Goal: Task Accomplishment & Management: Manage account settings

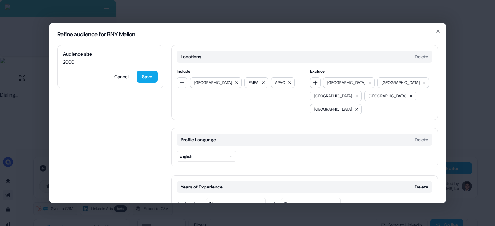
scroll to position [397, 0]
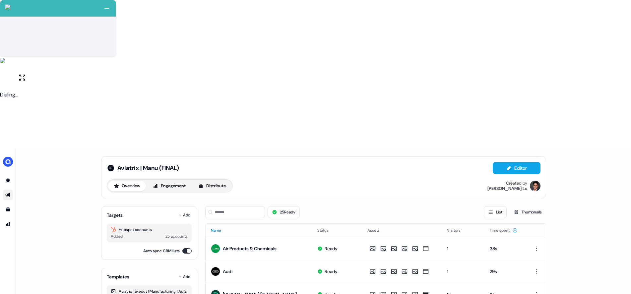
click at [224, 228] on div at bounding box center [226, 230] width 5 height 5
click at [227, 228] on icon at bounding box center [226, 230] width 4 height 4
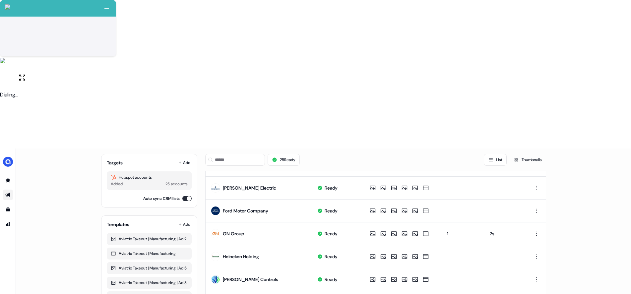
scroll to position [273, 0]
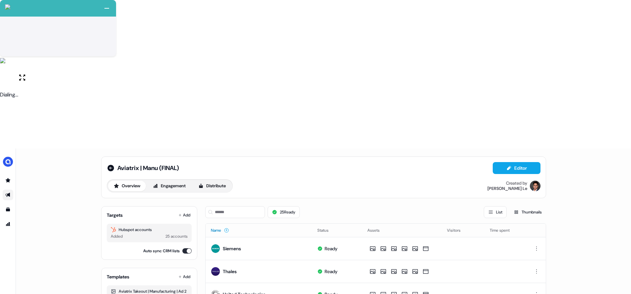
click at [179, 210] on button "Add" at bounding box center [184, 214] width 15 height 9
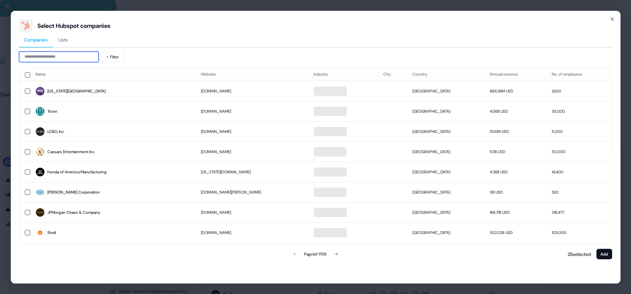
click at [62, 59] on input at bounding box center [59, 56] width 80 height 11
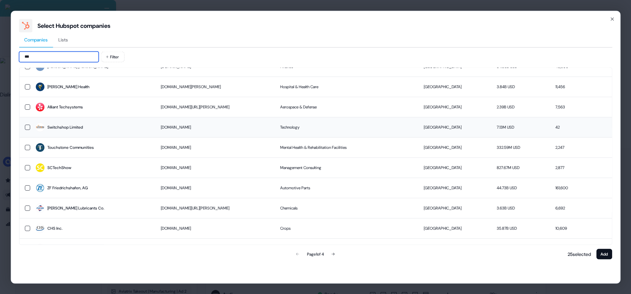
scroll to position [38, 0]
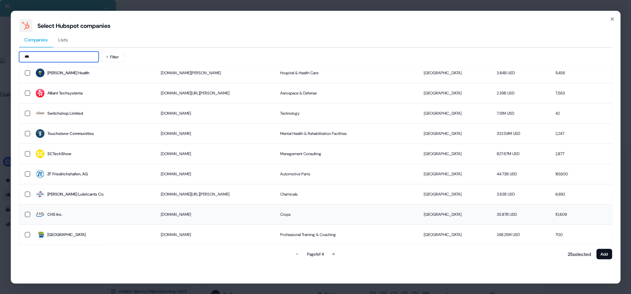
type input "***"
click at [58, 215] on div "CHS Inc." at bounding box center [54, 214] width 15 height 7
click at [605, 253] on button "Add" at bounding box center [604, 254] width 16 height 11
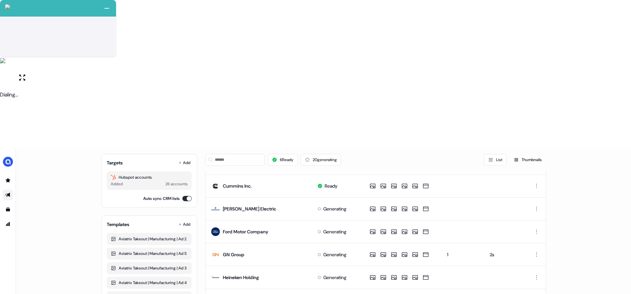
scroll to position [273, 0]
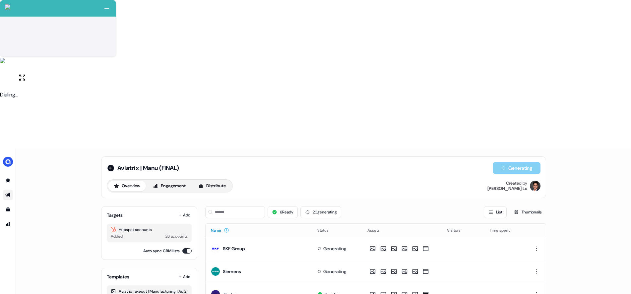
scroll to position [0, 0]
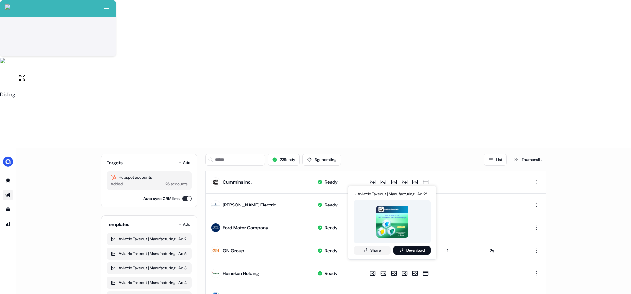
scroll to position [273, 0]
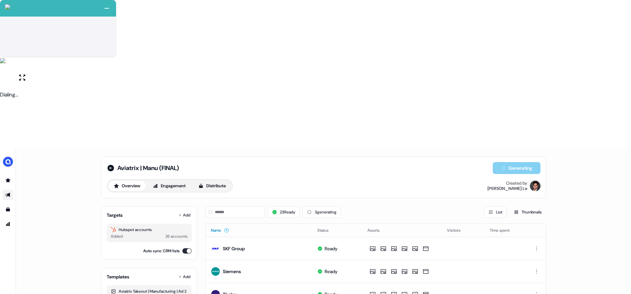
click at [535, 169] on html "+ Next Auto dialer paused! Go to your dialing tab to continue. 225 Moving To Ne…" at bounding box center [315, 221] width 631 height 442
drag, startPoint x: 531, startPoint y: 192, endPoint x: 527, endPoint y: 192, distance: 3.6
click at [531, 192] on div "Delete" at bounding box center [536, 191] width 39 height 11
click at [210, 181] on button "Distribute" at bounding box center [212, 186] width 39 height 11
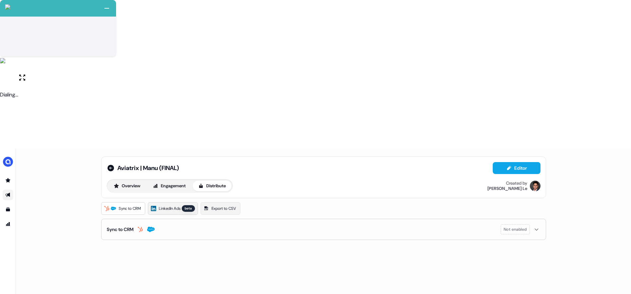
click at [169, 205] on span "LinkedIn Ads" at bounding box center [170, 208] width 22 height 7
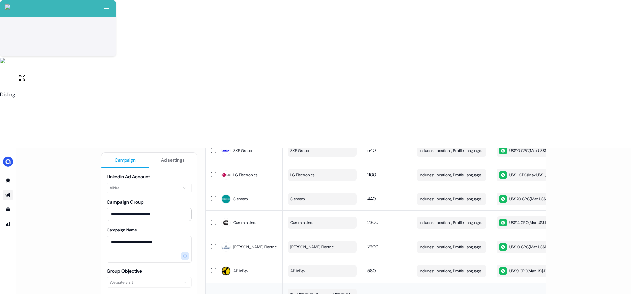
scroll to position [583, 0]
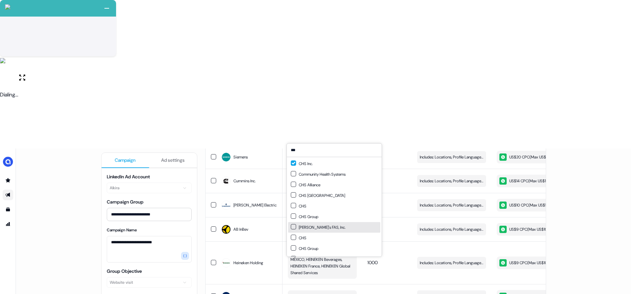
type input "***"
click at [589, 243] on div "**********" at bounding box center [323, 295] width 615 height 294
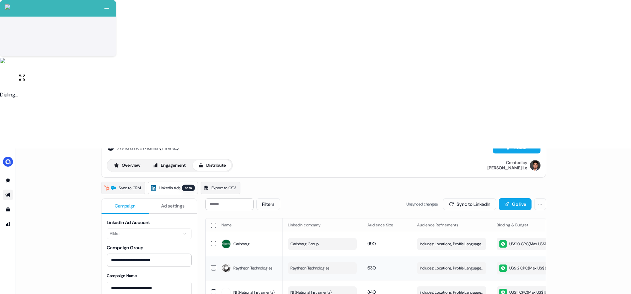
scroll to position [19, 0]
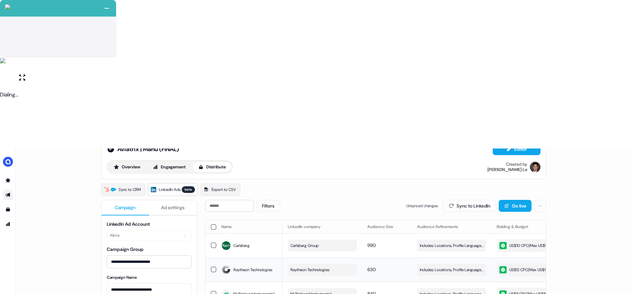
click at [339, 264] on button "Raytheon Technologies" at bounding box center [322, 270] width 69 height 12
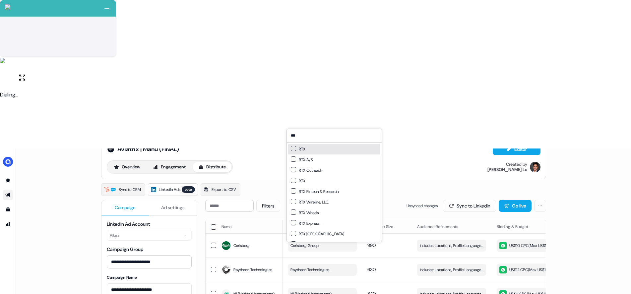
type input "***"
click at [296, 150] on div "RTX" at bounding box center [298, 149] width 15 height 7
click at [577, 148] on div "**********" at bounding box center [323, 295] width 615 height 294
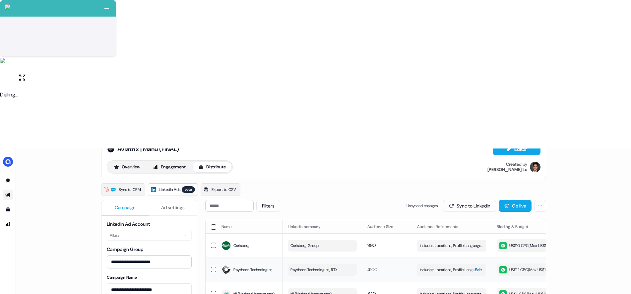
click at [454, 266] on span "Includes: Locations, Profile Language, Years of Experience, Job Functions, Memb…" at bounding box center [452, 269] width 64 height 7
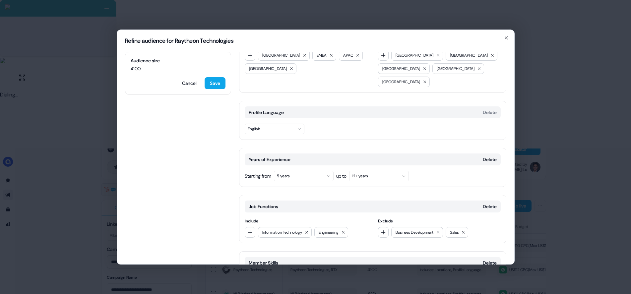
scroll to position [86, 0]
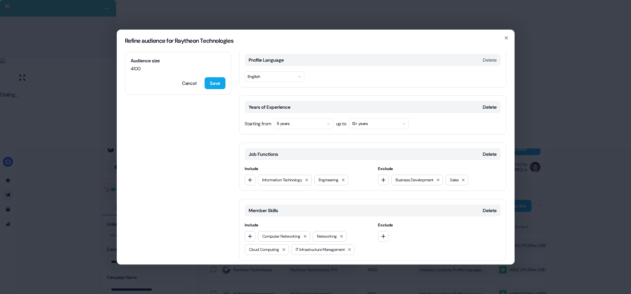
click at [318, 118] on button "5 years" at bounding box center [304, 123] width 60 height 11
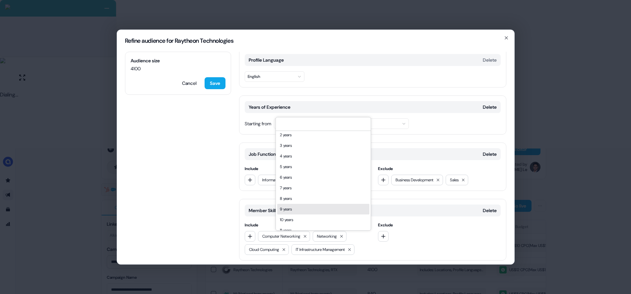
scroll to position [14, 0]
click at [287, 218] on div "10 years" at bounding box center [323, 219] width 92 height 11
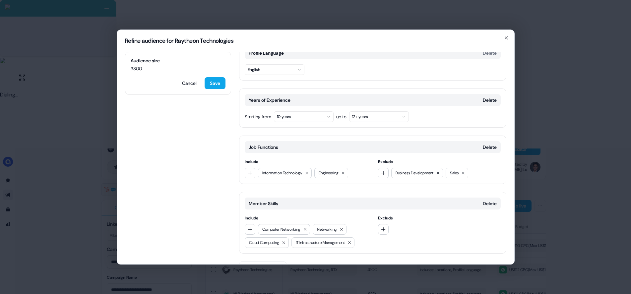
scroll to position [97, 0]
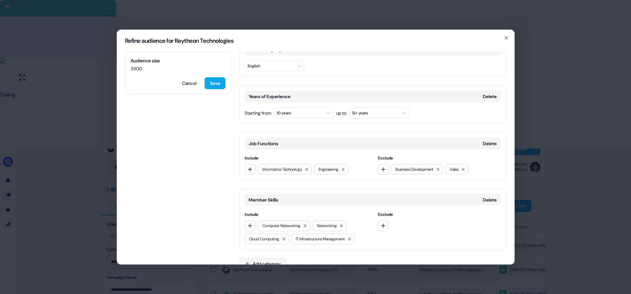
click at [273, 258] on button "Add category" at bounding box center [262, 264] width 47 height 12
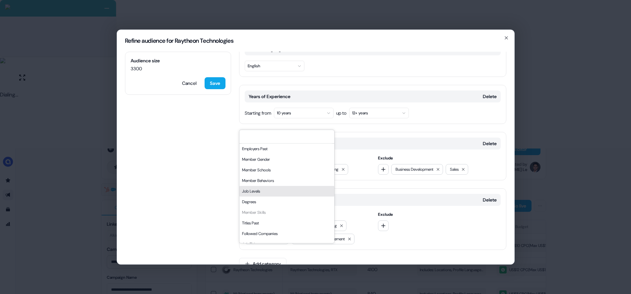
click at [265, 191] on div "Job Levels" at bounding box center [286, 191] width 95 height 11
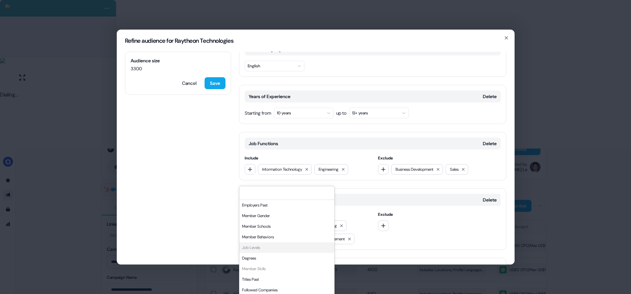
scroll to position [153, 0]
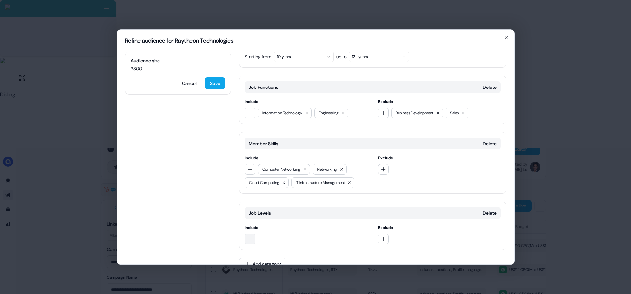
click at [254, 234] on button "button" at bounding box center [250, 239] width 11 height 11
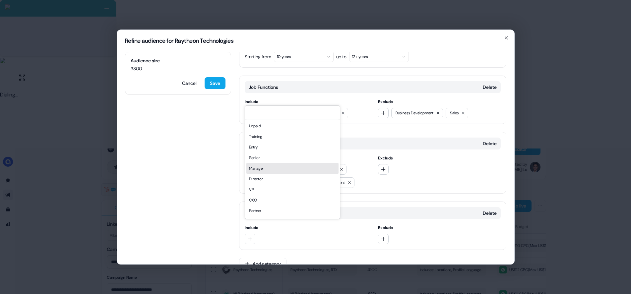
click at [262, 167] on div "Manager" at bounding box center [292, 168] width 92 height 11
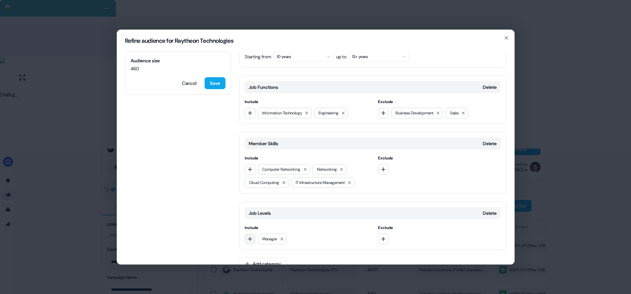
click at [251, 236] on icon "button" at bounding box center [249, 238] width 5 height 5
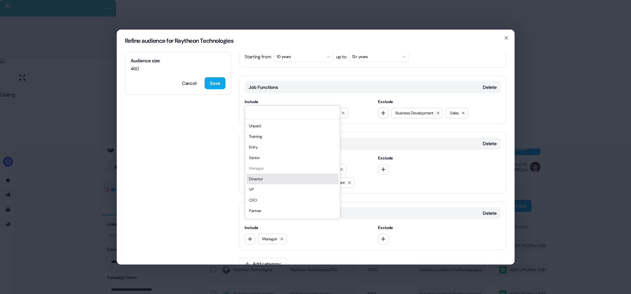
click at [257, 180] on div "Director" at bounding box center [292, 179] width 92 height 11
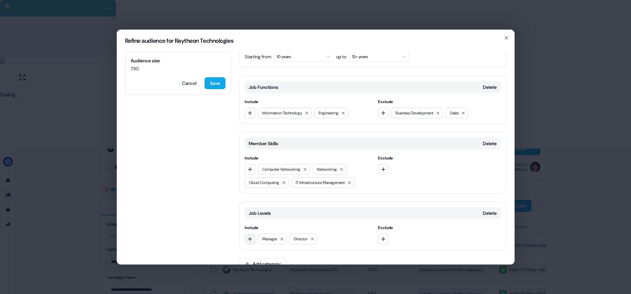
click at [249, 236] on icon "button" at bounding box center [249, 238] width 5 height 5
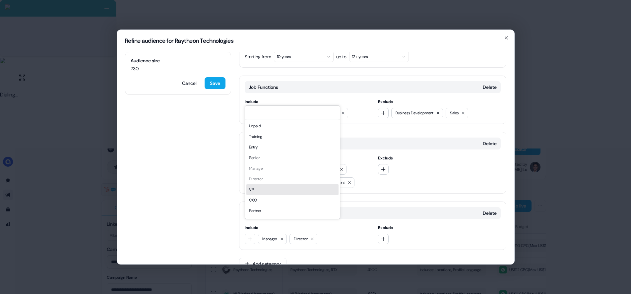
click at [259, 192] on div "VP" at bounding box center [292, 189] width 92 height 11
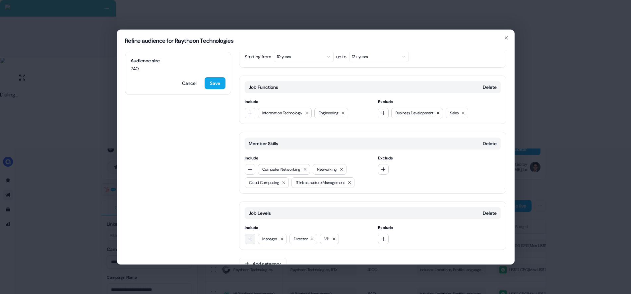
click at [251, 236] on icon "button" at bounding box center [249, 238] width 5 height 5
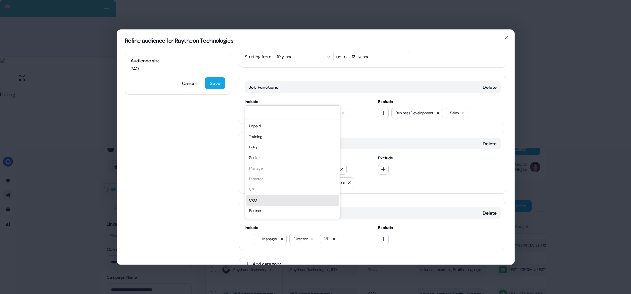
click at [259, 199] on div "CXO" at bounding box center [292, 200] width 92 height 11
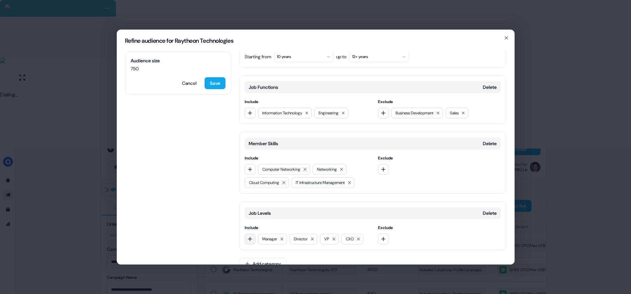
click at [250, 236] on icon "button" at bounding box center [249, 238] width 5 height 5
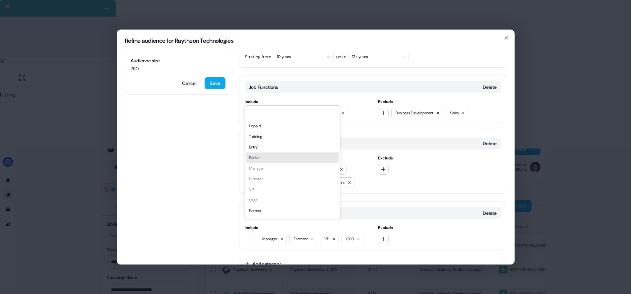
click at [262, 156] on div "Senior" at bounding box center [292, 157] width 92 height 11
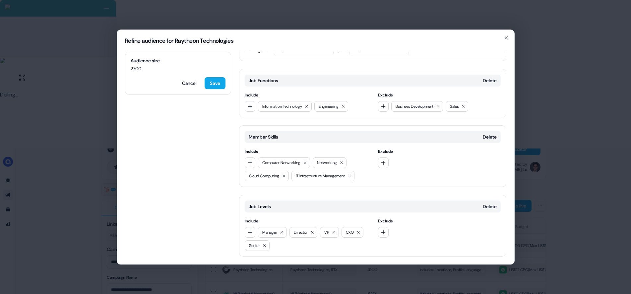
scroll to position [166, 0]
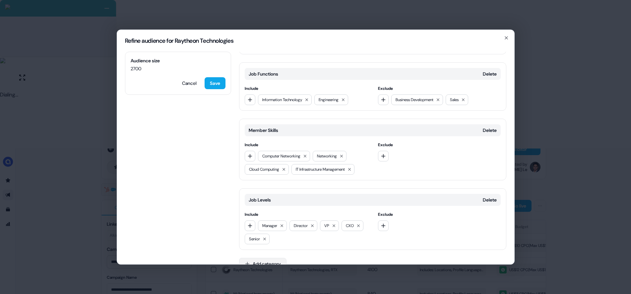
drag, startPoint x: 260, startPoint y: 252, endPoint x: 269, endPoint y: 247, distance: 10.7
click at [260, 258] on button "Add category" at bounding box center [262, 264] width 47 height 12
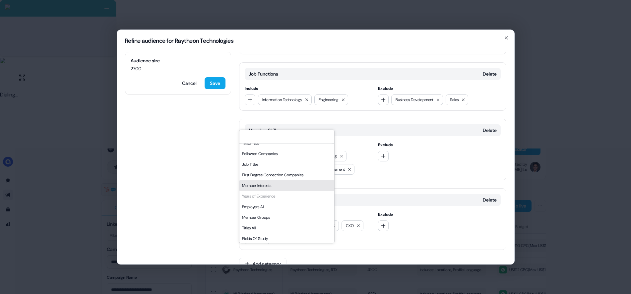
scroll to position [81, 0]
click at [270, 185] on div "Member Interests" at bounding box center [286, 184] width 95 height 11
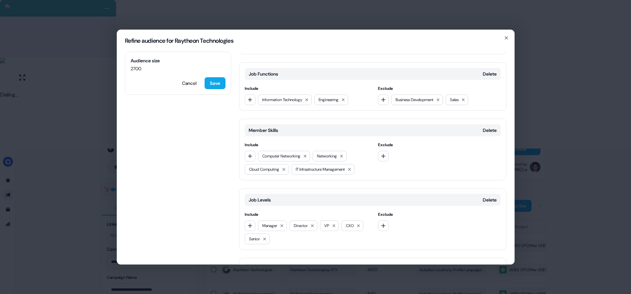
scroll to position [223, 0]
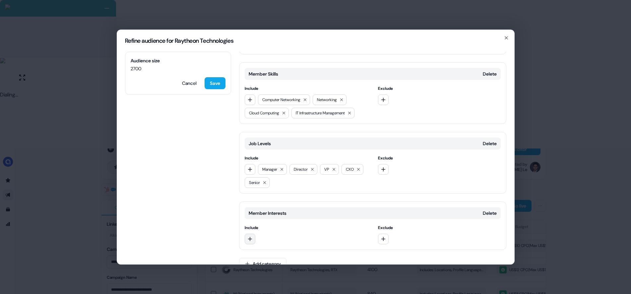
click at [251, 236] on icon "button" at bounding box center [249, 238] width 5 height 5
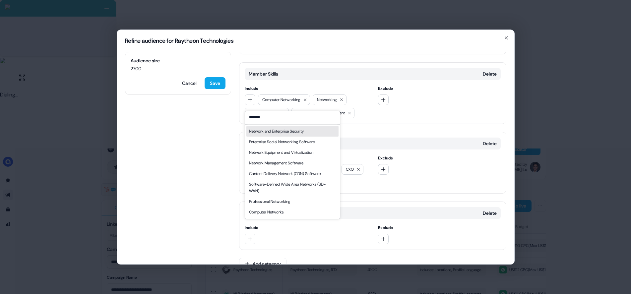
type input "*******"
click at [266, 130] on div "Network and Enterprise Security" at bounding box center [276, 131] width 55 height 7
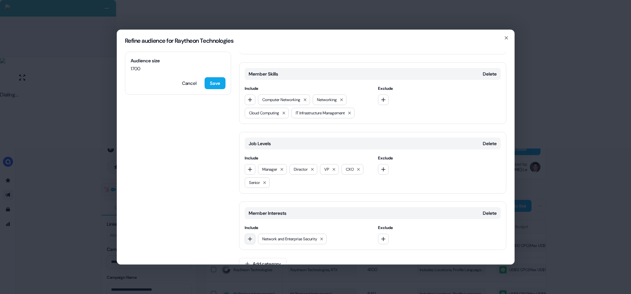
click at [251, 236] on icon "button" at bounding box center [249, 238] width 5 height 5
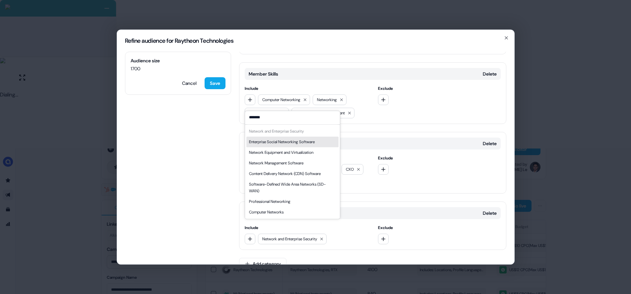
type input "*******"
click at [275, 142] on div "Enterprise Social Networking Software" at bounding box center [282, 142] width 66 height 7
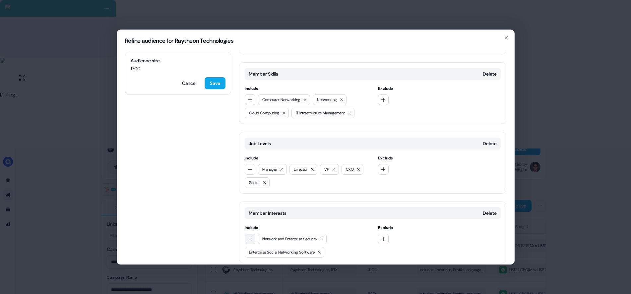
click at [251, 236] on icon "button" at bounding box center [249, 238] width 5 height 5
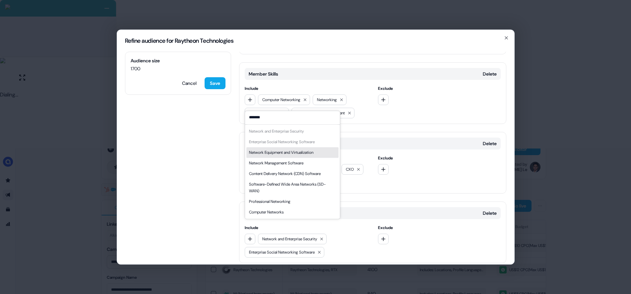
type input "*******"
drag, startPoint x: 278, startPoint y: 154, endPoint x: 275, endPoint y: 169, distance: 15.4
click at [278, 153] on div "Network Equipment and Virtualization" at bounding box center [281, 152] width 64 height 7
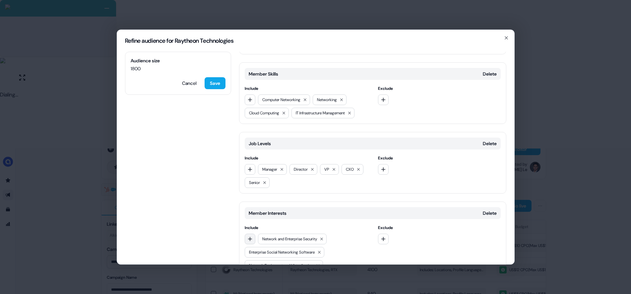
click at [249, 236] on icon "button" at bounding box center [249, 238] width 5 height 5
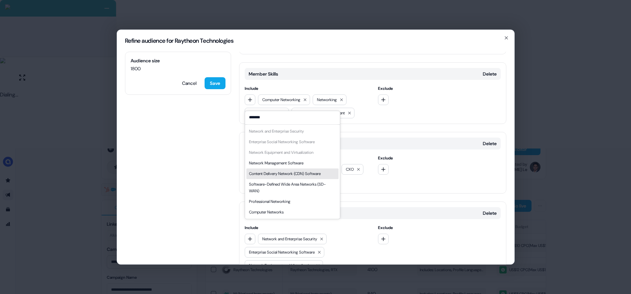
type input "*******"
drag, startPoint x: 301, startPoint y: 174, endPoint x: 281, endPoint y: 197, distance: 30.0
click at [301, 174] on div "Content Delivery Network (CDN) Software" at bounding box center [285, 173] width 72 height 7
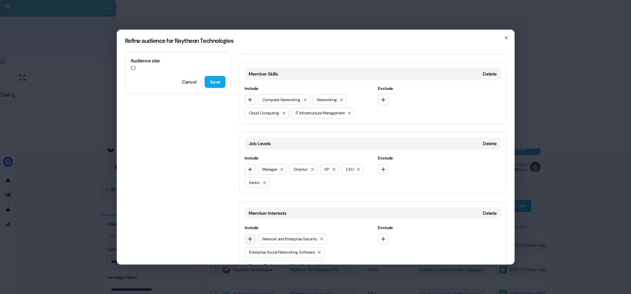
click at [247, 236] on icon "button" at bounding box center [249, 238] width 5 height 5
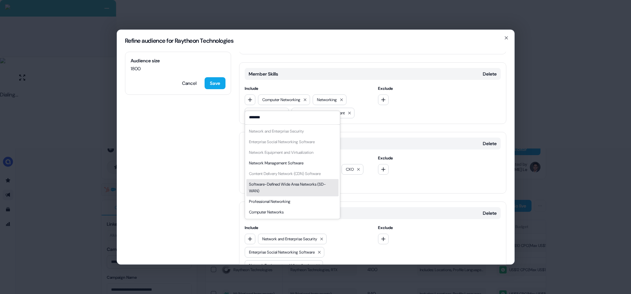
type input "*******"
click at [295, 185] on div "Software-Defined Wide Area Networks (SD-WAN)" at bounding box center [292, 187] width 87 height 13
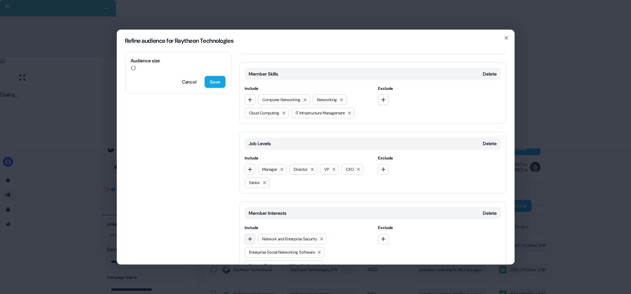
click at [250, 237] on icon "button" at bounding box center [250, 239] width 4 height 4
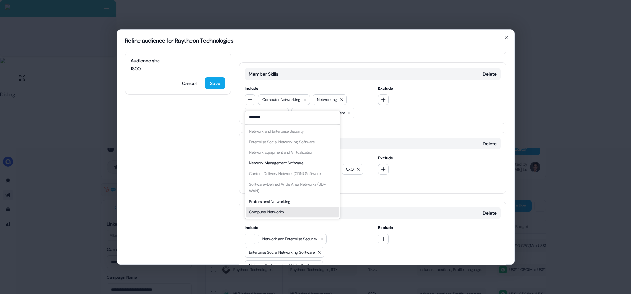
type input "*******"
click at [283, 209] on div "Computer Networks" at bounding box center [266, 212] width 34 height 7
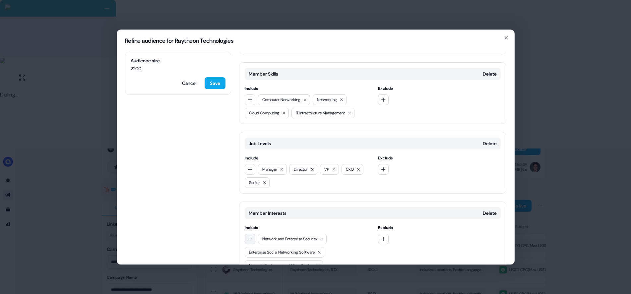
click at [253, 234] on button "button" at bounding box center [250, 239] width 11 height 11
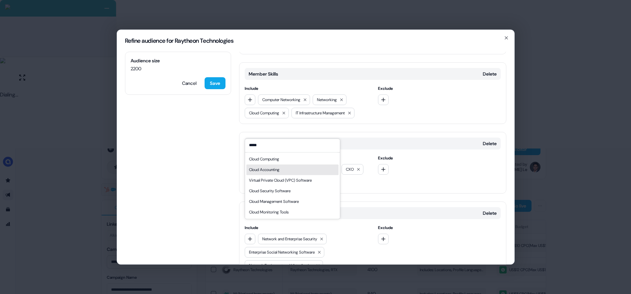
type input "*****"
click at [277, 159] on div "Cloud Computing" at bounding box center [264, 159] width 30 height 7
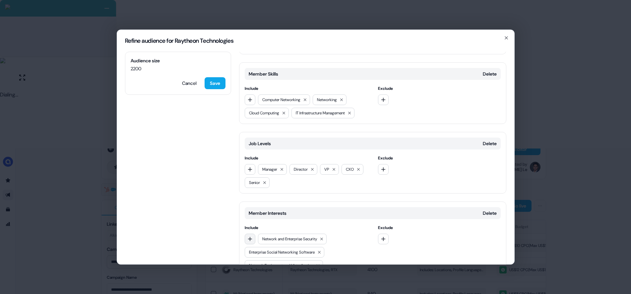
click at [250, 236] on icon "button" at bounding box center [249, 238] width 5 height 5
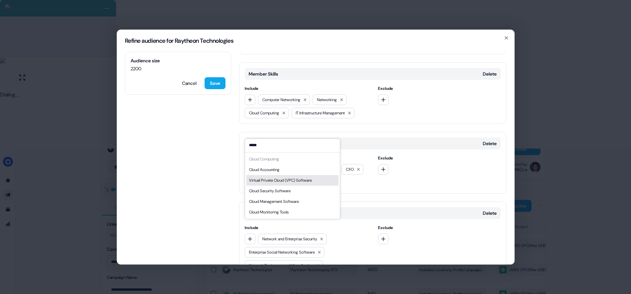
type input "*****"
click at [311, 179] on div "Virtual Private Cloud (VPC) Software" at bounding box center [280, 180] width 63 height 7
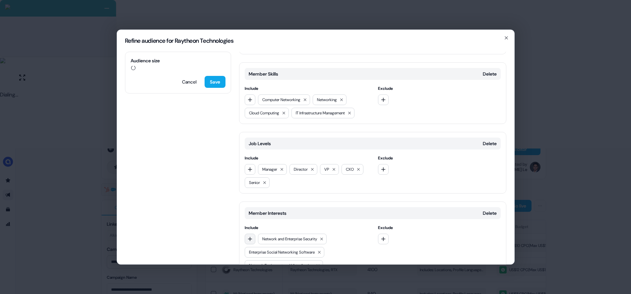
click at [250, 237] on icon "button" at bounding box center [250, 239] width 4 height 4
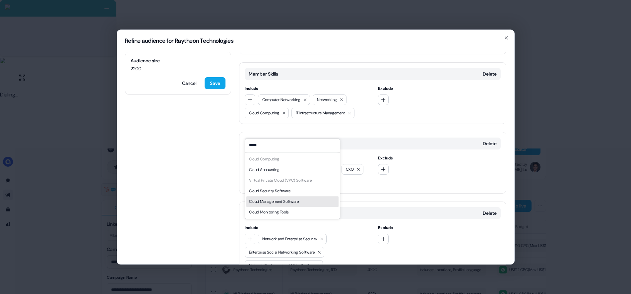
type input "*****"
click at [285, 200] on div "Cloud Management Software" at bounding box center [274, 201] width 50 height 7
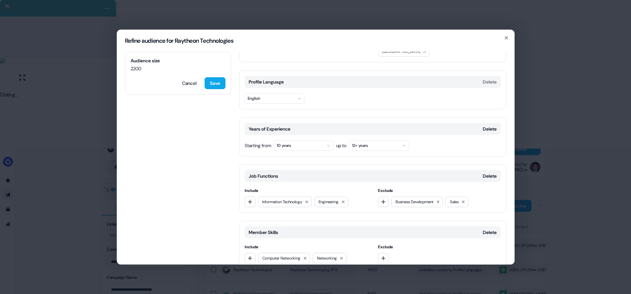
scroll to position [115, 0]
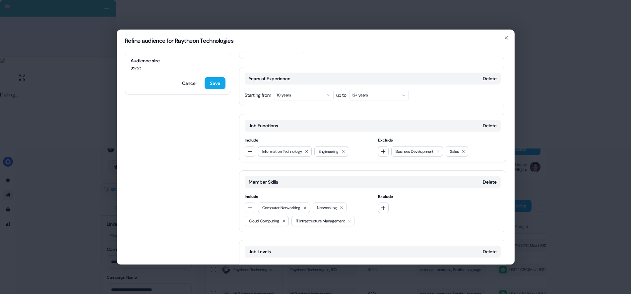
click at [320, 90] on button "10 years" at bounding box center [304, 95] width 60 height 11
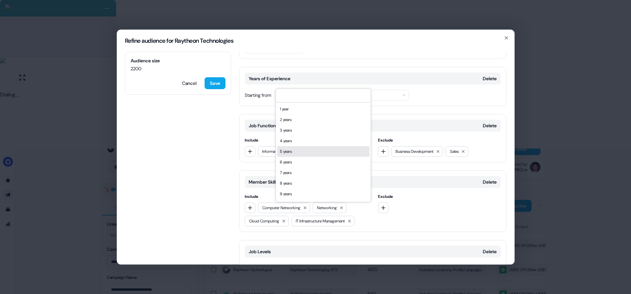
click at [420, 193] on span "Exclude" at bounding box center [439, 196] width 123 height 7
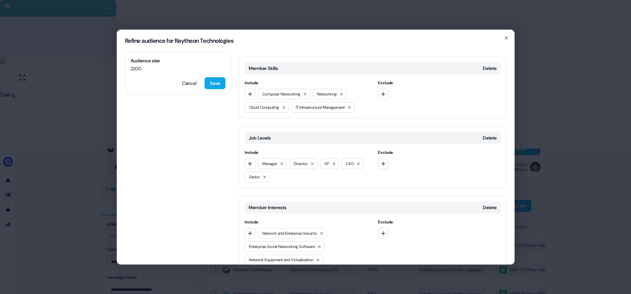
scroll to position [251, 0]
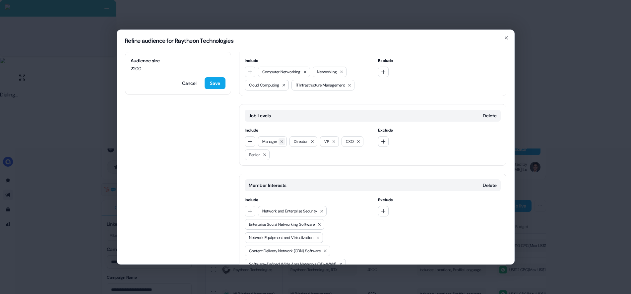
click at [281, 140] on icon at bounding box center [281, 141] width 3 height 3
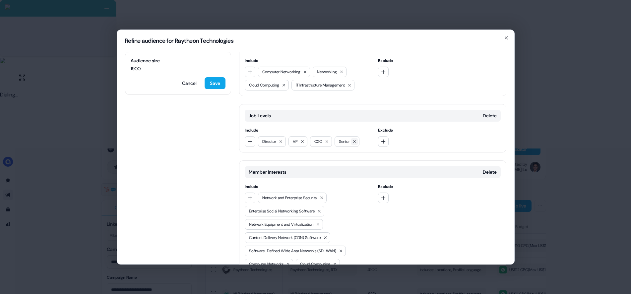
click at [356, 140] on icon at bounding box center [354, 142] width 4 height 4
click at [253, 136] on button "button" at bounding box center [250, 141] width 11 height 11
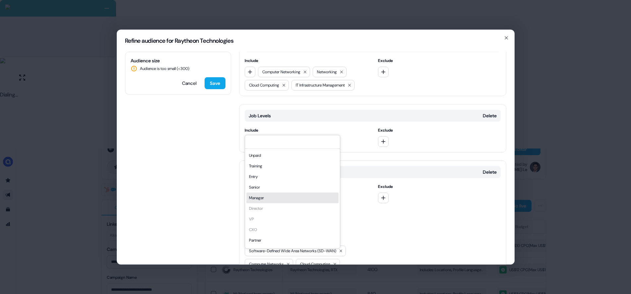
click at [279, 201] on div "Manager" at bounding box center [292, 198] width 92 height 11
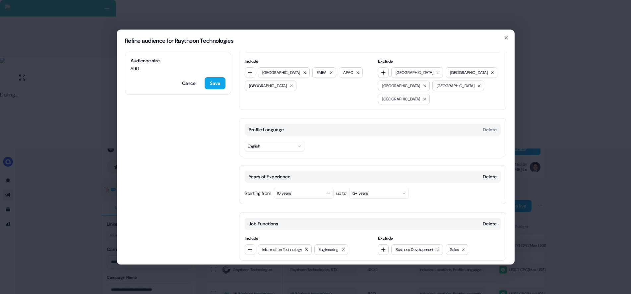
scroll to position [0, 0]
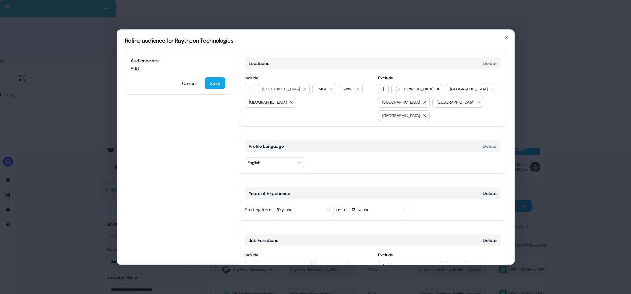
click at [298, 204] on button "10 years" at bounding box center [304, 209] width 60 height 11
click at [296, 139] on div "5 years" at bounding box center [323, 139] width 92 height 11
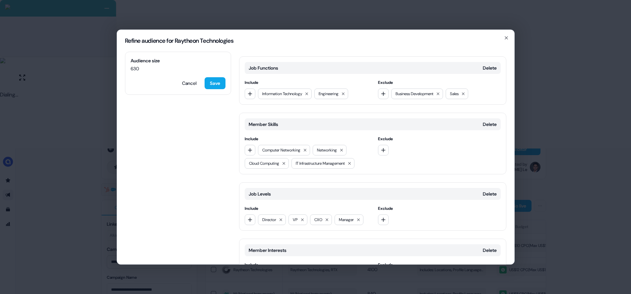
scroll to position [302, 0]
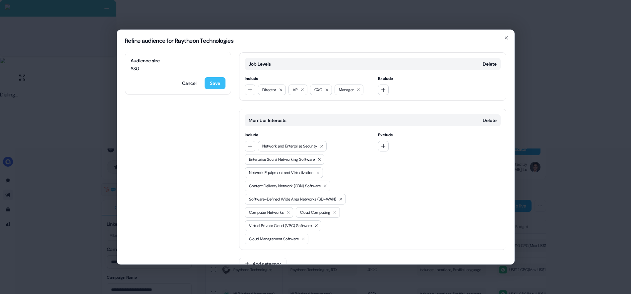
click at [220, 84] on button "Save" at bounding box center [214, 83] width 21 height 12
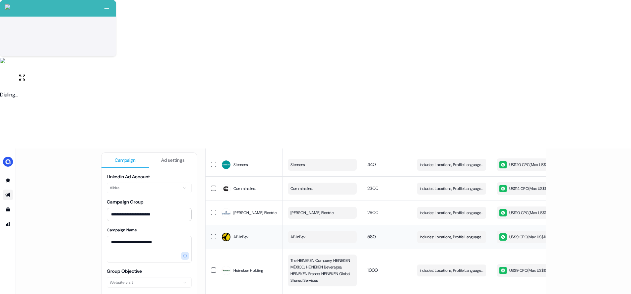
scroll to position [577, 0]
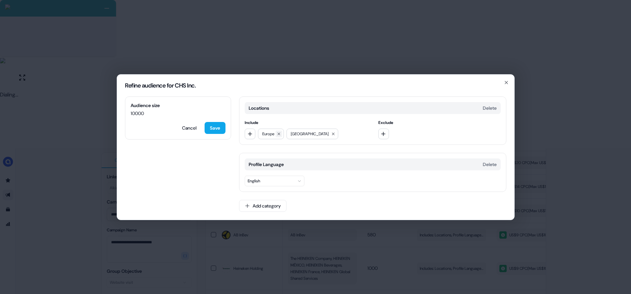
click at [281, 134] on icon at bounding box center [279, 134] width 4 height 4
click at [251, 133] on icon "button" at bounding box center [249, 133] width 5 height 5
type input "****"
click at [271, 162] on div "EMEA" at bounding box center [292, 161] width 92 height 11
click at [246, 134] on button "button" at bounding box center [250, 134] width 11 height 11
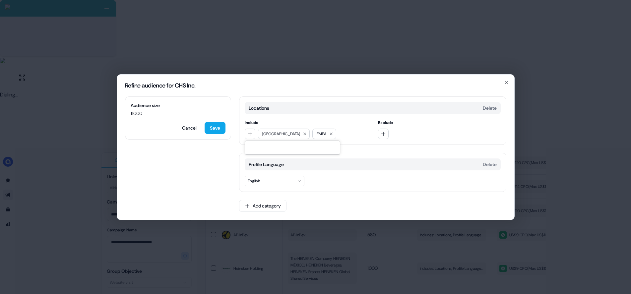
type input "*"
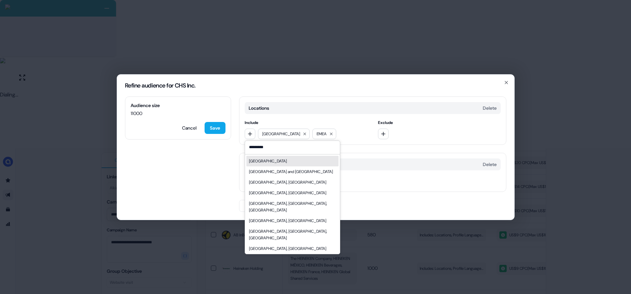
type input "*********"
click at [279, 161] on div "Australia" at bounding box center [292, 161] width 92 height 11
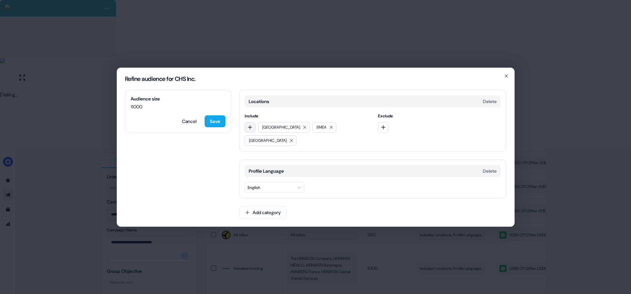
click at [249, 130] on icon "button" at bounding box center [249, 127] width 5 height 5
type input "*"
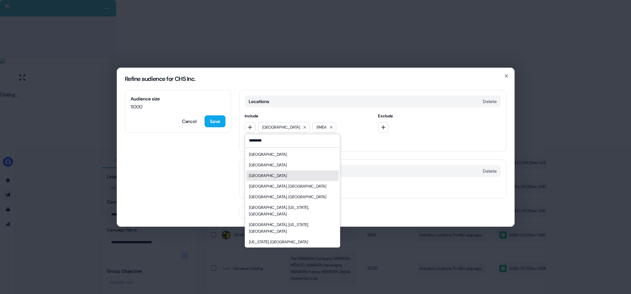
type input "********"
click at [281, 179] on div "United Arab Emirates" at bounding box center [268, 175] width 38 height 7
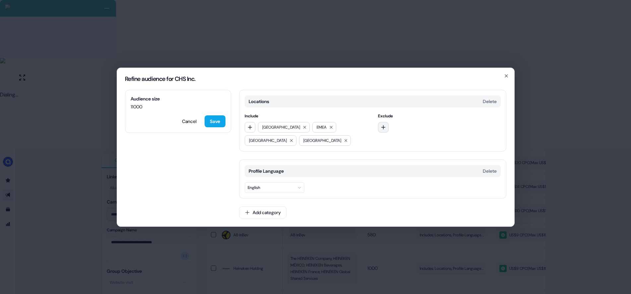
click at [385, 129] on icon "button" at bounding box center [382, 127] width 5 height 5
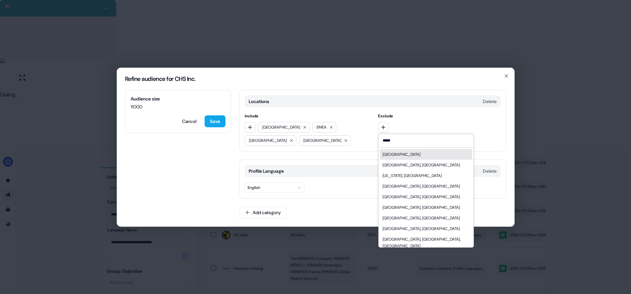
type input "*****"
click at [400, 153] on div "[GEOGRAPHIC_DATA]" at bounding box center [426, 154] width 92 height 11
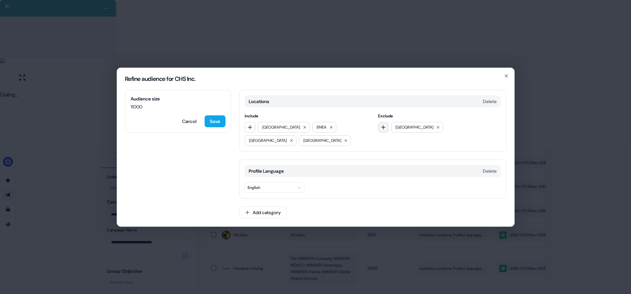
click at [384, 128] on icon "button" at bounding box center [382, 127] width 5 height 5
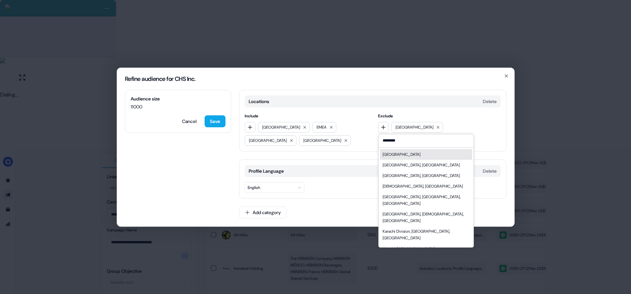
type input "********"
click at [400, 153] on div "[GEOGRAPHIC_DATA]" at bounding box center [426, 154] width 92 height 11
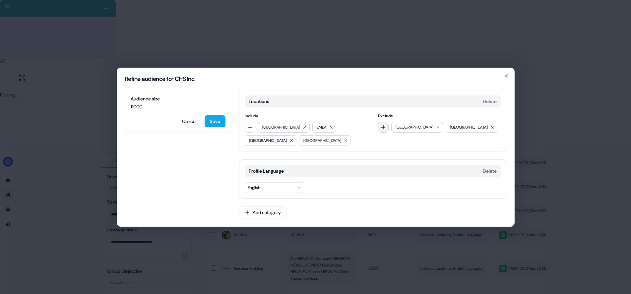
click at [383, 128] on icon "button" at bounding box center [382, 127] width 5 height 5
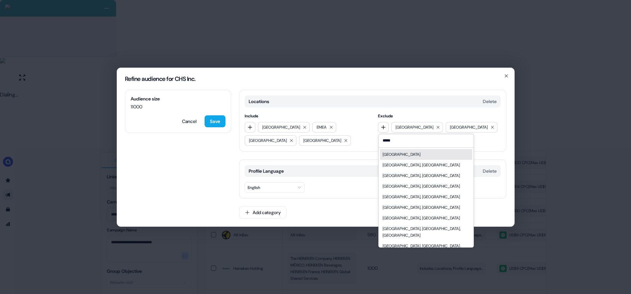
type input "*****"
click at [400, 156] on div "[GEOGRAPHIC_DATA]" at bounding box center [426, 154] width 92 height 11
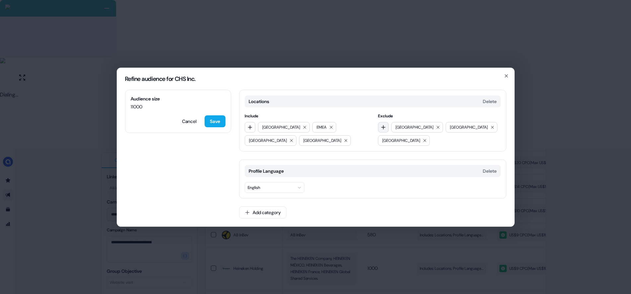
click at [381, 126] on icon "button" at bounding box center [382, 127] width 5 height 5
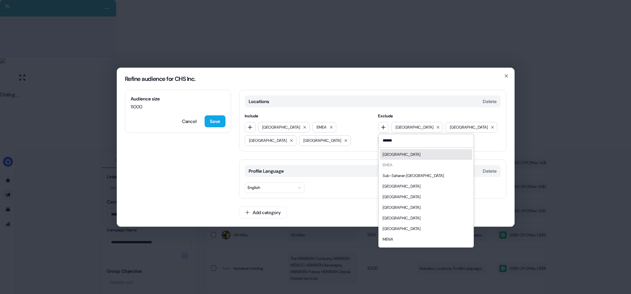
type input "******"
click at [394, 158] on div "[GEOGRAPHIC_DATA]" at bounding box center [426, 154] width 92 height 11
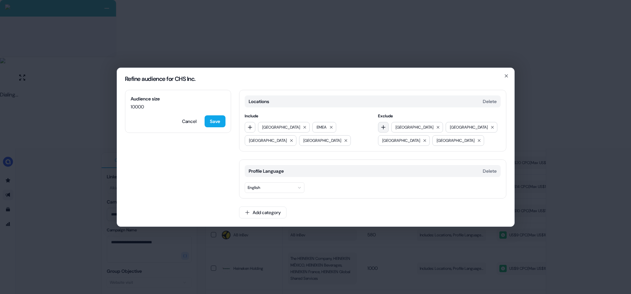
click at [383, 126] on icon "button" at bounding box center [383, 127] width 4 height 4
click at [396, 140] on input at bounding box center [425, 140] width 95 height 13
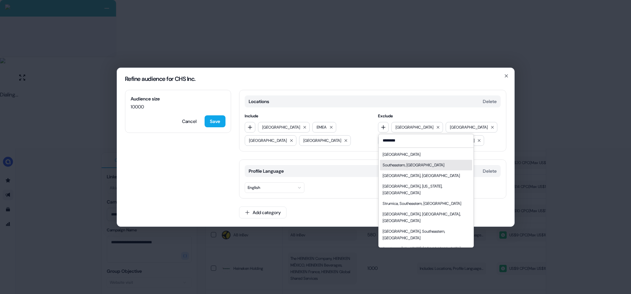
type input "********"
click at [399, 155] on div "[GEOGRAPHIC_DATA]" at bounding box center [401, 154] width 38 height 7
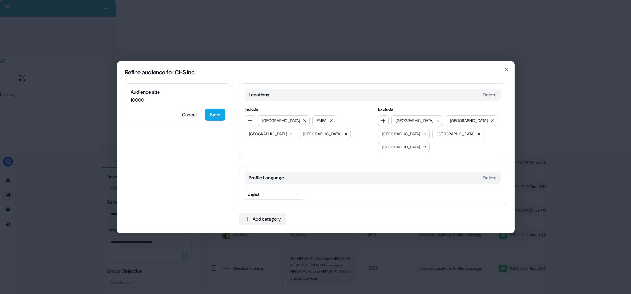
click at [266, 213] on button "Add category" at bounding box center [262, 219] width 47 height 12
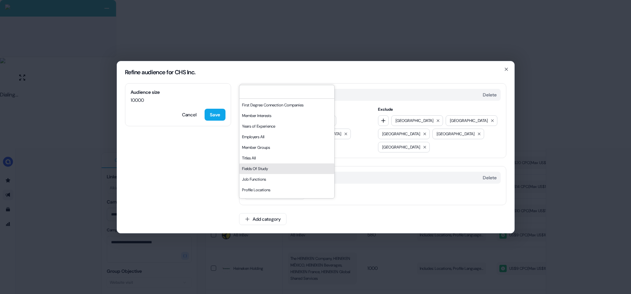
scroll to position [113, 0]
click at [266, 177] on div "Job Functions" at bounding box center [286, 171] width 95 height 11
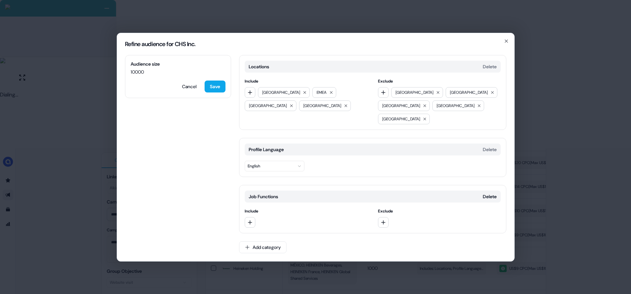
click at [256, 217] on div at bounding box center [306, 222] width 123 height 11
click at [242, 217] on div "Job Functions Delete Include Exclude" at bounding box center [372, 209] width 267 height 48
click at [250, 220] on icon "button" at bounding box center [250, 222] width 4 height 4
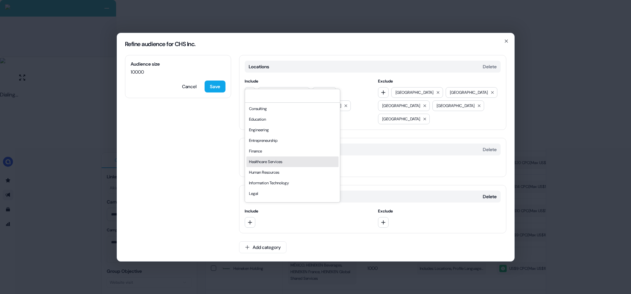
scroll to position [60, 0]
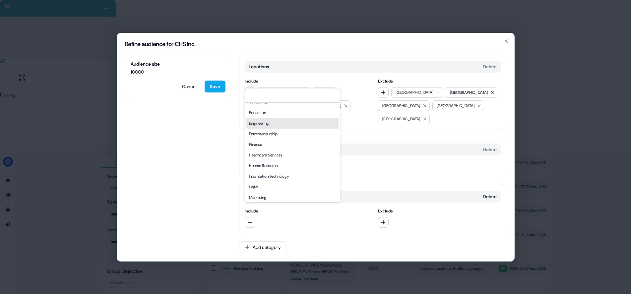
click at [266, 129] on div "Engineering" at bounding box center [292, 123] width 92 height 11
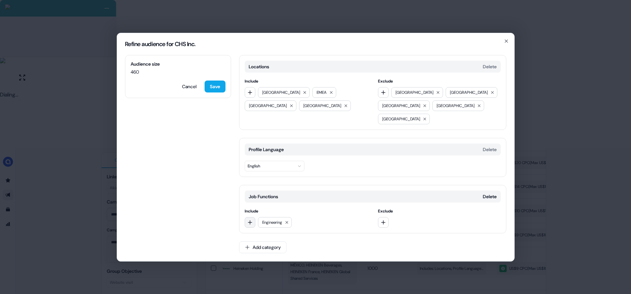
click at [253, 217] on button "button" at bounding box center [250, 222] width 11 height 11
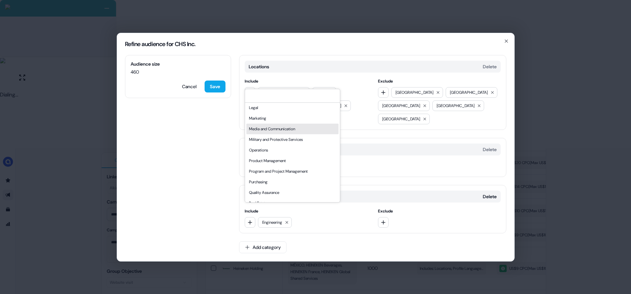
scroll to position [93, 0]
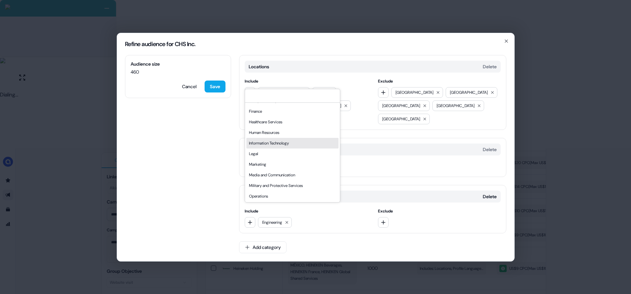
click at [270, 148] on div "Information Technology" at bounding box center [292, 143] width 92 height 11
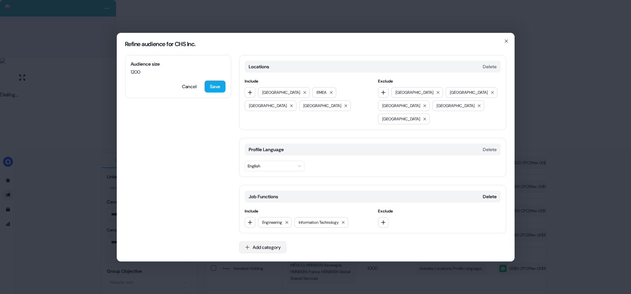
click at [269, 241] on button "Add category" at bounding box center [262, 247] width 47 height 12
type input "**"
drag, startPoint x: 257, startPoint y: 268, endPoint x: 263, endPoint y: 257, distance: 12.3
click at [257, 266] on div "Years of Experience" at bounding box center [286, 260] width 95 height 11
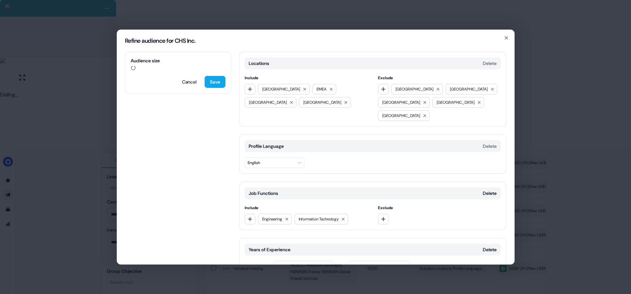
scroll to position [27, 0]
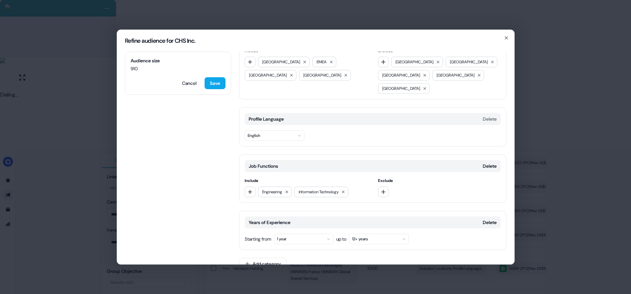
click at [289, 234] on button "1 year" at bounding box center [304, 239] width 60 height 11
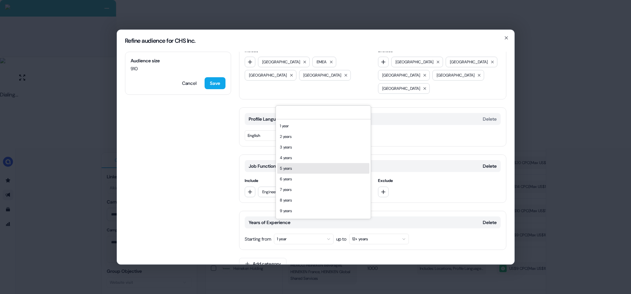
click at [293, 166] on div "5 years" at bounding box center [323, 168] width 92 height 11
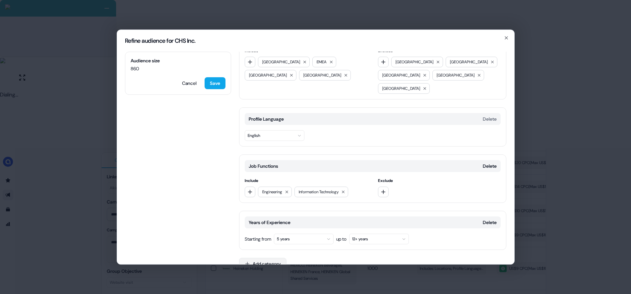
click at [276, 258] on button "Add category" at bounding box center [262, 264] width 47 height 12
click at [258, 265] on input "**" at bounding box center [286, 264] width 95 height 13
type input "******"
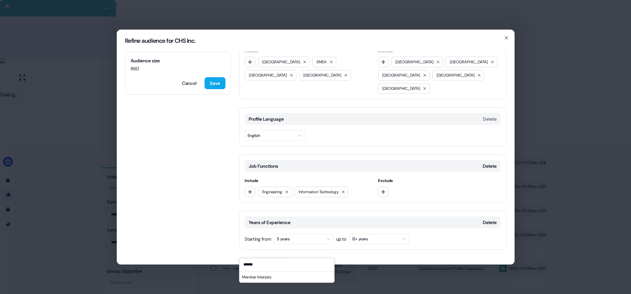
click at [274, 278] on div "Member Interests" at bounding box center [286, 277] width 95 height 11
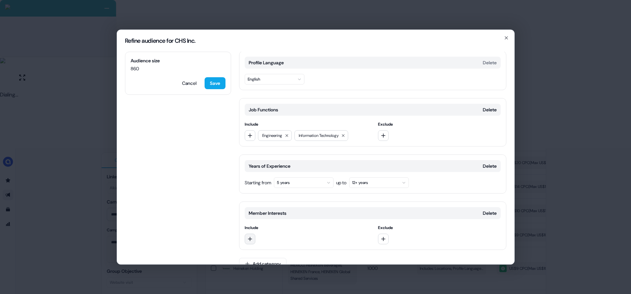
click at [253, 234] on button "button" at bounding box center [250, 239] width 11 height 11
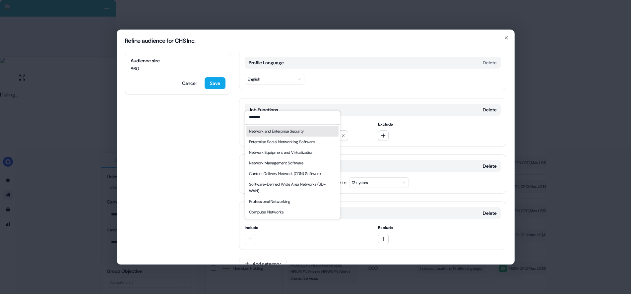
type input "*******"
drag, startPoint x: 300, startPoint y: 130, endPoint x: 293, endPoint y: 144, distance: 15.3
click at [300, 130] on div "Network and Enterprise Security" at bounding box center [276, 131] width 55 height 7
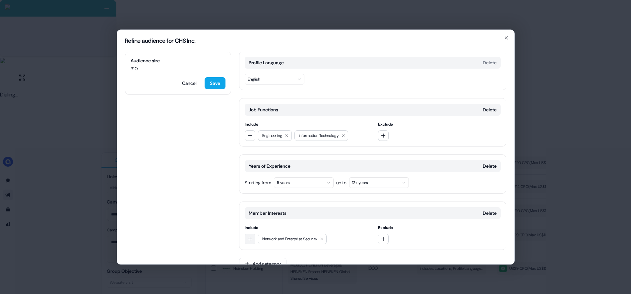
click at [248, 236] on icon "button" at bounding box center [249, 238] width 5 height 5
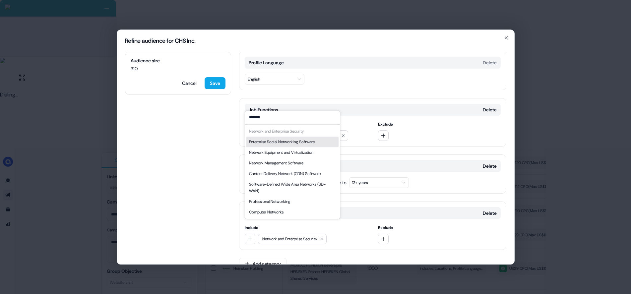
type input "*******"
click at [298, 143] on div "Enterprise Social Networking Software" at bounding box center [282, 142] width 66 height 7
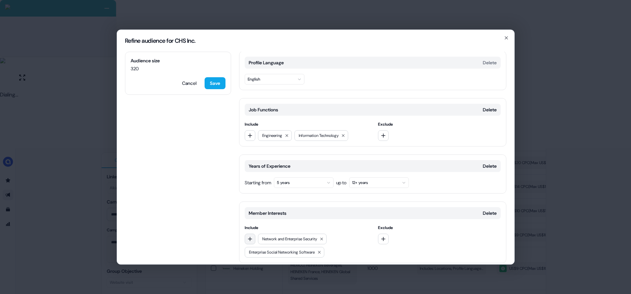
click at [251, 236] on icon "button" at bounding box center [249, 238] width 5 height 5
drag, startPoint x: 359, startPoint y: 230, endPoint x: 346, endPoint y: 235, distance: 14.0
click at [359, 234] on div "Network and Enterprise Security Enterprise Social Networking Software" at bounding box center [306, 246] width 123 height 24
click at [321, 250] on icon at bounding box center [319, 252] width 4 height 4
click at [251, 234] on button "button" at bounding box center [250, 239] width 11 height 11
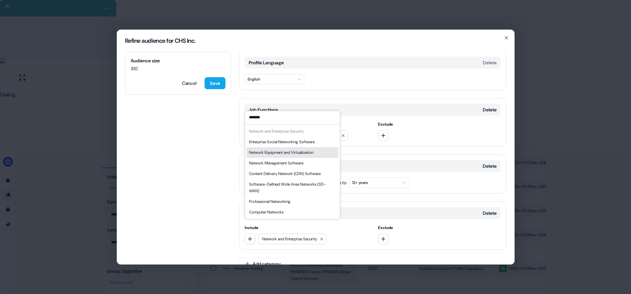
type input "*******"
click at [312, 152] on div "Network Equipment and Virtualization" at bounding box center [281, 152] width 64 height 7
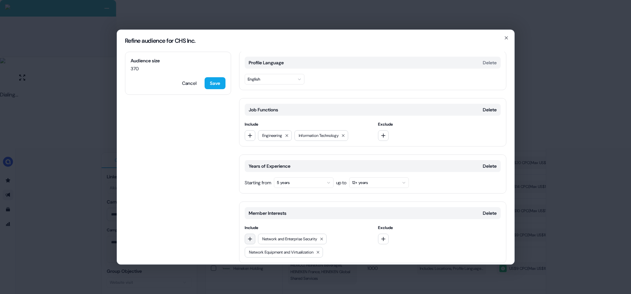
click at [251, 234] on button "button" at bounding box center [250, 239] width 11 height 11
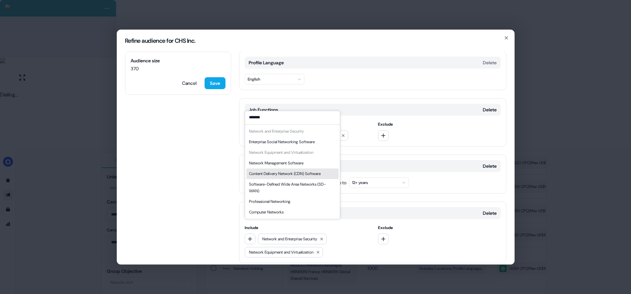
type input "*******"
click at [289, 174] on div "Content Delivery Network (CDN) Software" at bounding box center [285, 173] width 72 height 7
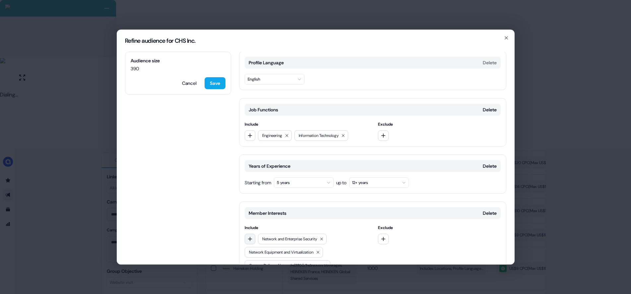
click at [249, 234] on button "button" at bounding box center [250, 239] width 11 height 11
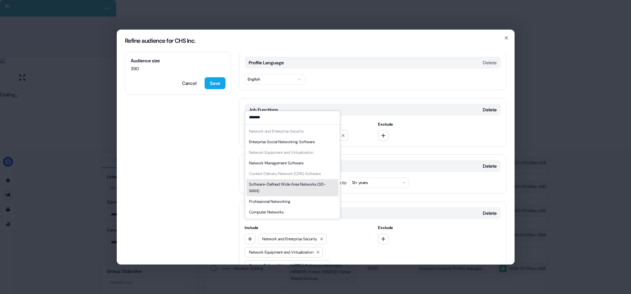
type input "*******"
click at [288, 181] on div "Software-Defined Wide Area Networks (SD-WAN)" at bounding box center [292, 187] width 87 height 13
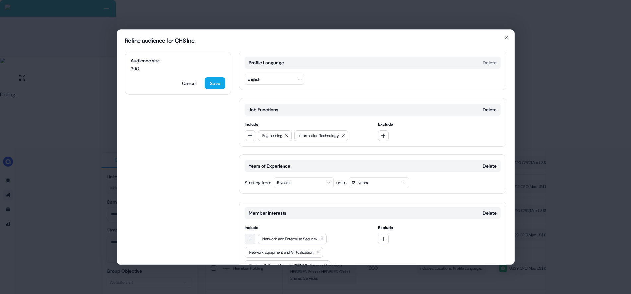
click at [251, 236] on icon "button" at bounding box center [249, 238] width 5 height 5
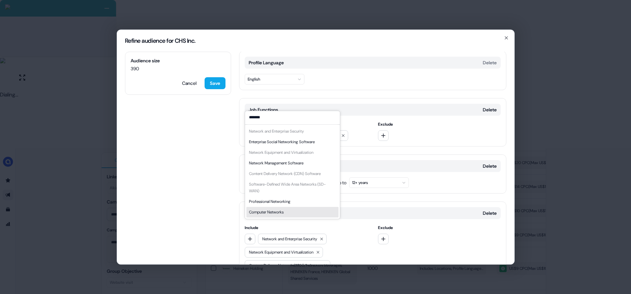
type input "*******"
click at [278, 213] on div "Computer Networks" at bounding box center [266, 212] width 34 height 7
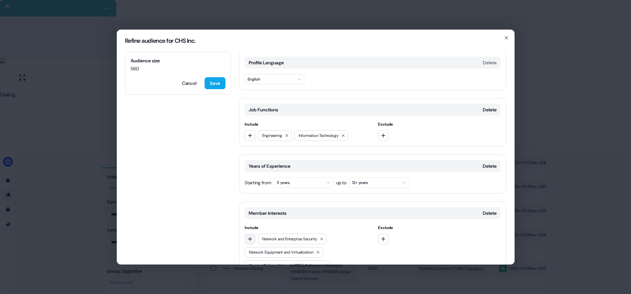
click at [250, 237] on icon "button" at bounding box center [250, 239] width 4 height 4
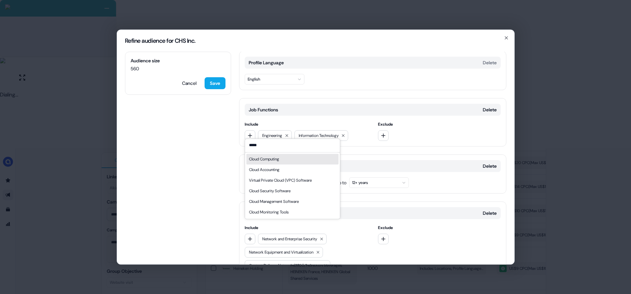
type input "*****"
click at [289, 159] on div "Cloud Computing" at bounding box center [292, 159] width 92 height 11
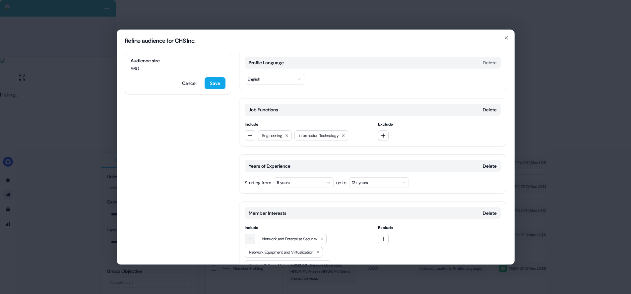
click at [251, 236] on icon "button" at bounding box center [249, 238] width 5 height 5
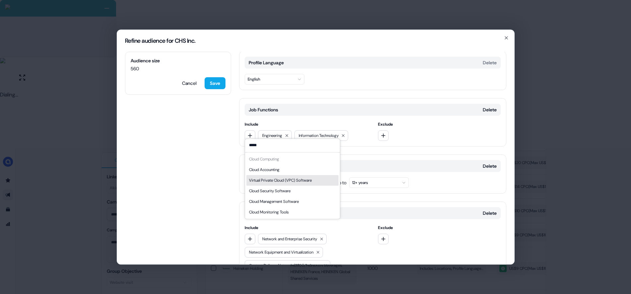
type input "*****"
click at [303, 182] on div "Virtual Private Cloud (VPC) Software" at bounding box center [280, 180] width 63 height 7
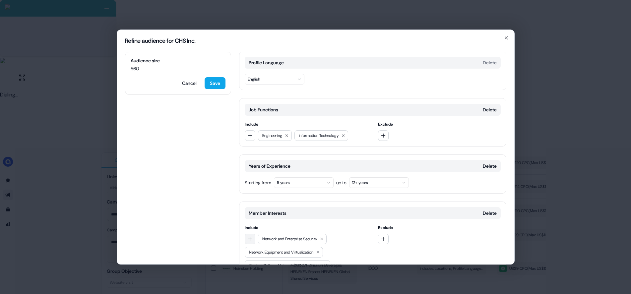
click at [251, 237] on icon "button" at bounding box center [250, 239] width 4 height 4
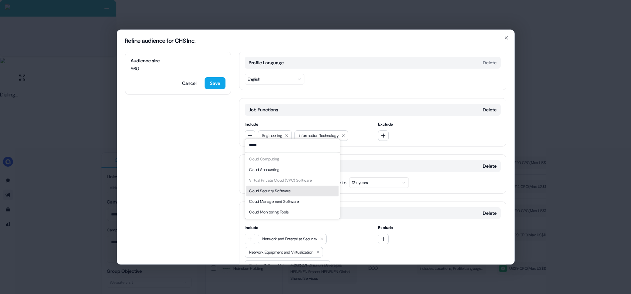
type input "*****"
click at [296, 193] on div "Cloud Security Software" at bounding box center [292, 191] width 92 height 11
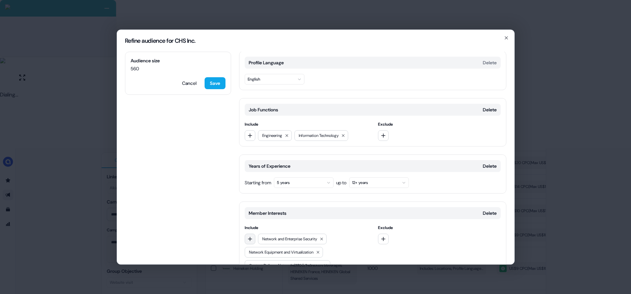
click at [247, 236] on icon "button" at bounding box center [249, 238] width 5 height 5
type input "*****"
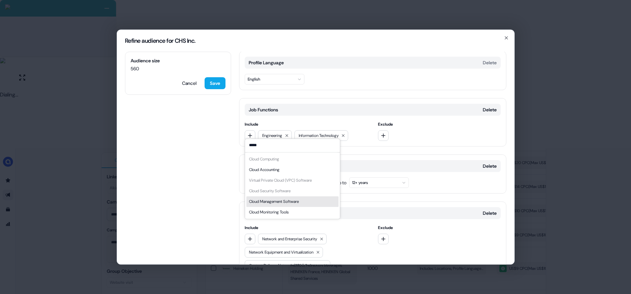
click at [296, 202] on div "Cloud Management Software" at bounding box center [274, 201] width 50 height 7
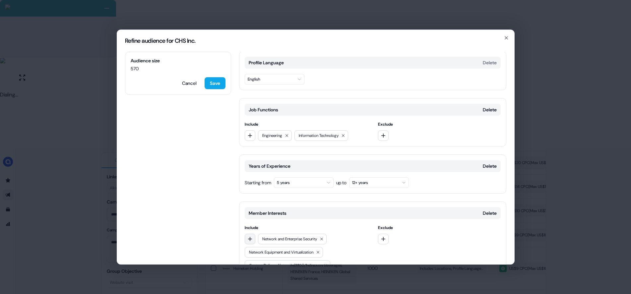
click at [248, 237] on icon "button" at bounding box center [250, 239] width 4 height 4
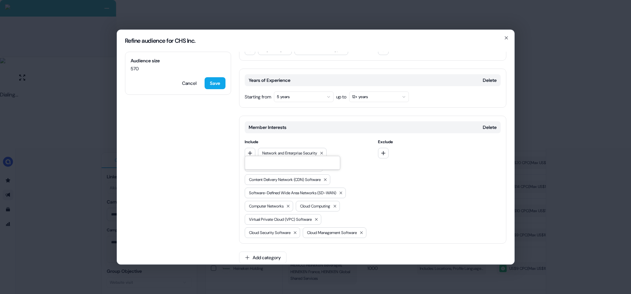
scroll to position [176, 0]
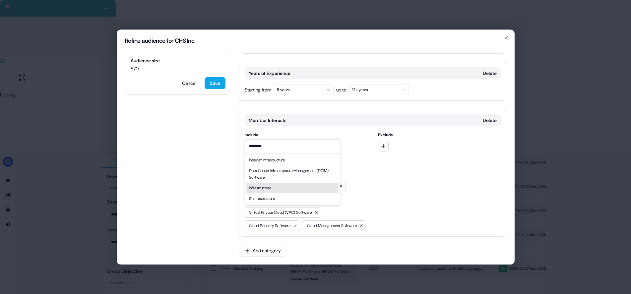
type input "********"
click at [271, 194] on div "IT Infrastructure" at bounding box center [292, 198] width 92 height 11
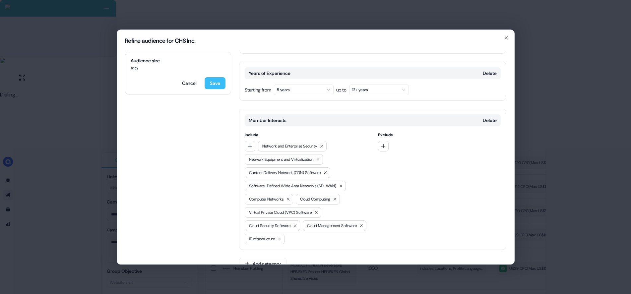
click at [214, 83] on button "Save" at bounding box center [214, 83] width 21 height 12
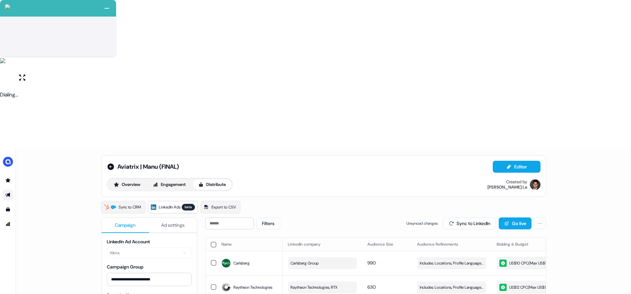
scroll to position [0, 0]
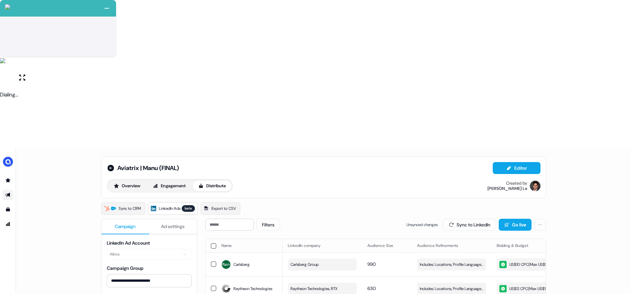
drag, startPoint x: 211, startPoint y: 98, endPoint x: 229, endPoint y: 97, distance: 17.3
click at [211, 243] on button "button" at bounding box center [213, 245] width 5 height 5
click at [496, 219] on button "Update Bidding & Budget" at bounding box center [498, 225] width 70 height 12
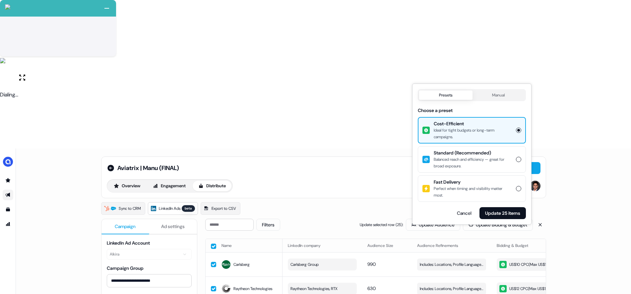
click at [519, 130] on icon "button" at bounding box center [518, 130] width 3 height 3
click at [503, 215] on button "Update 25 items" at bounding box center [502, 213] width 46 height 12
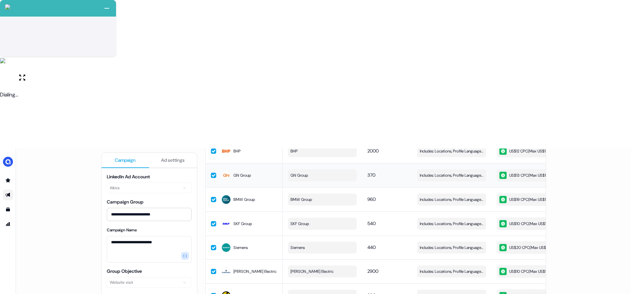
scroll to position [585, 0]
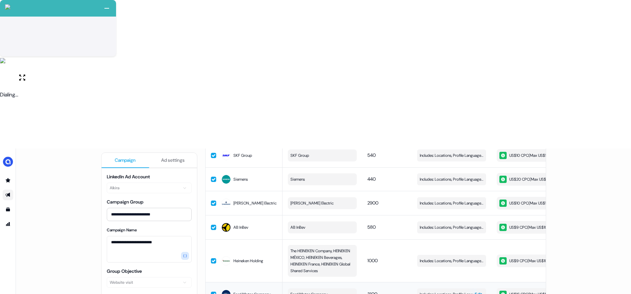
click at [459, 291] on span "Includes: Locations, Profile Language, Years of Experience, Job Functions, Memb…" at bounding box center [452, 294] width 64 height 7
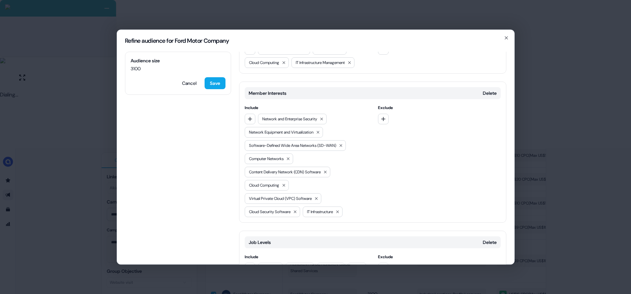
scroll to position [315, 0]
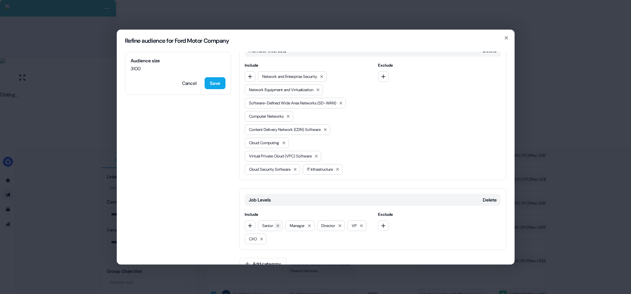
click at [279, 224] on icon at bounding box center [278, 226] width 4 height 4
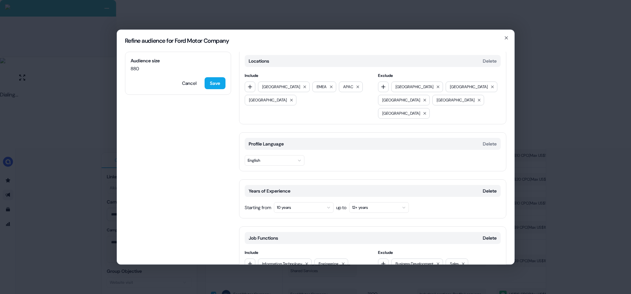
scroll to position [0, 0]
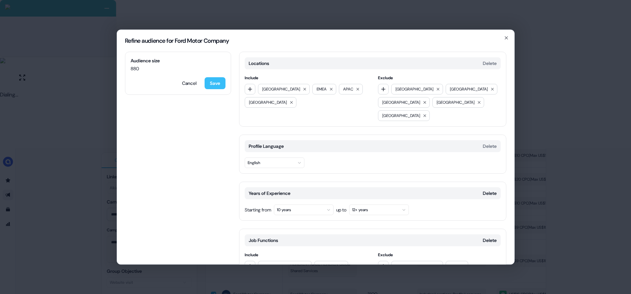
click at [212, 82] on button "Save" at bounding box center [214, 83] width 21 height 12
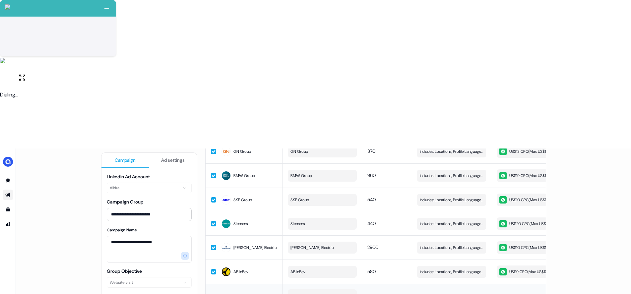
scroll to position [528, 0]
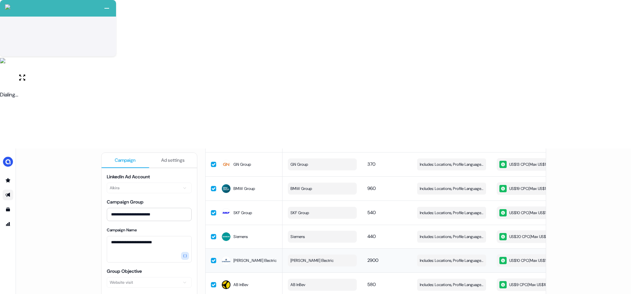
click at [288, 255] on button "Emerson Electric" at bounding box center [322, 261] width 69 height 12
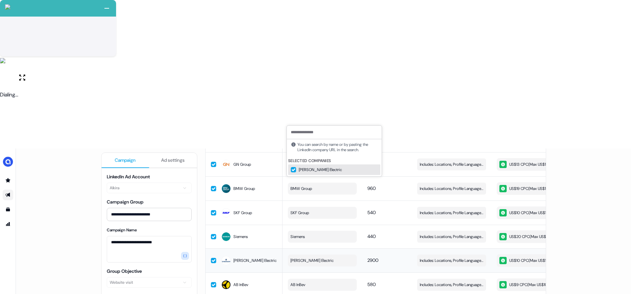
click at [371, 257] on span "2900" at bounding box center [372, 260] width 11 height 6
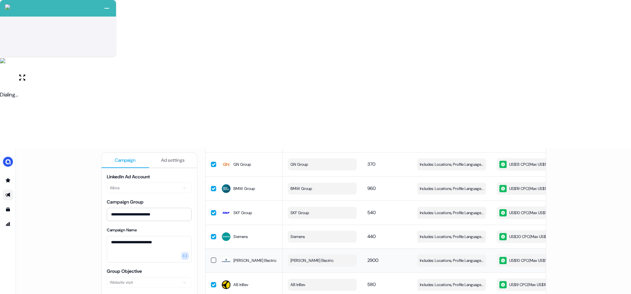
click at [231, 255] on div "Emerson Electric" at bounding box center [249, 261] width 56 height 12
click at [447, 257] on span "Includes: Locations, Profile Language, Years of Experience, Job Functions, Memb…" at bounding box center [452, 260] width 64 height 7
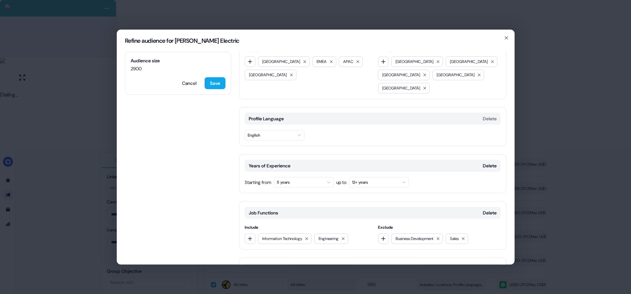
scroll to position [97, 0]
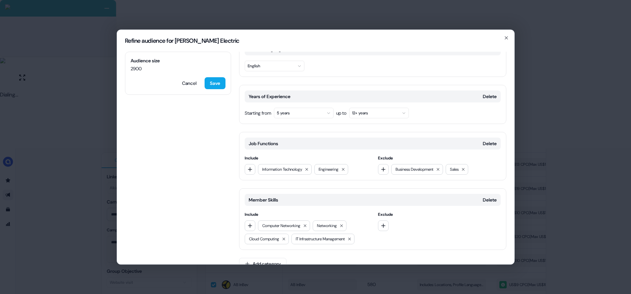
click at [298, 108] on button "5 years" at bounding box center [304, 113] width 60 height 11
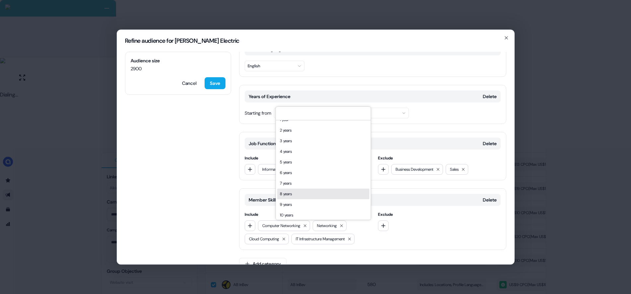
scroll to position [16, 0]
click at [286, 205] on div "10 years" at bounding box center [323, 206] width 92 height 11
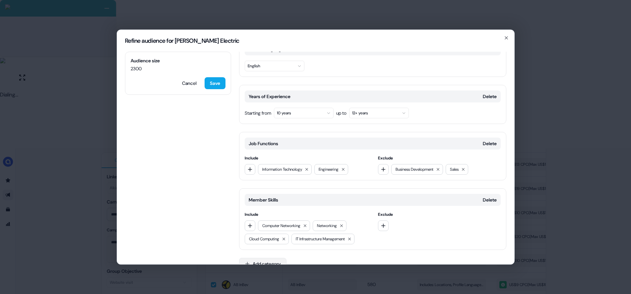
click at [274, 258] on button "Add category" at bounding box center [262, 264] width 47 height 12
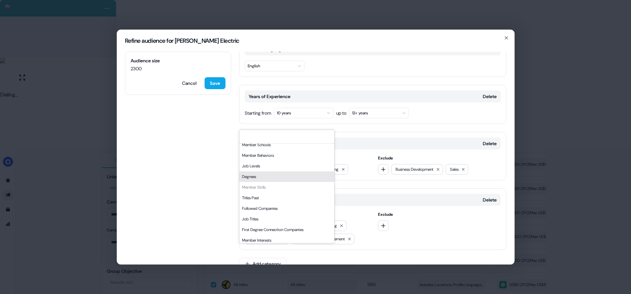
scroll to position [44, 0]
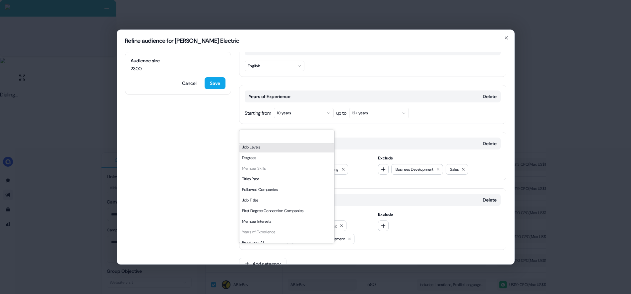
click at [255, 147] on div "Job Levels" at bounding box center [286, 147] width 95 height 11
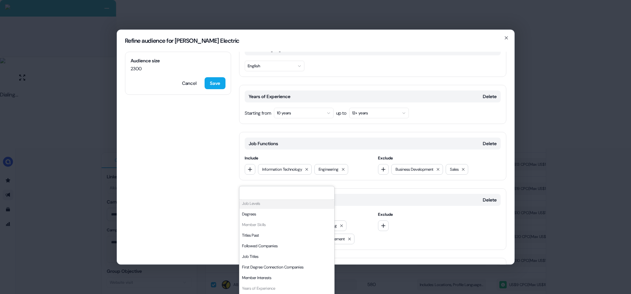
scroll to position [153, 0]
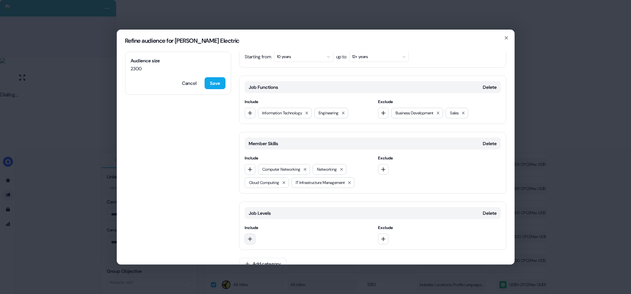
drag, startPoint x: 258, startPoint y: 226, endPoint x: 255, endPoint y: 227, distance: 3.7
click at [258, 234] on div at bounding box center [306, 239] width 123 height 11
click at [254, 234] on button "button" at bounding box center [250, 239] width 11 height 11
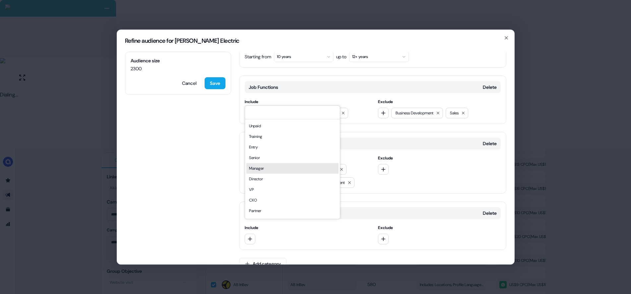
click at [271, 174] on div "Director" at bounding box center [292, 179] width 92 height 11
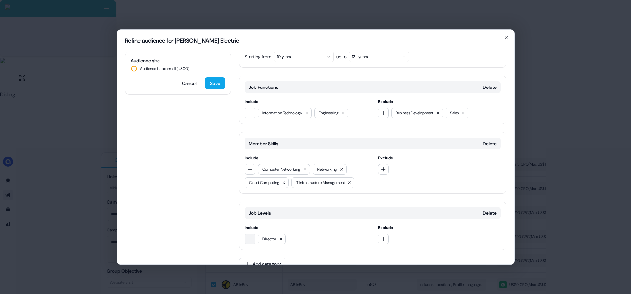
drag, startPoint x: 250, startPoint y: 228, endPoint x: 252, endPoint y: 224, distance: 3.9
click at [250, 236] on icon "button" at bounding box center [249, 238] width 5 height 5
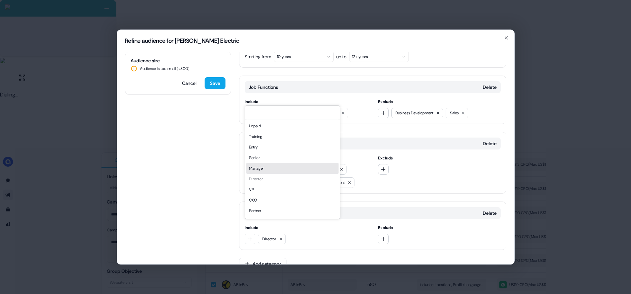
click at [260, 166] on div "Manager" at bounding box center [292, 168] width 92 height 11
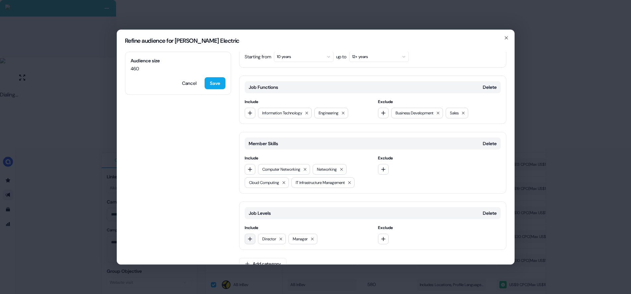
click at [249, 236] on icon "button" at bounding box center [249, 238] width 5 height 5
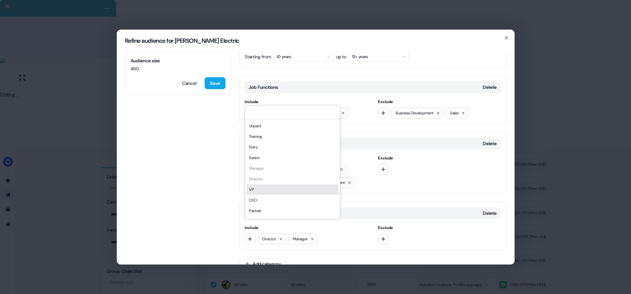
click at [260, 192] on div "VP" at bounding box center [292, 189] width 92 height 11
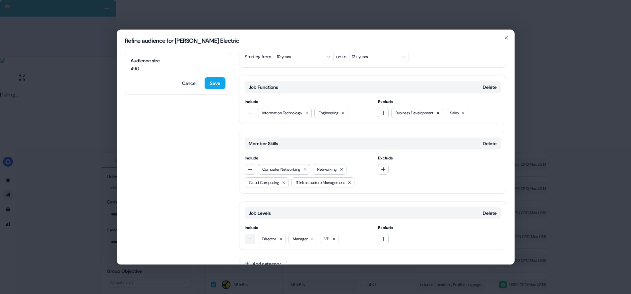
click at [253, 234] on button "button" at bounding box center [250, 239] width 11 height 11
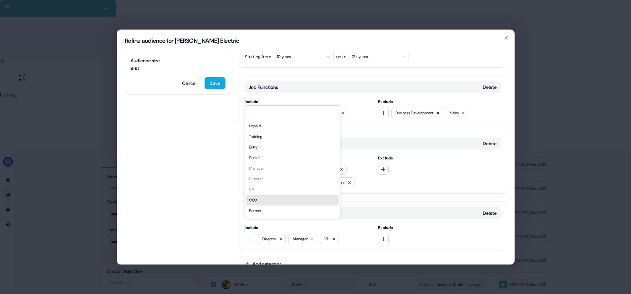
click at [257, 199] on div "CXO" at bounding box center [292, 200] width 92 height 11
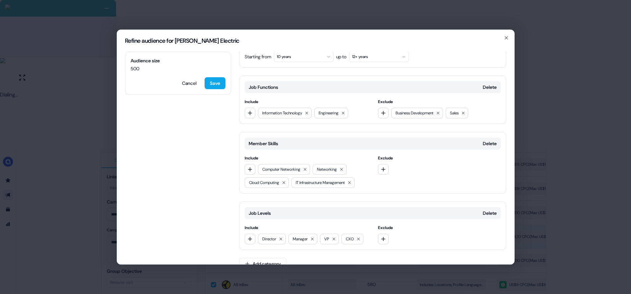
click at [218, 85] on button "Save" at bounding box center [214, 83] width 21 height 12
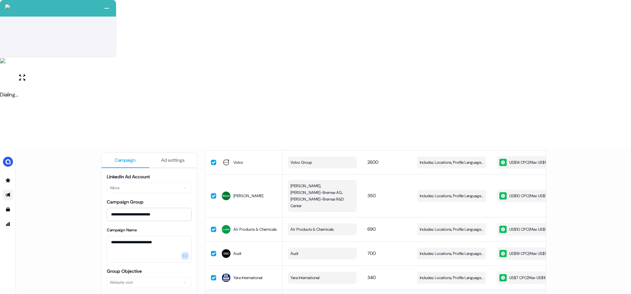
scroll to position [0, 0]
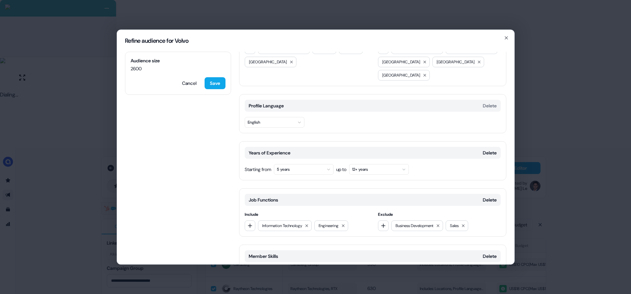
scroll to position [34, 0]
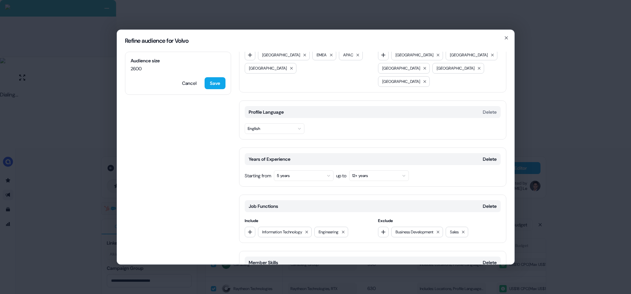
click at [305, 170] on button "5 years" at bounding box center [304, 175] width 60 height 11
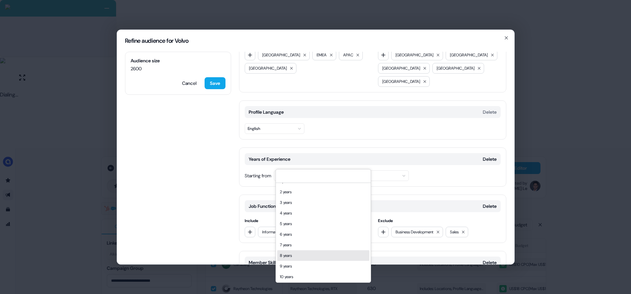
scroll to position [16, 0]
click at [287, 270] on div "10 years" at bounding box center [323, 268] width 92 height 11
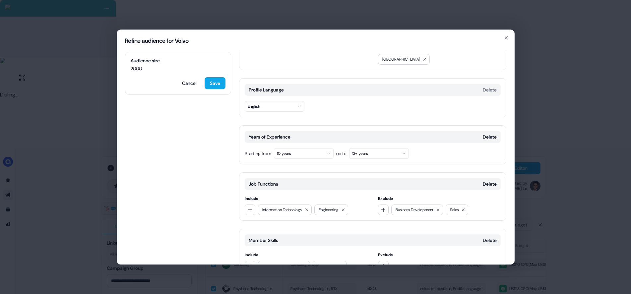
scroll to position [97, 0]
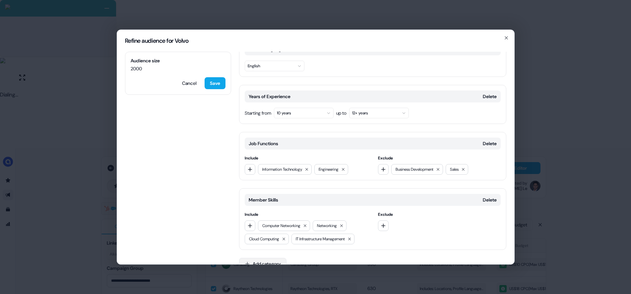
click at [272, 258] on button "Add category" at bounding box center [262, 264] width 47 height 12
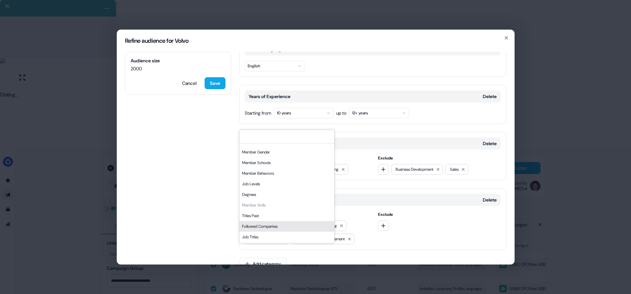
scroll to position [0, 0]
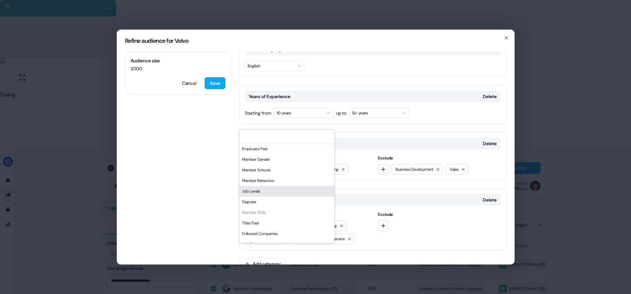
click at [265, 193] on div "Job Levels" at bounding box center [286, 191] width 95 height 11
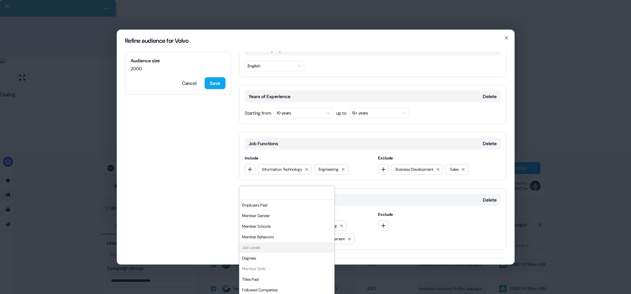
scroll to position [153, 0]
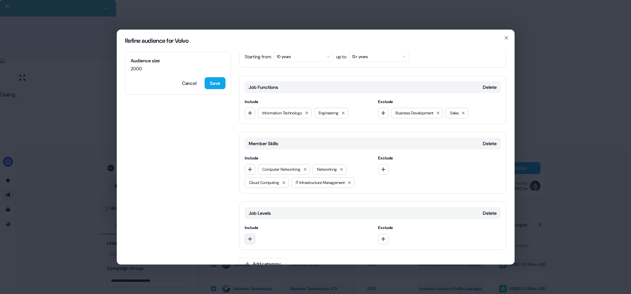
click at [254, 234] on button "button" at bounding box center [250, 239] width 11 height 11
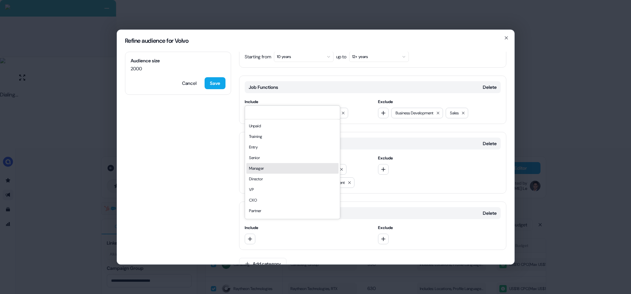
click at [271, 168] on div "Manager" at bounding box center [292, 168] width 92 height 11
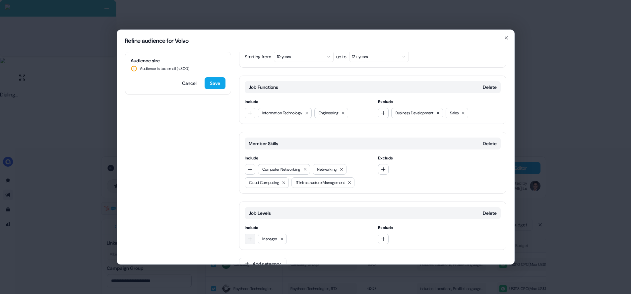
click at [248, 236] on icon "button" at bounding box center [249, 238] width 5 height 5
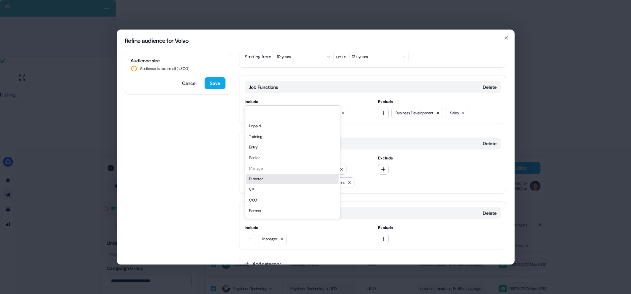
click at [260, 178] on div "Director" at bounding box center [292, 179] width 92 height 11
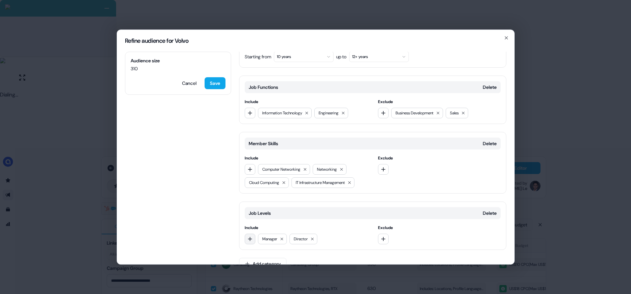
click at [250, 234] on button "button" at bounding box center [250, 239] width 11 height 11
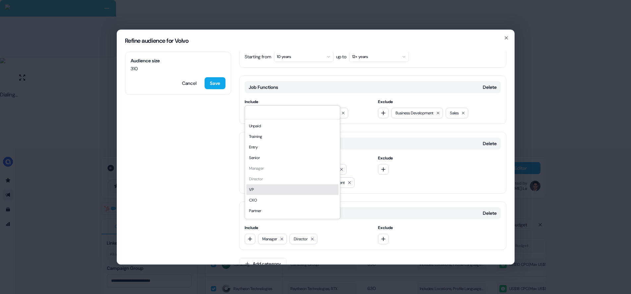
click at [260, 190] on div "VP" at bounding box center [292, 189] width 92 height 11
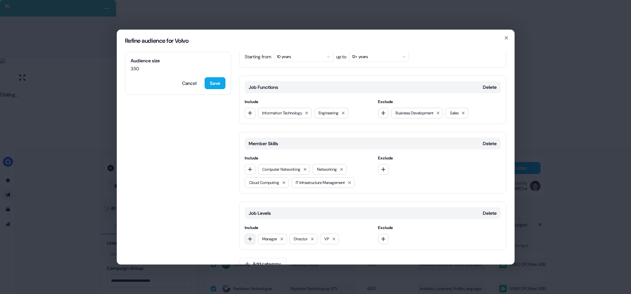
click at [251, 236] on icon "button" at bounding box center [249, 238] width 5 height 5
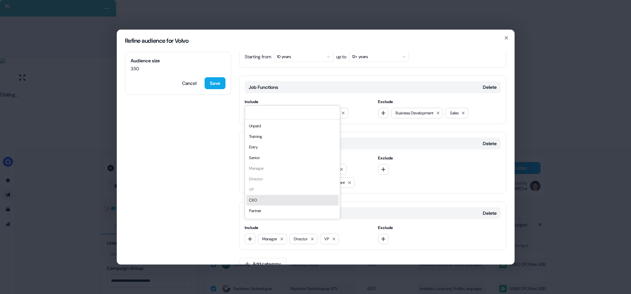
drag, startPoint x: 260, startPoint y: 197, endPoint x: 260, endPoint y: 201, distance: 4.0
click at [260, 197] on div "CXO" at bounding box center [292, 200] width 92 height 11
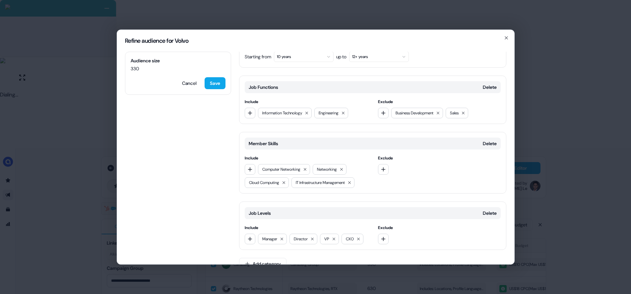
click at [251, 232] on div "Job Levels Delete Include Manager Director VP CXO Exclude" at bounding box center [372, 225] width 267 height 48
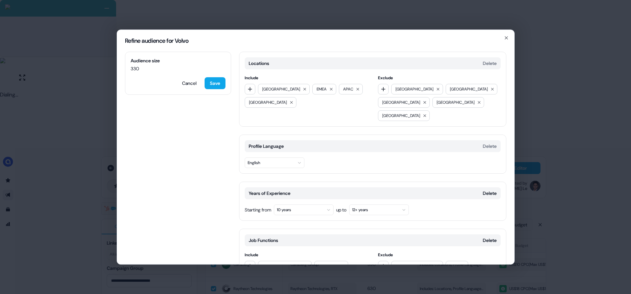
click at [323, 204] on button "10 years" at bounding box center [304, 209] width 60 height 11
click at [297, 142] on div "5 years" at bounding box center [323, 139] width 92 height 11
click at [219, 84] on button "Save" at bounding box center [214, 83] width 21 height 12
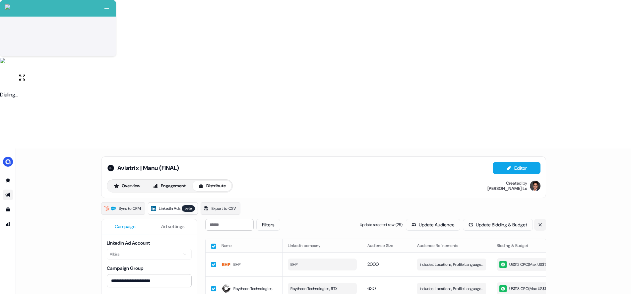
click at [541, 219] on button at bounding box center [540, 225] width 12 height 12
drag, startPoint x: 475, startPoint y: 75, endPoint x: 461, endPoint y: 90, distance: 20.6
click at [475, 219] on button "Sync to LinkedIn" at bounding box center [469, 225] width 53 height 12
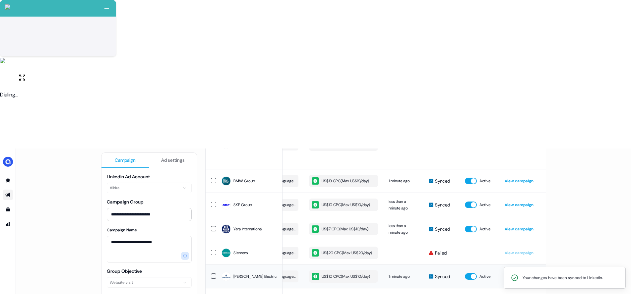
scroll to position [577, 0]
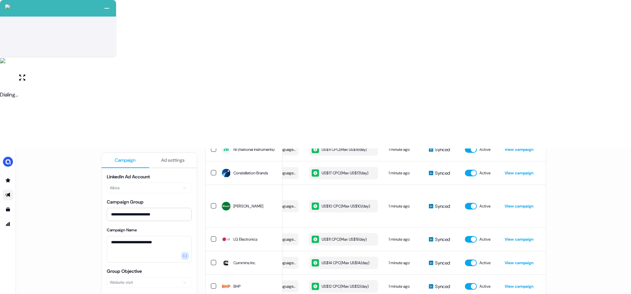
scroll to position [0, 0]
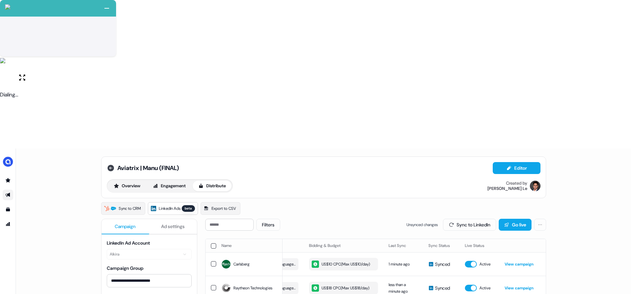
click at [107, 165] on icon at bounding box center [110, 168] width 7 height 7
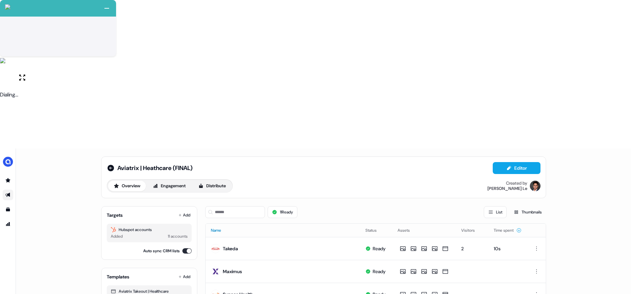
click at [218, 224] on button "Name" at bounding box center [220, 230] width 18 height 12
click at [225, 228] on icon at bounding box center [226, 230] width 5 height 5
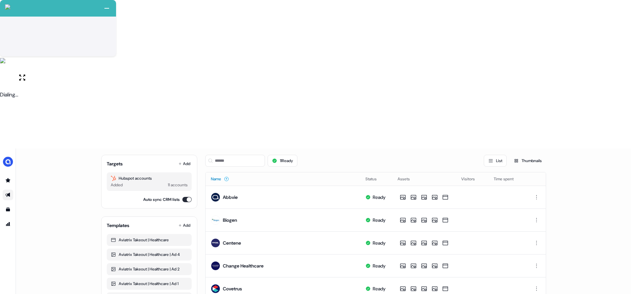
scroll to position [68, 0]
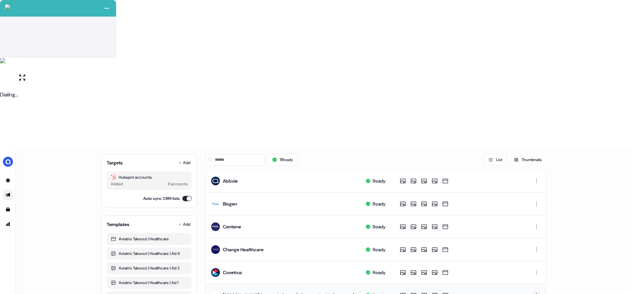
click at [536, 146] on html "+ Next Auto dialer paused! Go to your dialing tab to continue. 225 Moving To Ne…" at bounding box center [315, 221] width 631 height 442
click at [531, 169] on div "Delete" at bounding box center [534, 169] width 39 height 11
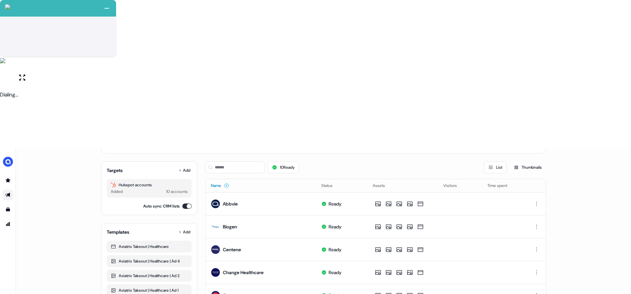
click at [536, 214] on html "+ Next Auto dialer paused! Go to your dialing tab to continue. 225 Moving To Ne…" at bounding box center [315, 221] width 631 height 442
click at [528, 238] on span "Delete" at bounding box center [523, 238] width 12 height 5
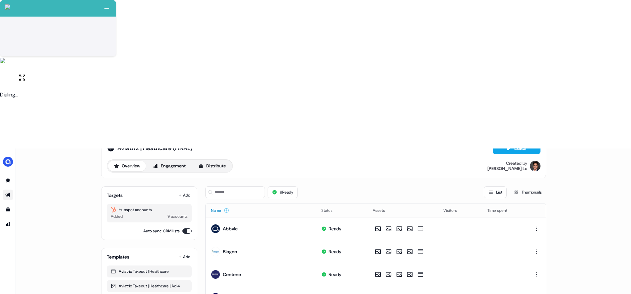
scroll to position [19, 0]
click at [224, 161] on button "Distribute" at bounding box center [212, 166] width 39 height 11
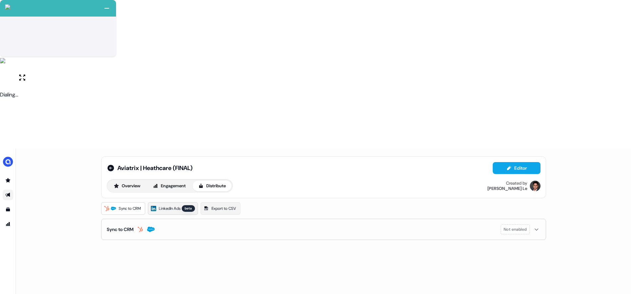
click at [171, 205] on span "LinkedIn Ads" at bounding box center [170, 208] width 22 height 7
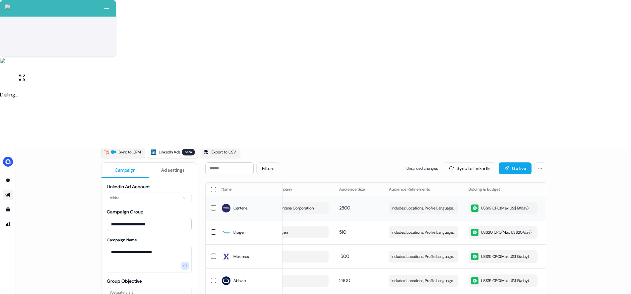
scroll to position [43, 0]
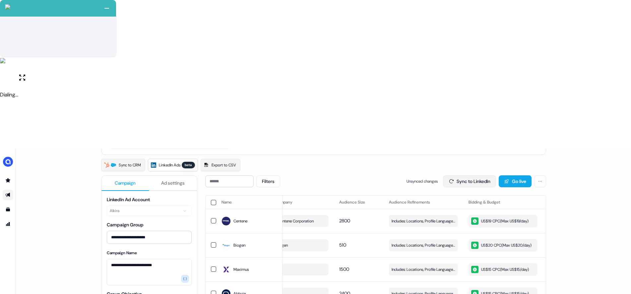
click at [452, 175] on button "Sync to LinkedIn" at bounding box center [469, 181] width 53 height 12
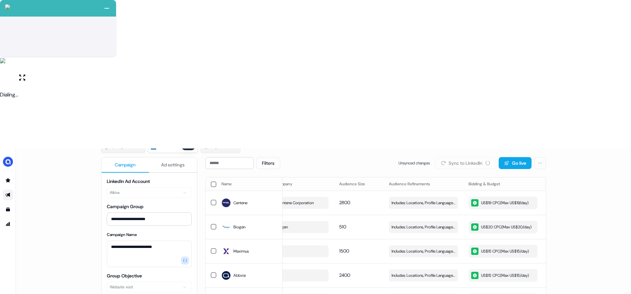
scroll to position [71, 0]
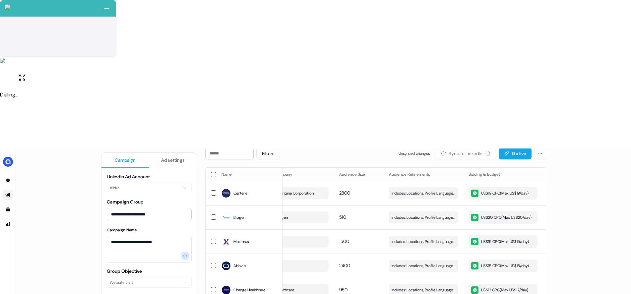
drag, startPoint x: 375, startPoint y: 277, endPoint x: 413, endPoint y: 276, distance: 37.8
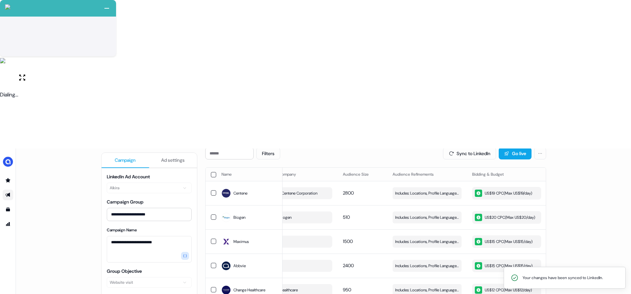
scroll to position [0, 24]
click at [212, 190] on button "button" at bounding box center [213, 192] width 5 height 5
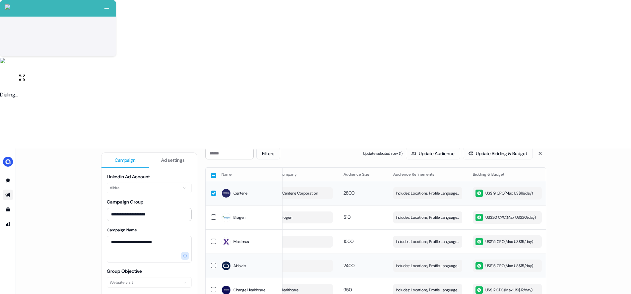
click at [212, 263] on button "button" at bounding box center [213, 265] width 5 height 5
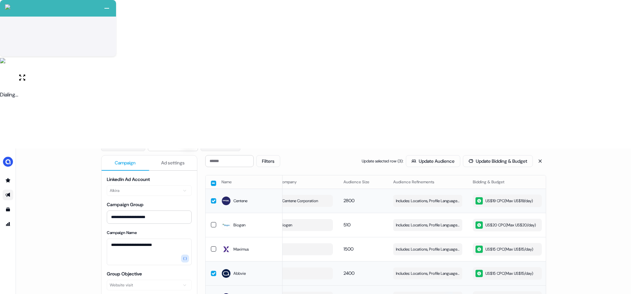
scroll to position [61, 0]
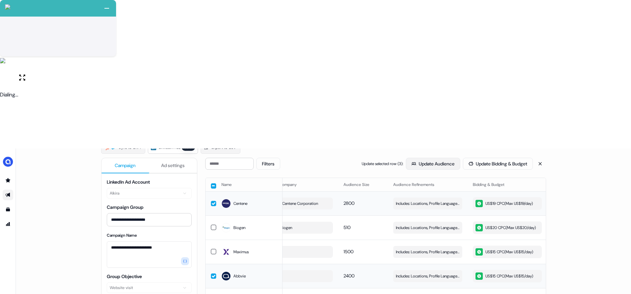
click at [425, 158] on button "Update Audience" at bounding box center [433, 164] width 54 height 12
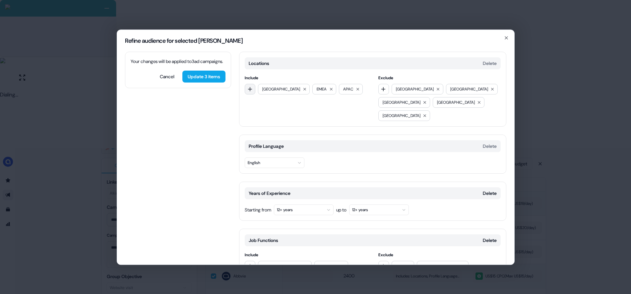
click at [248, 89] on icon "button" at bounding box center [249, 88] width 5 height 5
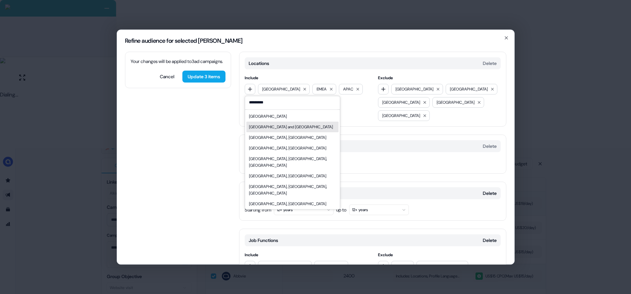
type input "*********"
click at [304, 129] on div "Australia and New Zealand" at bounding box center [292, 127] width 92 height 11
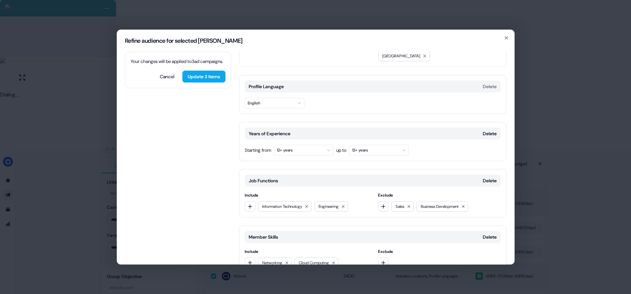
scroll to position [110, 0]
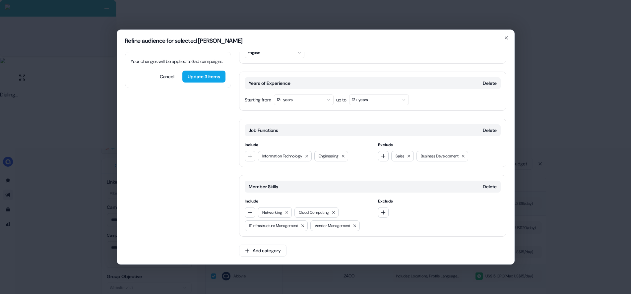
click at [323, 94] on button "12+ years" at bounding box center [304, 99] width 60 height 11
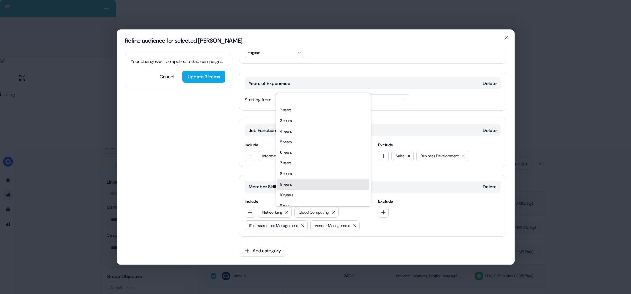
scroll to position [15, 0]
click at [290, 195] on div "10 years" at bounding box center [323, 194] width 92 height 11
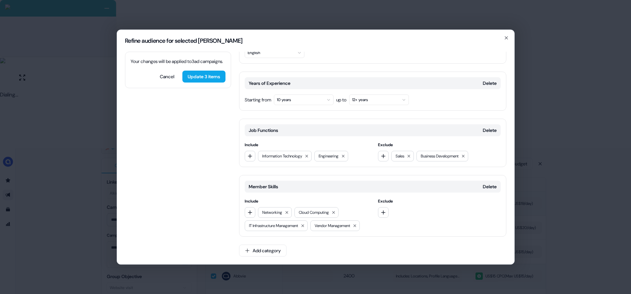
click at [320, 94] on button "10 years" at bounding box center [304, 99] width 60 height 11
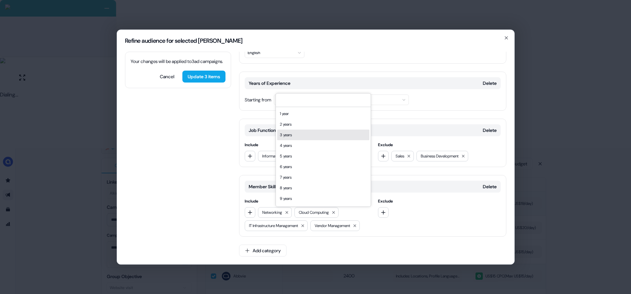
click at [251, 142] on span "Include" at bounding box center [306, 145] width 123 height 7
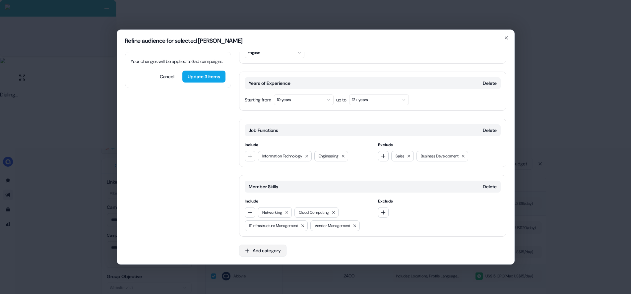
click at [248, 254] on button "Add category" at bounding box center [262, 251] width 47 height 12
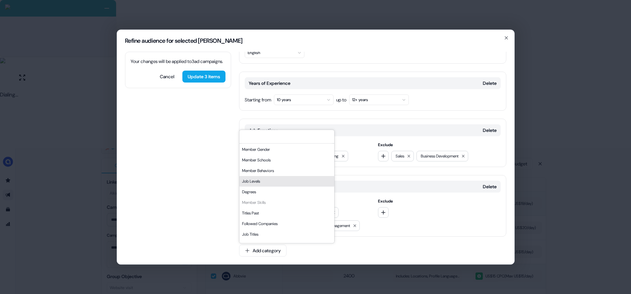
scroll to position [10, 0]
drag, startPoint x: 267, startPoint y: 180, endPoint x: 270, endPoint y: 184, distance: 4.7
click at [267, 180] on div "Job Levels" at bounding box center [286, 181] width 95 height 11
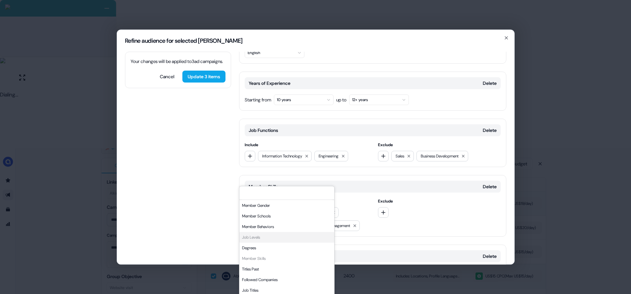
scroll to position [166, 0]
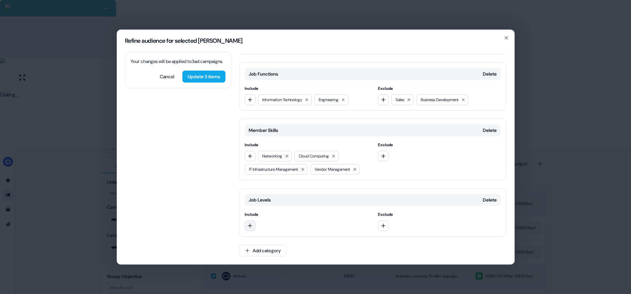
click at [254, 226] on button "button" at bounding box center [250, 225] width 11 height 11
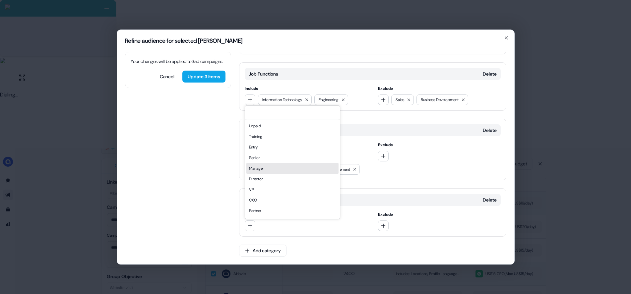
click at [267, 168] on div "Manager" at bounding box center [292, 168] width 92 height 11
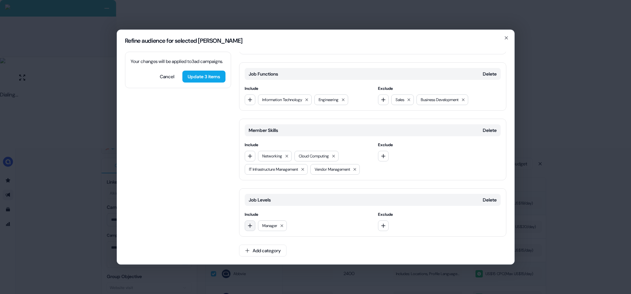
click at [254, 226] on button "button" at bounding box center [250, 225] width 11 height 11
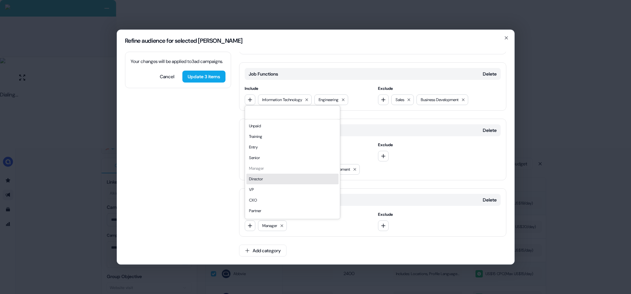
drag, startPoint x: 269, startPoint y: 180, endPoint x: 267, endPoint y: 184, distance: 4.4
click at [269, 180] on div "Director" at bounding box center [292, 179] width 92 height 11
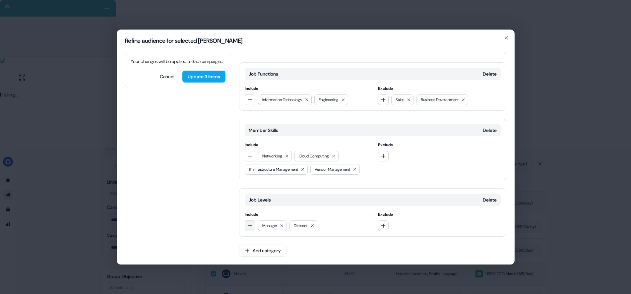
click at [246, 227] on button "button" at bounding box center [250, 225] width 11 height 11
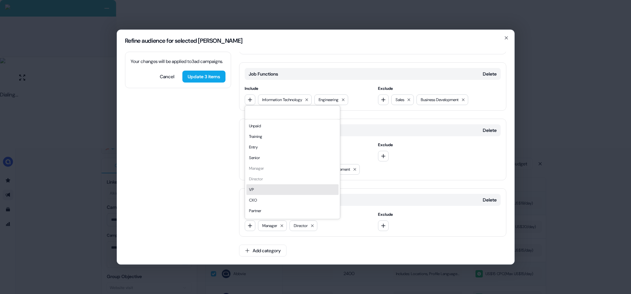
click at [261, 190] on div "VP" at bounding box center [292, 189] width 92 height 11
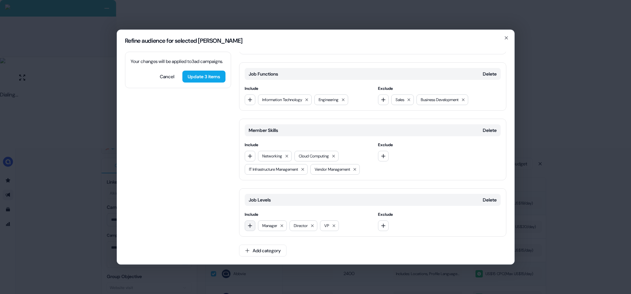
click at [252, 224] on icon "button" at bounding box center [249, 225] width 5 height 5
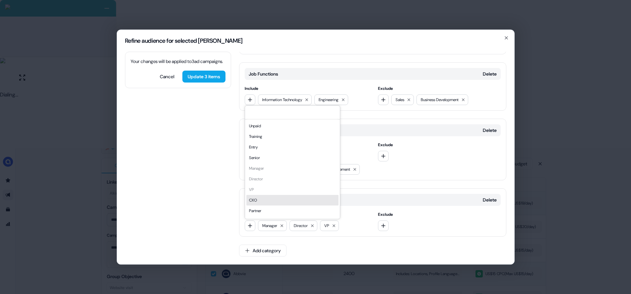
click at [262, 199] on div "CXO" at bounding box center [292, 200] width 92 height 11
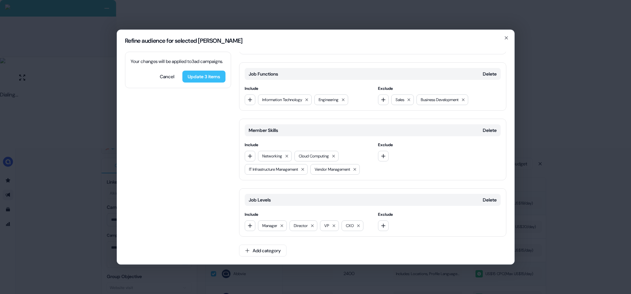
click at [209, 83] on button "Update 3 items" at bounding box center [203, 77] width 43 height 12
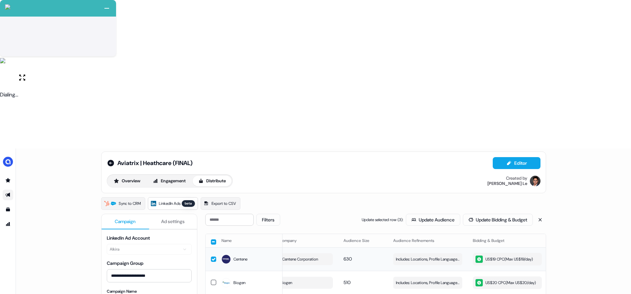
scroll to position [0, 0]
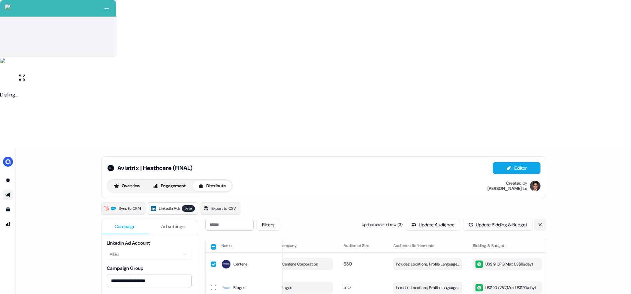
click at [542, 219] on button at bounding box center [540, 225] width 12 height 12
click at [476, 219] on button "Sync to LinkedIn" at bounding box center [469, 225] width 53 height 12
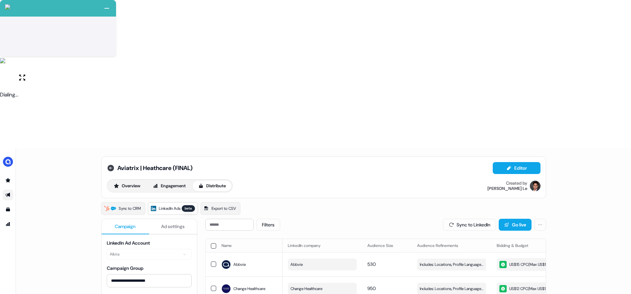
click at [110, 165] on icon at bounding box center [110, 168] width 7 height 7
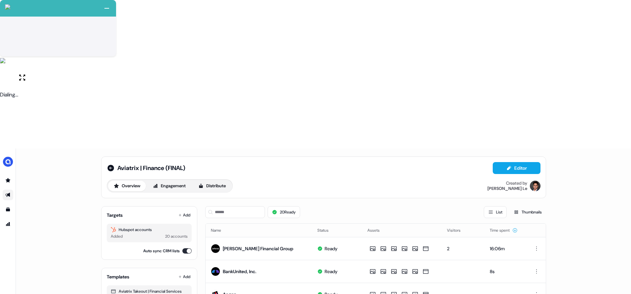
click at [232, 224] on th "Name" at bounding box center [258, 230] width 107 height 13
click at [226, 228] on div at bounding box center [226, 230] width 5 height 5
click at [227, 228] on icon at bounding box center [226, 230] width 5 height 5
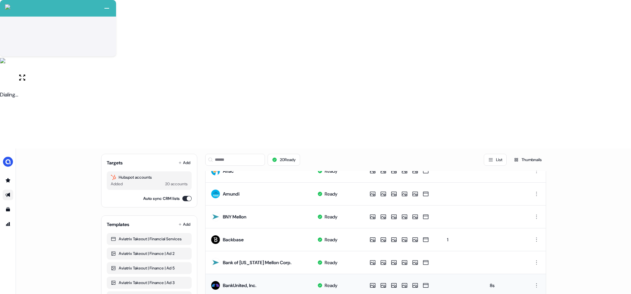
scroll to position [92, 0]
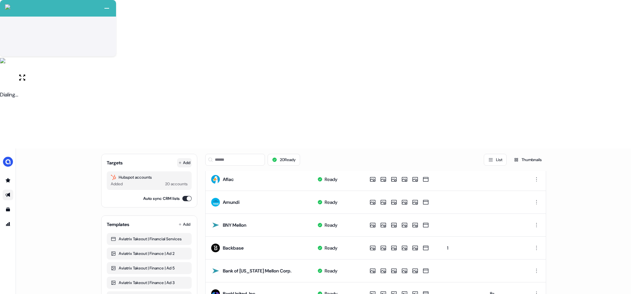
click at [184, 158] on button "Add" at bounding box center [184, 162] width 15 height 9
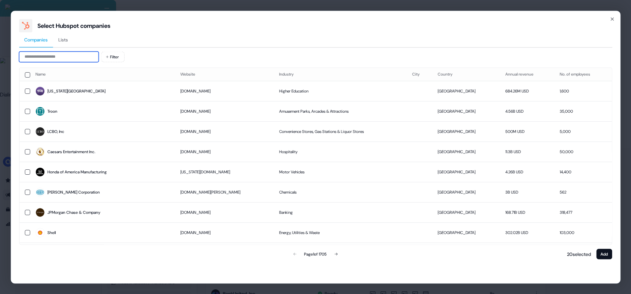
click at [59, 59] on input at bounding box center [59, 56] width 80 height 11
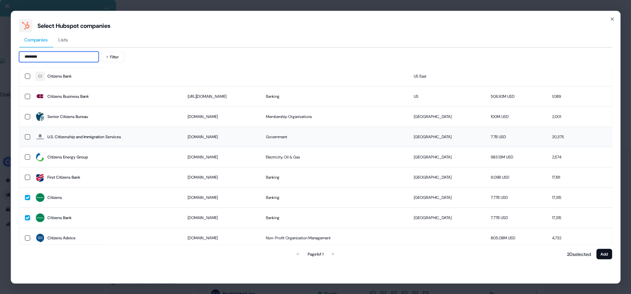
scroll to position [18, 0]
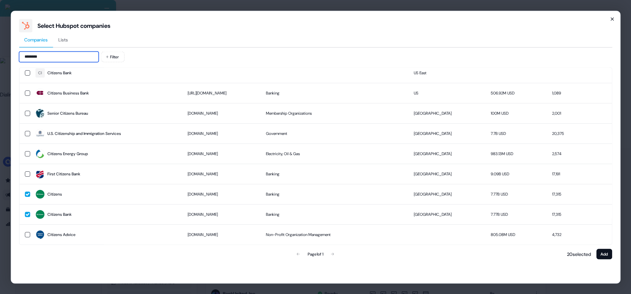
type input "********"
click at [613, 17] on icon "button" at bounding box center [611, 18] width 5 height 5
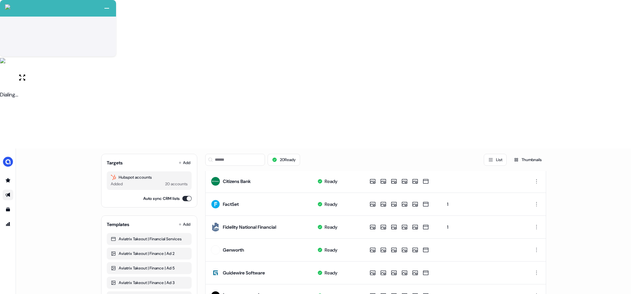
scroll to position [273, 0]
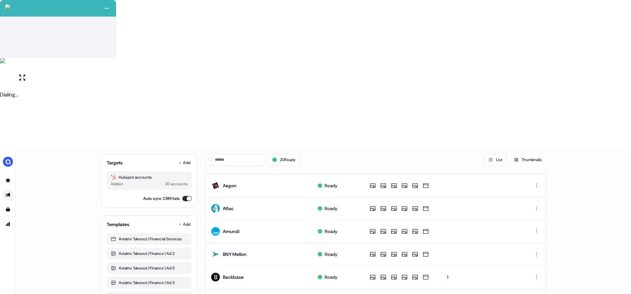
scroll to position [0, 0]
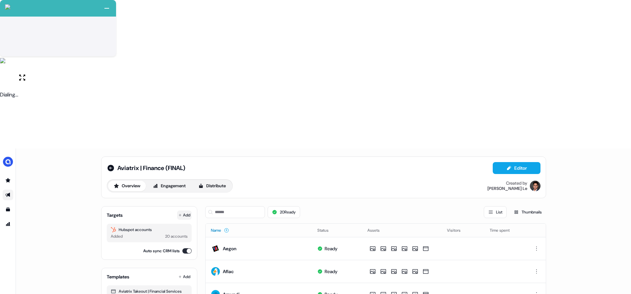
click at [180, 210] on button "Add" at bounding box center [184, 214] width 15 height 9
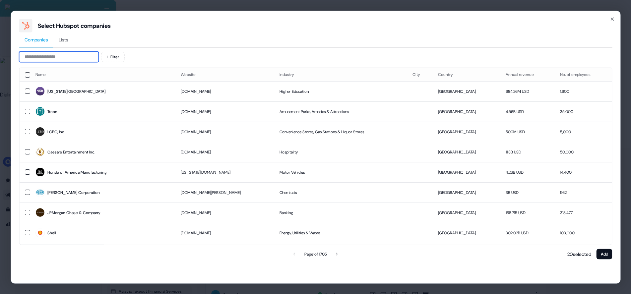
click at [53, 61] on input at bounding box center [59, 56] width 80 height 11
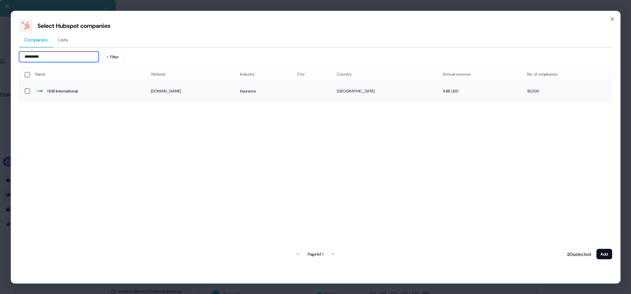
type input "*********"
click at [61, 88] on div "HUB International" at bounding box center [62, 91] width 30 height 7
click at [603, 255] on button "Add" at bounding box center [604, 254] width 16 height 11
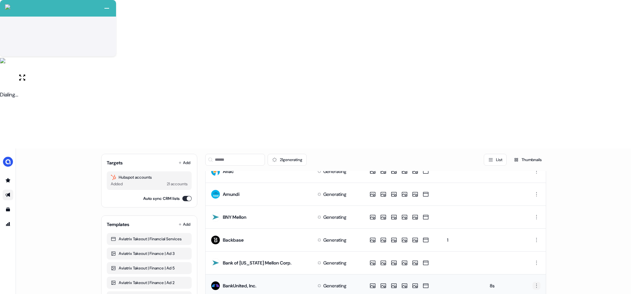
scroll to position [273, 0]
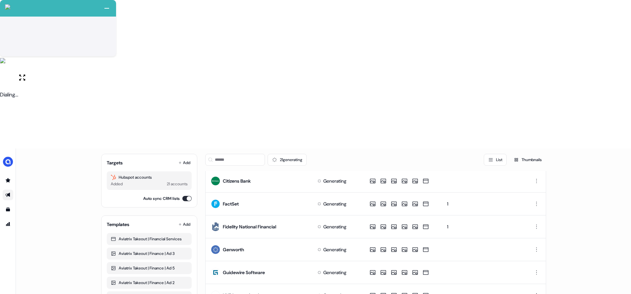
click at [536, 193] on html "+ Next Auto dialer paused! Go to your dialing tab to continue. 225 Moving To Ne…" at bounding box center [315, 221] width 631 height 442
click at [532, 214] on div "Delete" at bounding box center [534, 215] width 39 height 11
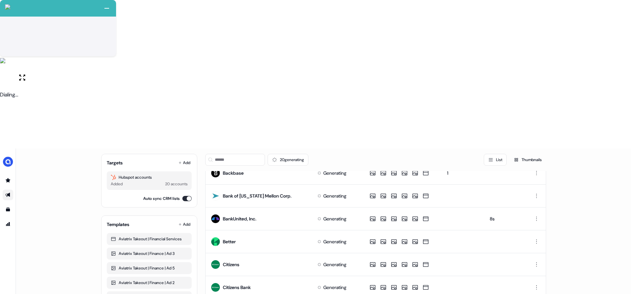
scroll to position [169, 0]
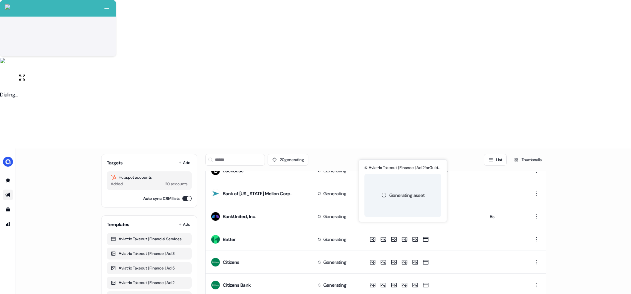
click at [578, 196] on div "Aviatrix | Finance (FINAL) Generating Overview Engagement Distribute Created by…" at bounding box center [323, 295] width 615 height 294
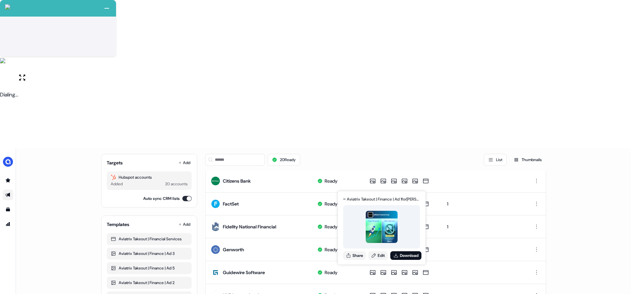
scroll to position [0, 0]
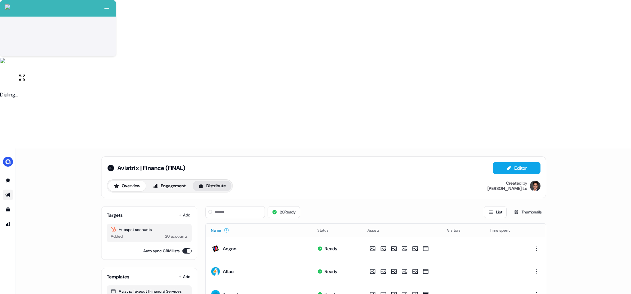
click at [216, 181] on button "Distribute" at bounding box center [212, 186] width 39 height 11
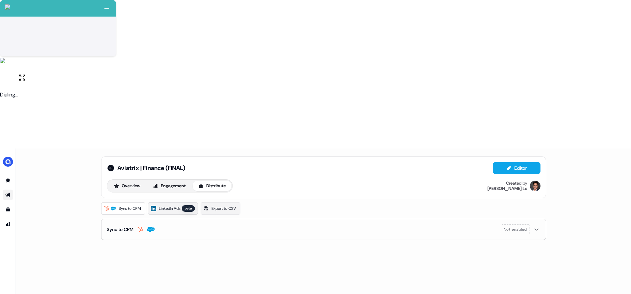
click at [161, 202] on link "LinkedIn Ads beta" at bounding box center [173, 208] width 50 height 13
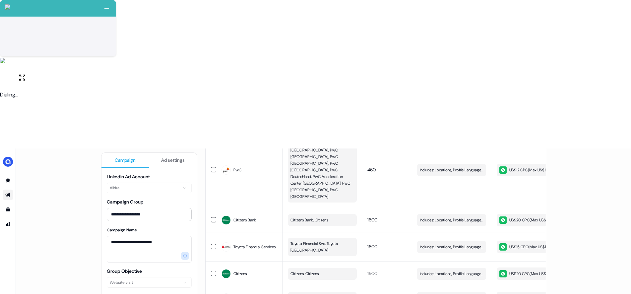
scroll to position [369, 0]
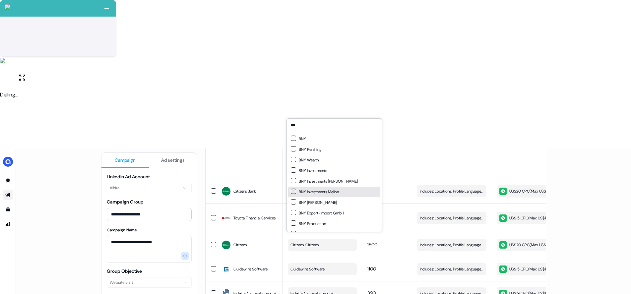
type input "***"
click at [597, 229] on div "**********" at bounding box center [323, 295] width 615 height 294
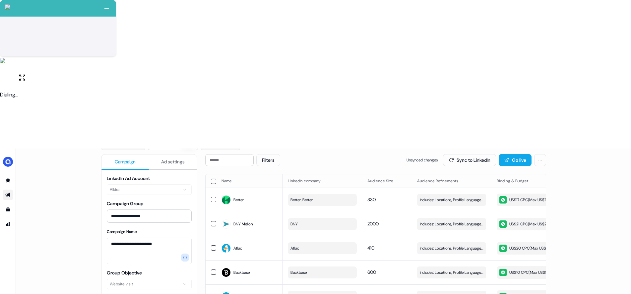
scroll to position [7, 0]
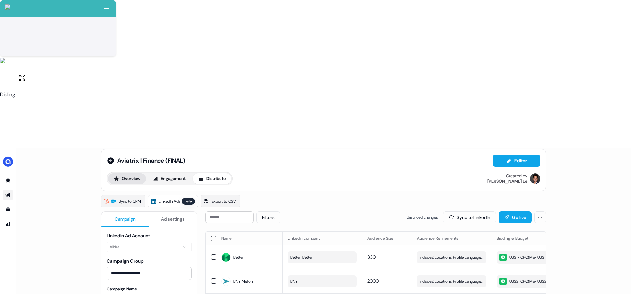
click at [132, 173] on button "Overview" at bounding box center [127, 178] width 38 height 11
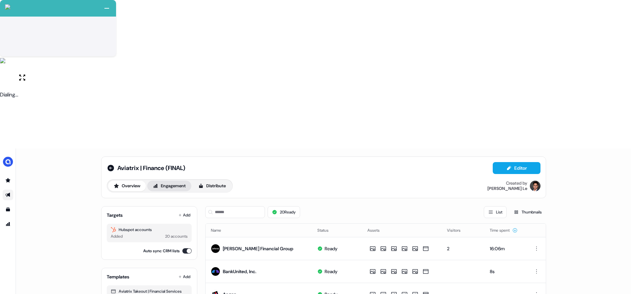
click at [180, 181] on button "Engagement" at bounding box center [169, 186] width 44 height 11
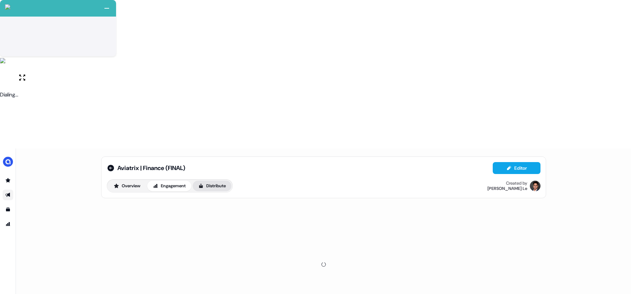
click at [202, 184] on icon at bounding box center [201, 186] width 4 height 4
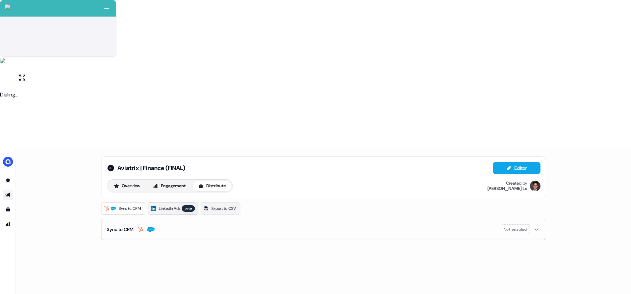
click at [167, 205] on span "LinkedIn Ads" at bounding box center [170, 208] width 22 height 7
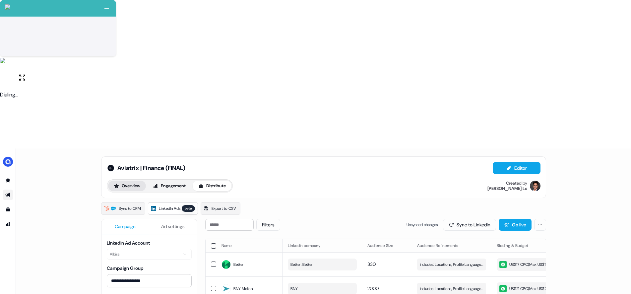
click at [129, 181] on button "Overview" at bounding box center [127, 186] width 38 height 11
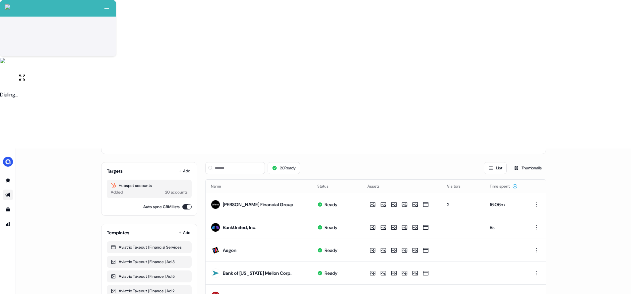
scroll to position [0, 0]
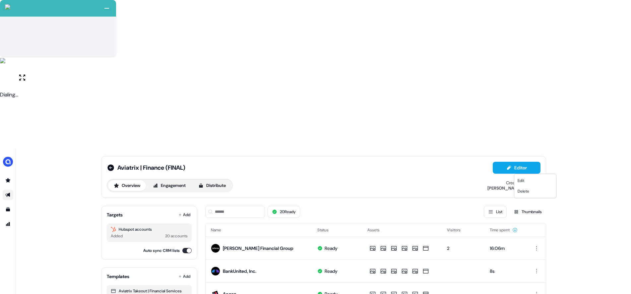
click at [534, 166] on html "+ Next Auto dialer paused! Go to your dialing tab to continue. 225 Moving To Ne…" at bounding box center [315, 221] width 631 height 442
click at [527, 192] on span "Delete" at bounding box center [523, 191] width 12 height 5
click at [172, 180] on button "Engagement" at bounding box center [169, 185] width 44 height 11
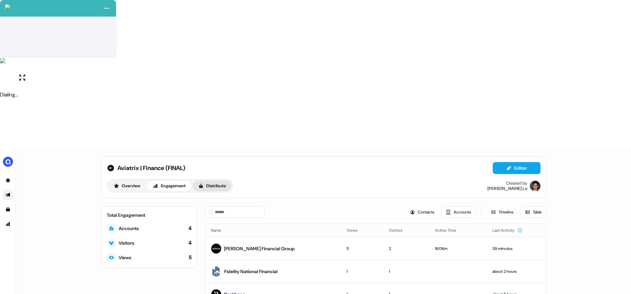
click at [208, 181] on button "Distribute" at bounding box center [212, 186] width 39 height 11
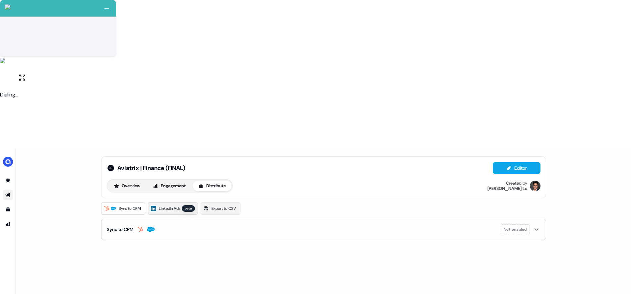
click at [177, 202] on link "LinkedIn Ads beta" at bounding box center [173, 208] width 50 height 13
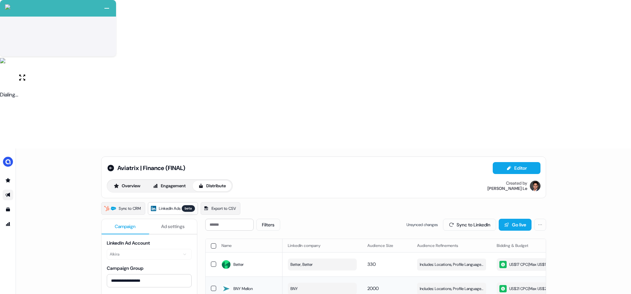
click at [214, 286] on button "button" at bounding box center [213, 288] width 5 height 5
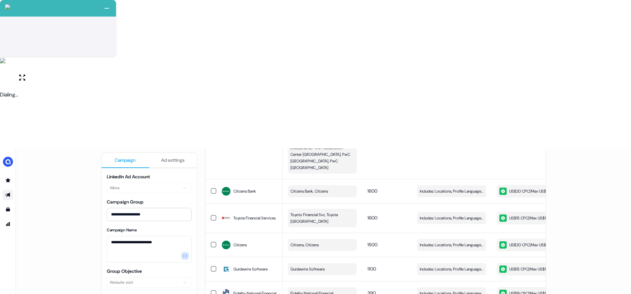
scroll to position [345, 0]
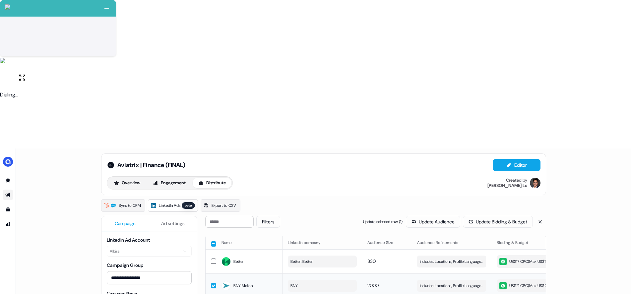
scroll to position [0, 0]
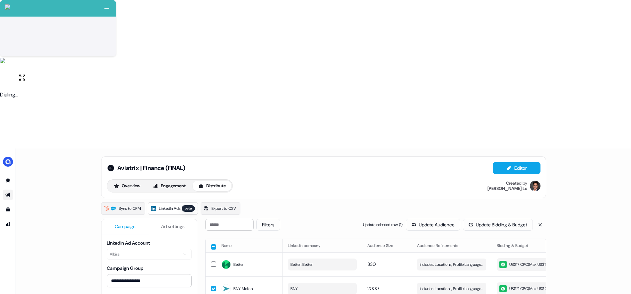
click at [211, 286] on button "button" at bounding box center [213, 288] width 5 height 5
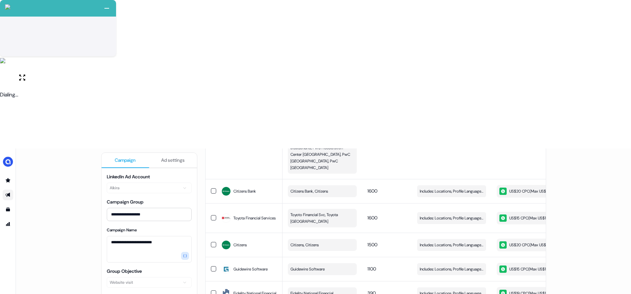
scroll to position [345, 0]
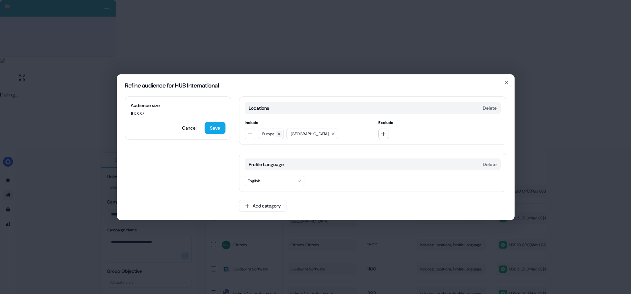
click at [278, 132] on icon at bounding box center [279, 134] width 4 height 4
click at [252, 132] on icon "button" at bounding box center [249, 133] width 5 height 5
type input "****"
click at [267, 161] on div "EMEA" at bounding box center [292, 161] width 92 height 11
click at [252, 138] on button "button" at bounding box center [250, 134] width 11 height 11
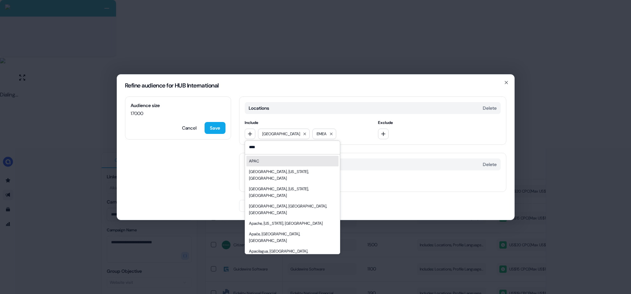
type input "****"
drag, startPoint x: 276, startPoint y: 162, endPoint x: 263, endPoint y: 157, distance: 13.0
click at [275, 162] on div "APAC" at bounding box center [292, 161] width 92 height 11
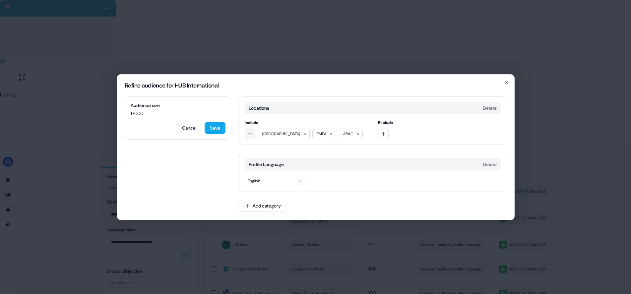
click at [250, 134] on icon "button" at bounding box center [250, 134] width 4 height 4
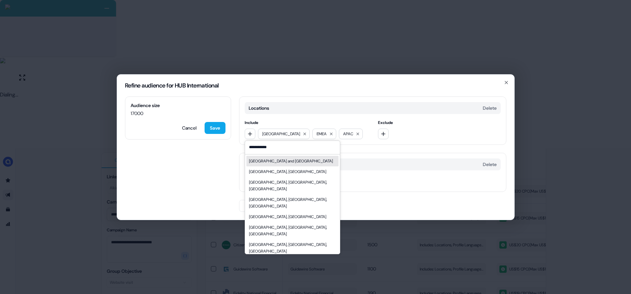
type input "**********"
click at [294, 164] on div "Australia and New Zealand" at bounding box center [291, 161] width 84 height 7
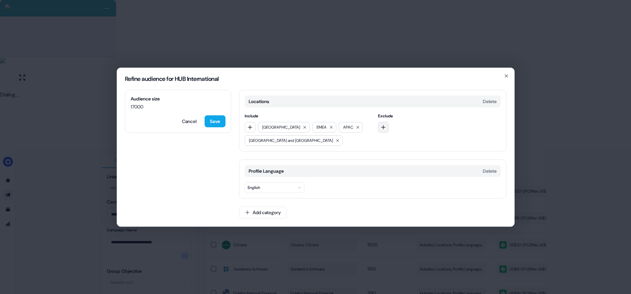
click at [385, 128] on icon "button" at bounding box center [382, 127] width 5 height 5
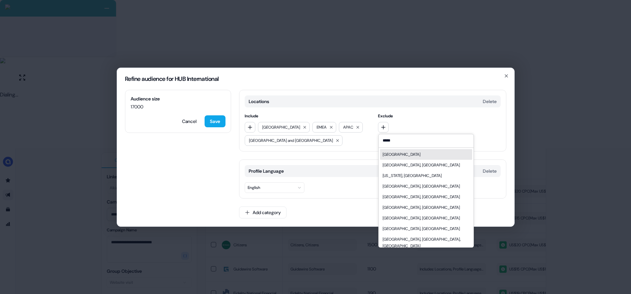
type input "*****"
click at [390, 157] on div "[GEOGRAPHIC_DATA]" at bounding box center [426, 154] width 92 height 11
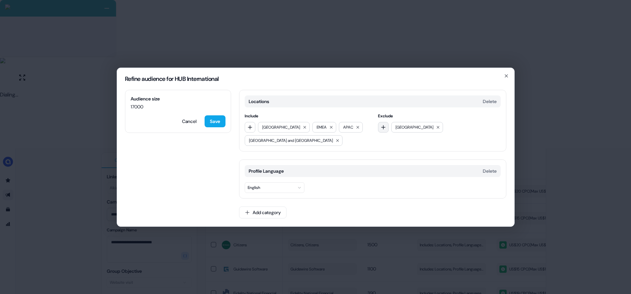
click at [387, 126] on button "button" at bounding box center [383, 127] width 11 height 11
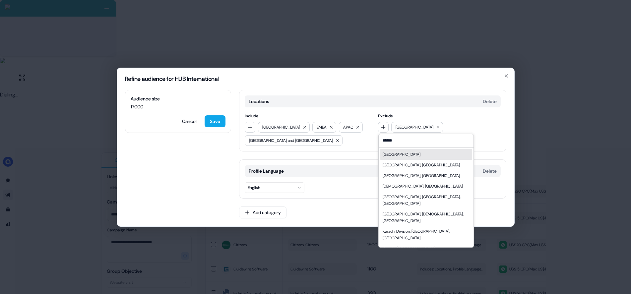
type input "******"
click at [396, 154] on div "[GEOGRAPHIC_DATA]" at bounding box center [401, 154] width 38 height 7
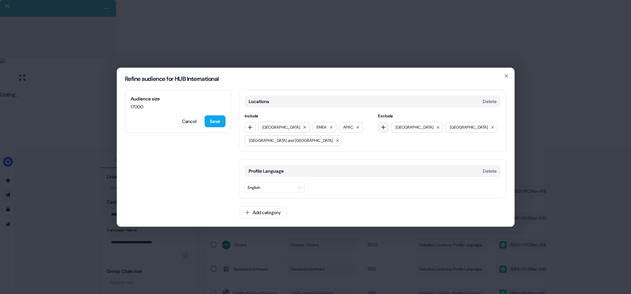
click at [386, 130] on button "button" at bounding box center [383, 127] width 11 height 11
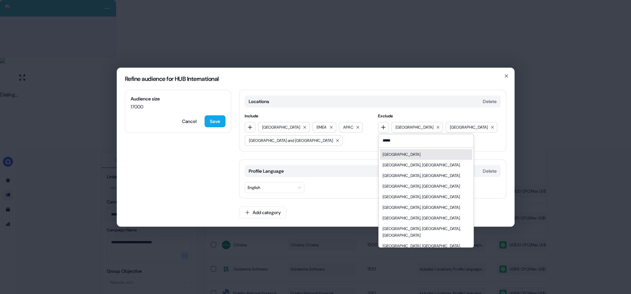
type input "*****"
click at [395, 154] on div "[GEOGRAPHIC_DATA]" at bounding box center [426, 154] width 92 height 11
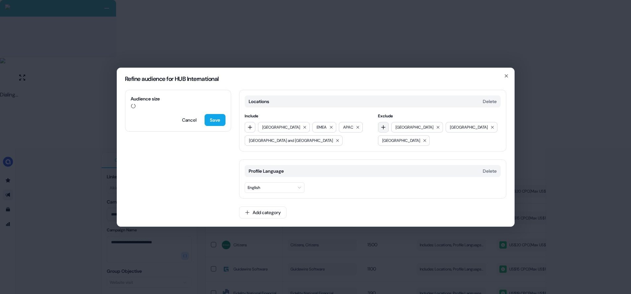
click at [386, 130] on button "button" at bounding box center [383, 127] width 11 height 11
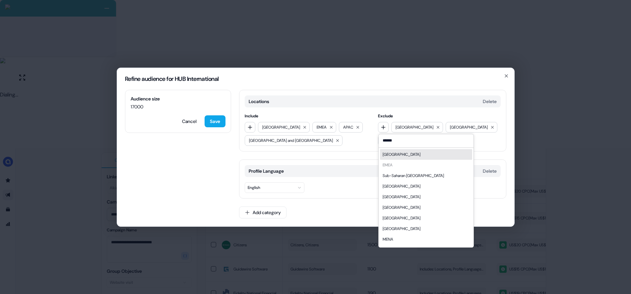
type input "******"
click at [395, 155] on div "[GEOGRAPHIC_DATA]" at bounding box center [426, 154] width 92 height 11
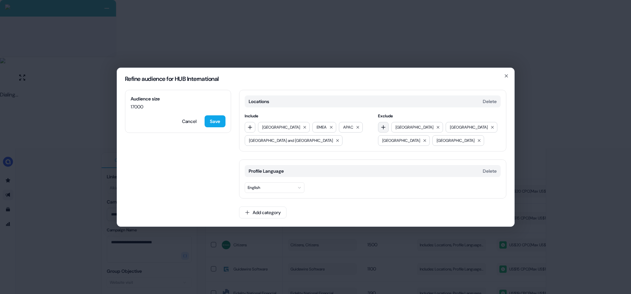
click at [385, 128] on icon "button" at bounding box center [382, 127] width 5 height 5
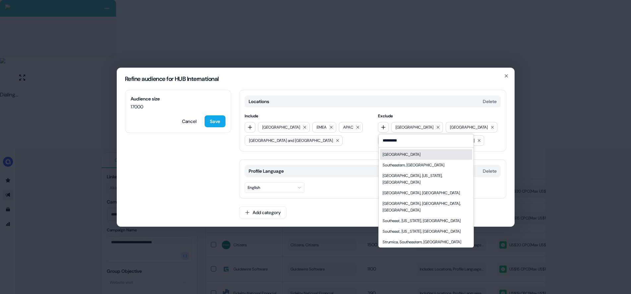
type input "*********"
click at [399, 154] on div "[GEOGRAPHIC_DATA]" at bounding box center [401, 154] width 38 height 7
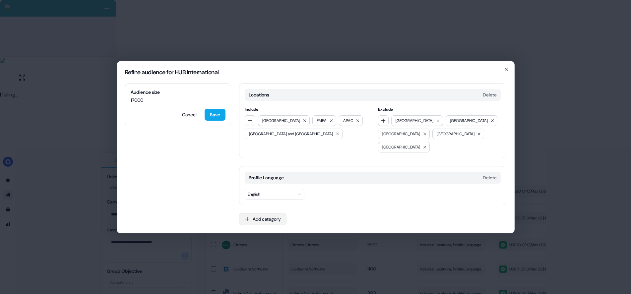
click at [270, 213] on button "Add category" at bounding box center [262, 219] width 47 height 12
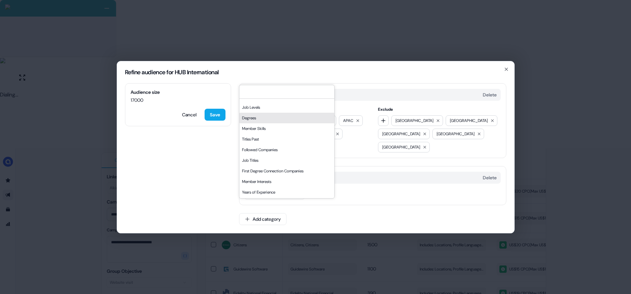
scroll to position [113, 0]
click at [263, 177] on div "Job Functions" at bounding box center [286, 171] width 95 height 11
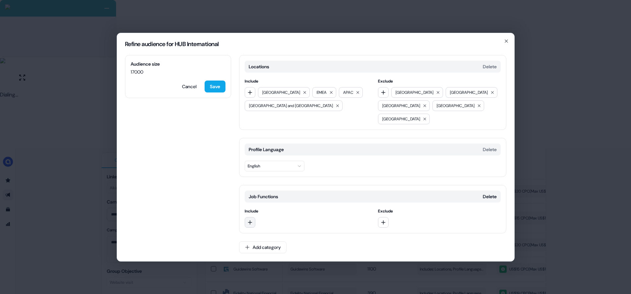
click at [249, 220] on icon "button" at bounding box center [250, 222] width 4 height 4
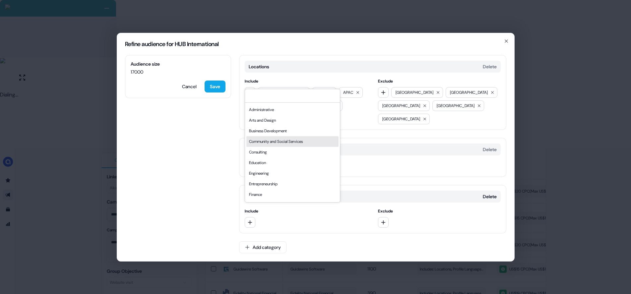
scroll to position [13, 0]
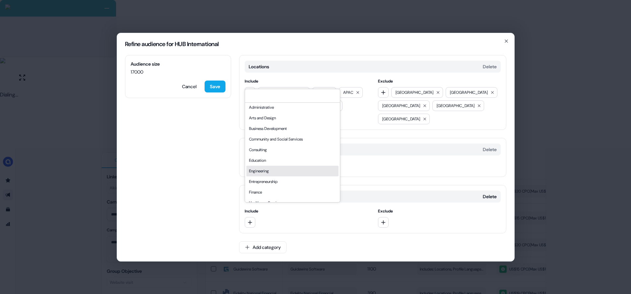
click at [260, 176] on div "Engineering" at bounding box center [292, 171] width 92 height 11
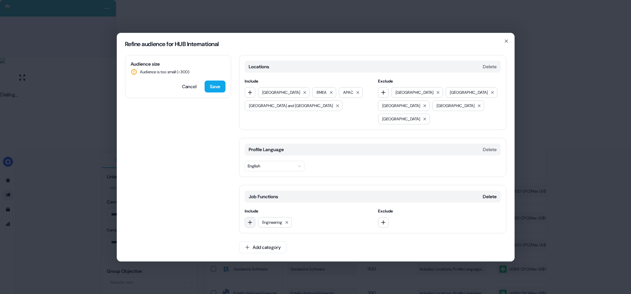
click at [252, 220] on icon "button" at bounding box center [249, 222] width 5 height 5
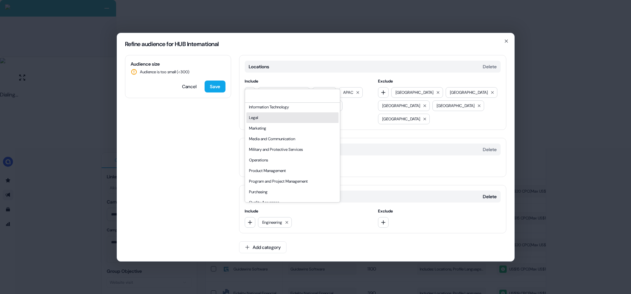
scroll to position [122, 0]
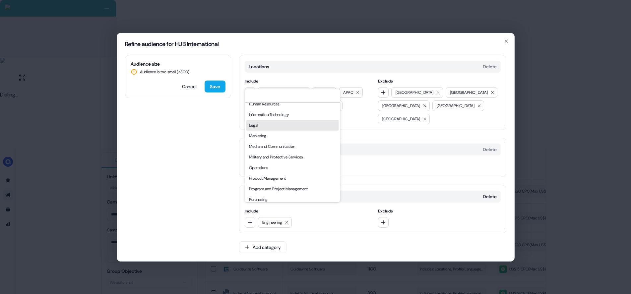
click at [275, 120] on div "Information Technology" at bounding box center [292, 114] width 92 height 11
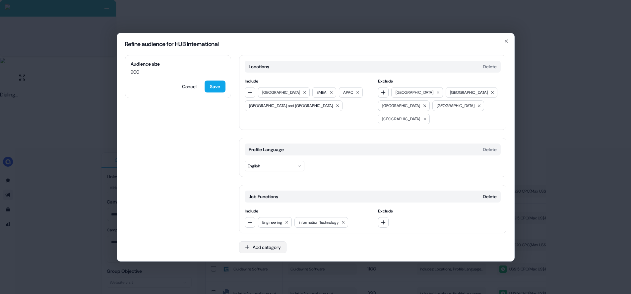
click at [281, 241] on button "Add category" at bounding box center [262, 247] width 47 height 12
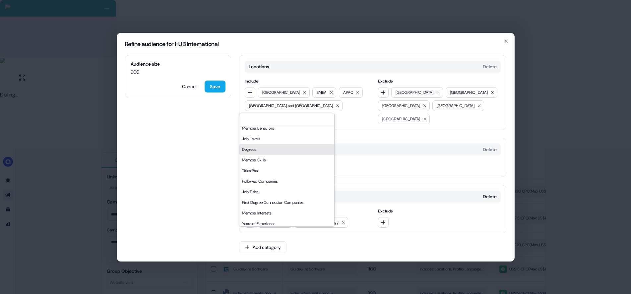
scroll to position [56, 0]
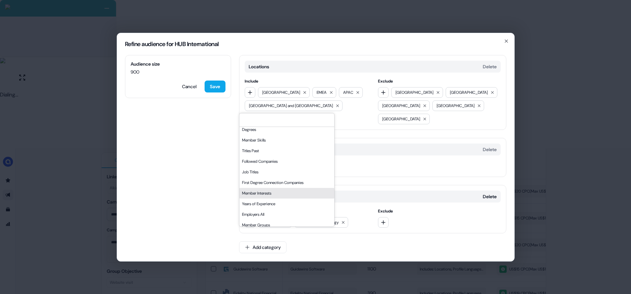
click at [271, 198] on div "Member Interests" at bounding box center [286, 193] width 95 height 11
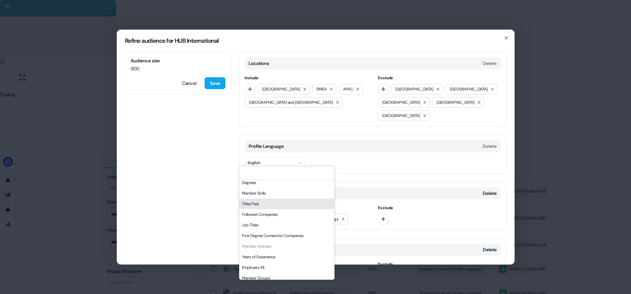
scroll to position [36, 0]
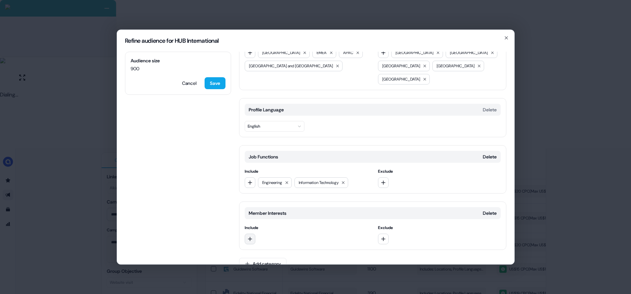
click at [251, 236] on icon "button" at bounding box center [249, 238] width 5 height 5
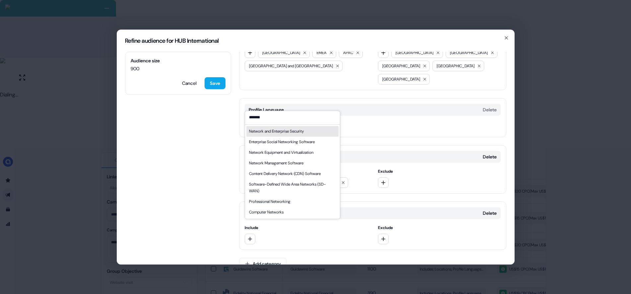
type input "*******"
click at [296, 130] on div "Network and Enterprise Security" at bounding box center [276, 131] width 55 height 7
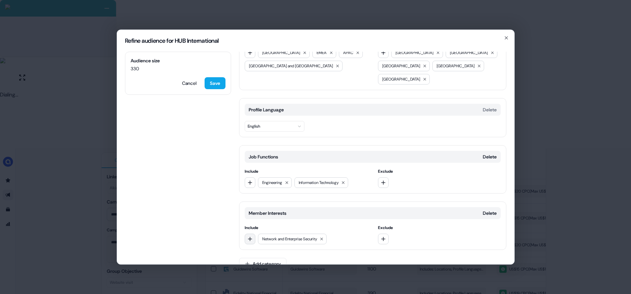
click at [251, 236] on icon "button" at bounding box center [249, 238] width 5 height 5
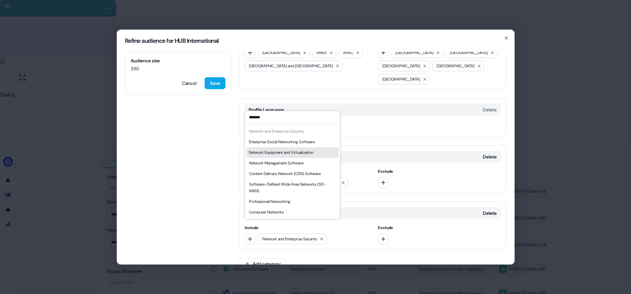
type input "*******"
click at [288, 141] on div "Enterprise Social Networking Software" at bounding box center [282, 142] width 66 height 7
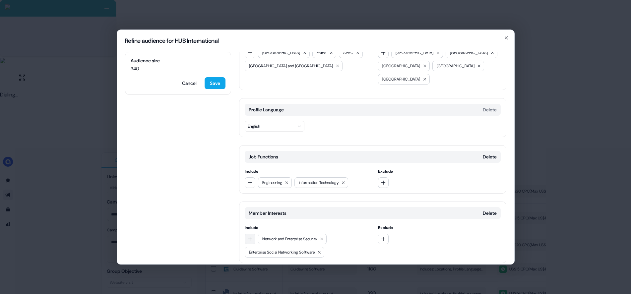
click at [253, 234] on button "button" at bounding box center [250, 239] width 11 height 11
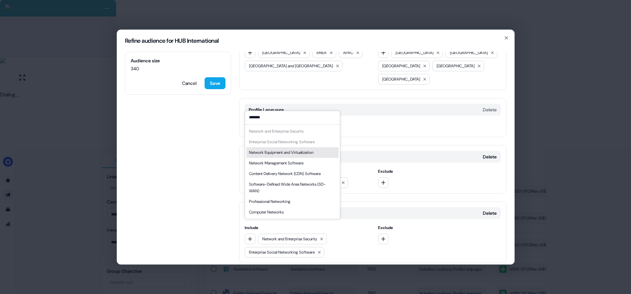
type input "*******"
click at [289, 154] on div "Network Equipment and Virtualization" at bounding box center [281, 152] width 64 height 7
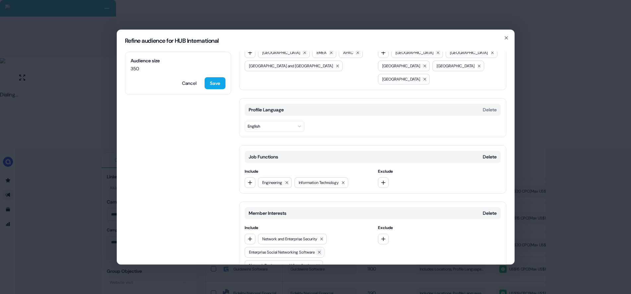
click at [322, 249] on button at bounding box center [319, 252] width 7 height 7
click at [247, 236] on icon "button" at bounding box center [249, 238] width 5 height 5
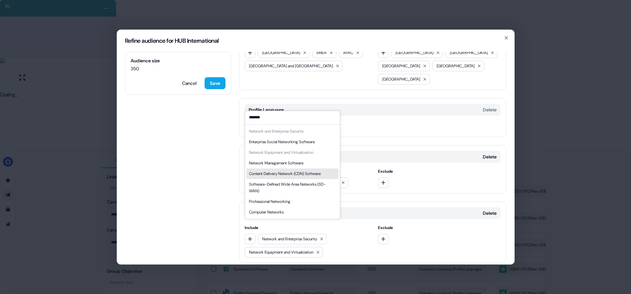
type input "*******"
click at [313, 170] on div "Content Delivery Network (CDN) Software" at bounding box center [285, 173] width 72 height 7
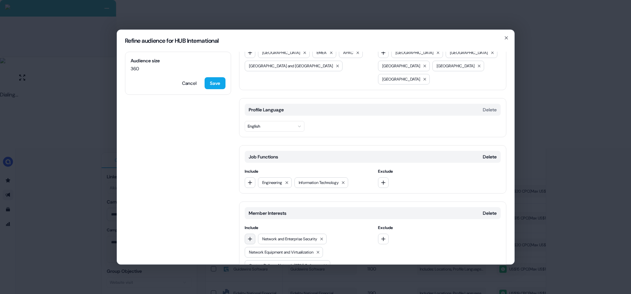
click at [251, 236] on icon "button" at bounding box center [249, 238] width 5 height 5
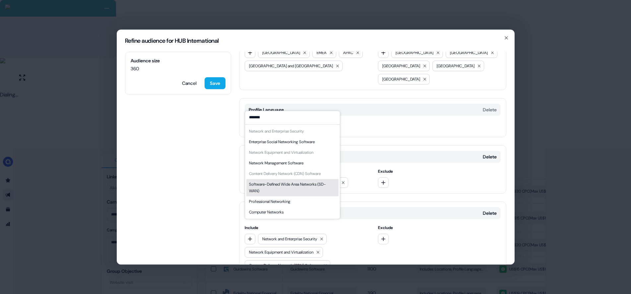
type input "*******"
click at [290, 184] on div "Software-Defined Wide Area Networks (SD-WAN)" at bounding box center [292, 187] width 87 height 13
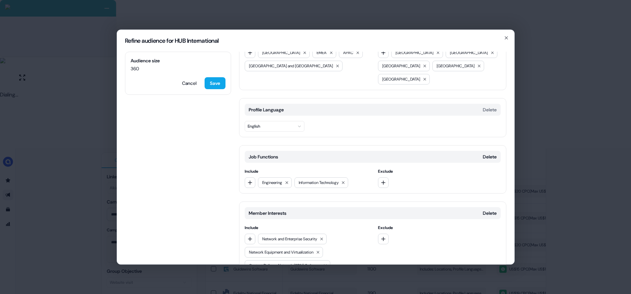
drag, startPoint x: 251, startPoint y: 226, endPoint x: 257, endPoint y: 223, distance: 7.3
click at [251, 236] on icon "button" at bounding box center [249, 238] width 5 height 5
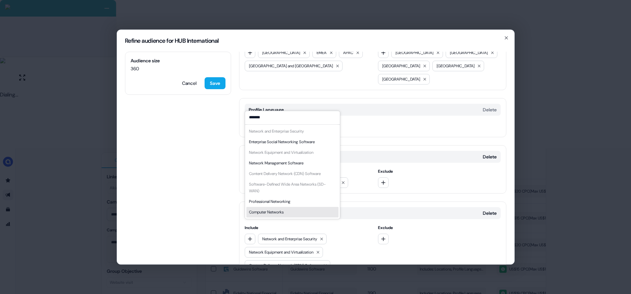
type input "*******"
click at [283, 213] on div "Computer Networks" at bounding box center [266, 212] width 34 height 7
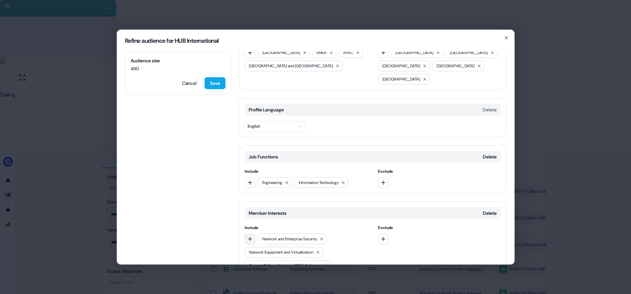
click at [250, 237] on icon "button" at bounding box center [250, 239] width 4 height 4
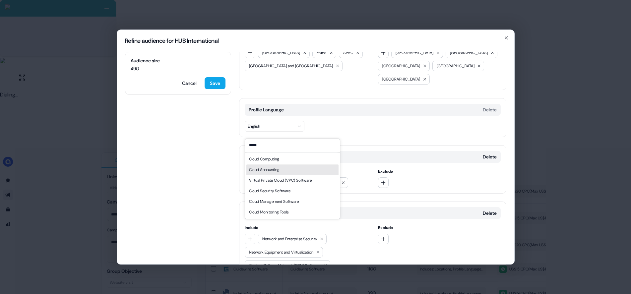
type input "*****"
click at [283, 160] on div "Cloud Computing" at bounding box center [292, 159] width 92 height 11
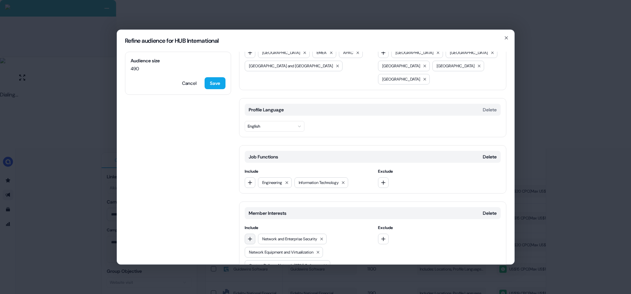
click at [249, 236] on icon "button" at bounding box center [249, 238] width 5 height 5
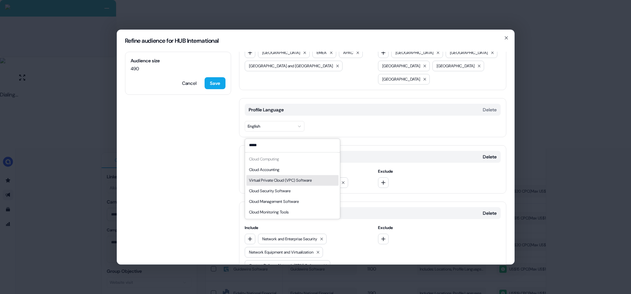
type input "*****"
click at [293, 180] on div "Virtual Private Cloud (VPC) Software" at bounding box center [280, 180] width 63 height 7
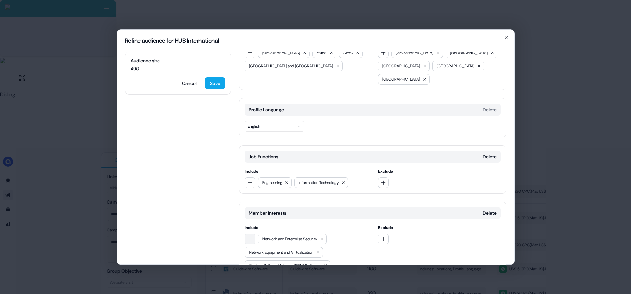
click at [247, 234] on button "button" at bounding box center [250, 239] width 11 height 11
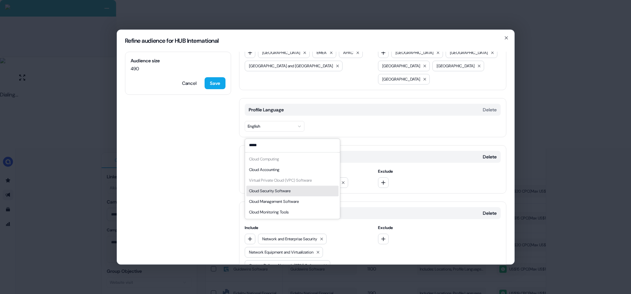
type input "*****"
click at [290, 193] on div "Cloud Security Software" at bounding box center [269, 191] width 41 height 7
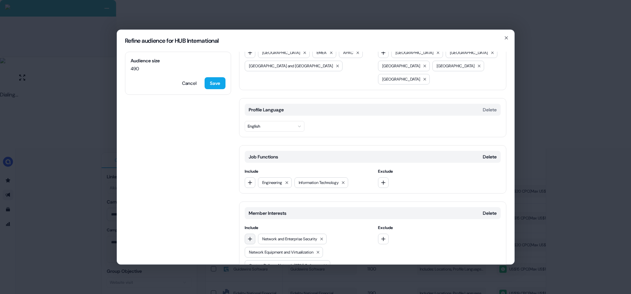
click at [250, 236] on icon "button" at bounding box center [249, 238] width 5 height 5
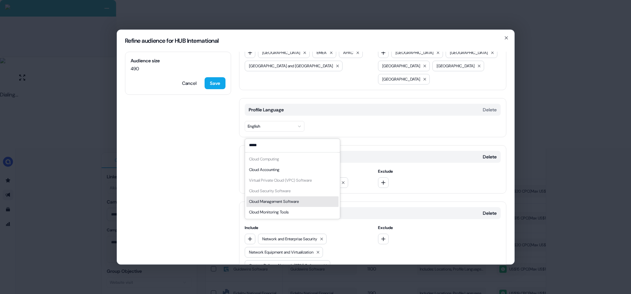
type input "*****"
click at [299, 203] on div "Cloud Management Software" at bounding box center [274, 201] width 50 height 7
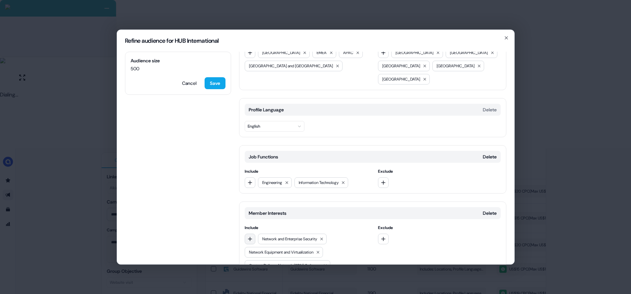
click at [249, 236] on icon "button" at bounding box center [249, 238] width 5 height 5
type input "********"
click at [270, 212] on div "IT Infrastructure" at bounding box center [262, 212] width 26 height 7
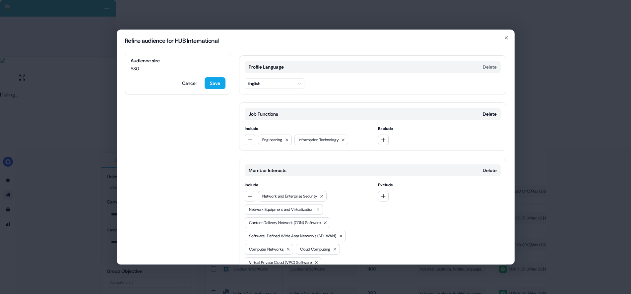
scroll to position [129, 0]
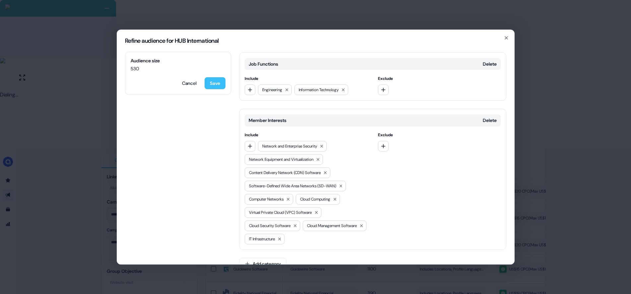
click at [217, 84] on button "Save" at bounding box center [214, 83] width 21 height 12
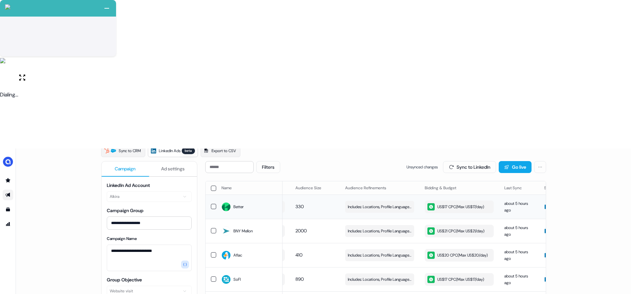
scroll to position [42, 0]
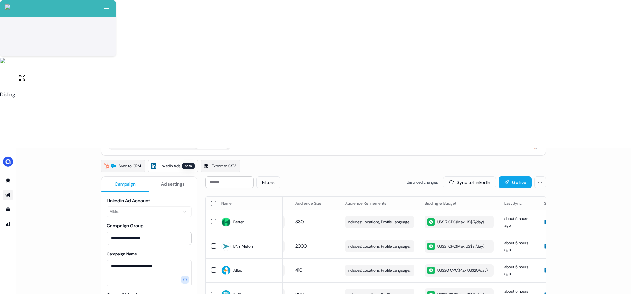
click at [213, 201] on button "button" at bounding box center [213, 203] width 5 height 5
click at [475, 176] on button "Update Bidding & Budget" at bounding box center [498, 182] width 70 height 12
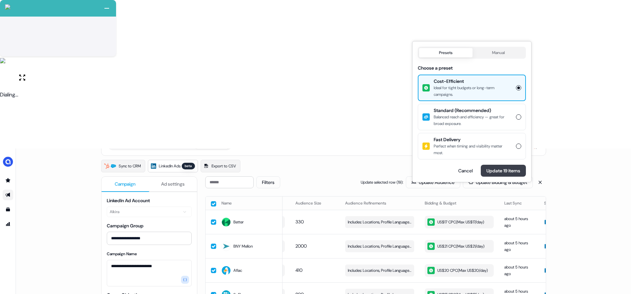
drag, startPoint x: 492, startPoint y: 169, endPoint x: 486, endPoint y: 165, distance: 7.1
click at [492, 169] on button "Update 19 items" at bounding box center [503, 171] width 45 height 12
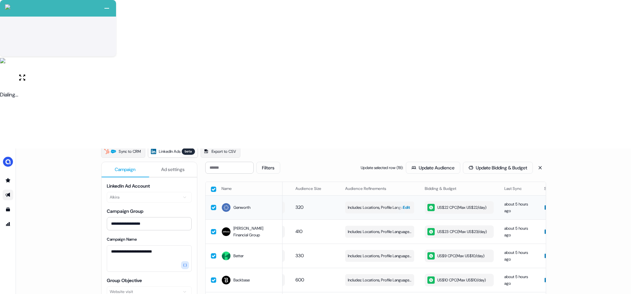
scroll to position [0, 0]
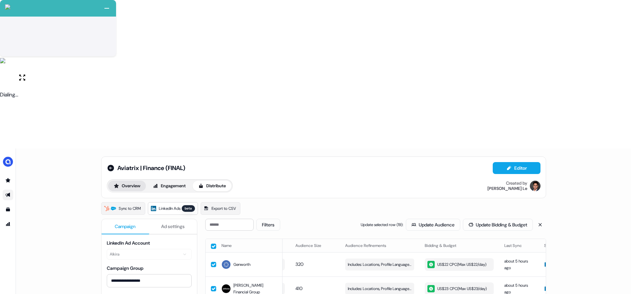
click at [131, 181] on button "Overview" at bounding box center [127, 186] width 38 height 11
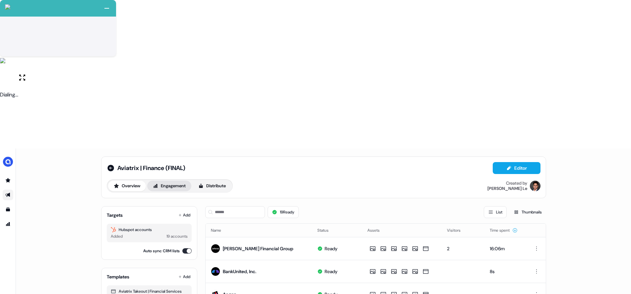
click at [174, 181] on button "Engagement" at bounding box center [169, 186] width 44 height 11
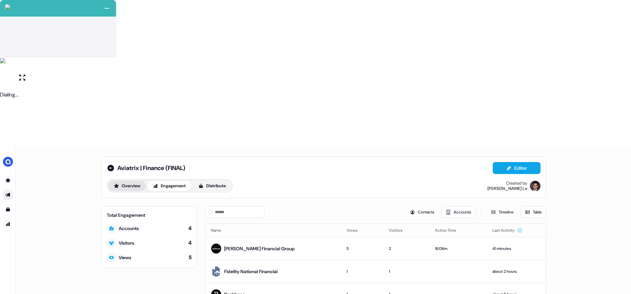
click at [134, 181] on button "Overview" at bounding box center [127, 186] width 38 height 11
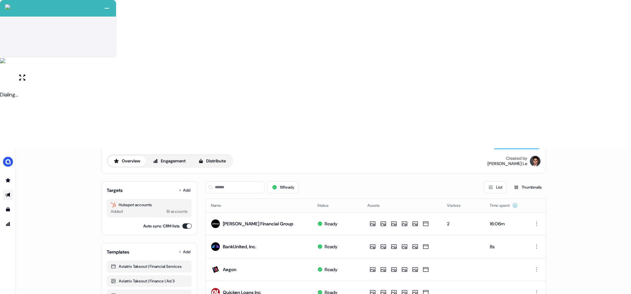
scroll to position [72, 0]
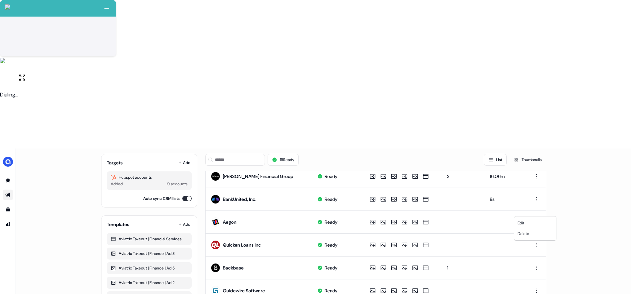
click at [534, 211] on html "+ Next Auto dialer paused! Go to your dialing tab to continue. 225 Moving To Ne…" at bounding box center [315, 221] width 631 height 442
click at [528, 233] on span "Delete" at bounding box center [523, 233] width 12 height 5
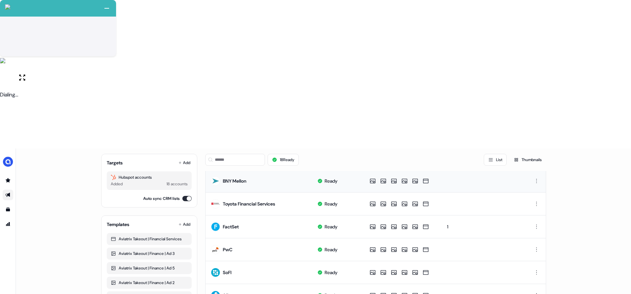
scroll to position [0, 0]
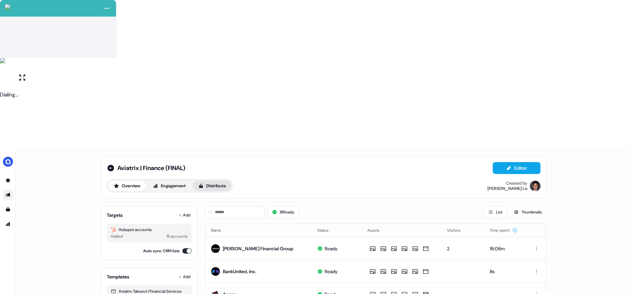
click at [223, 181] on button "Distribute" at bounding box center [212, 186] width 39 height 11
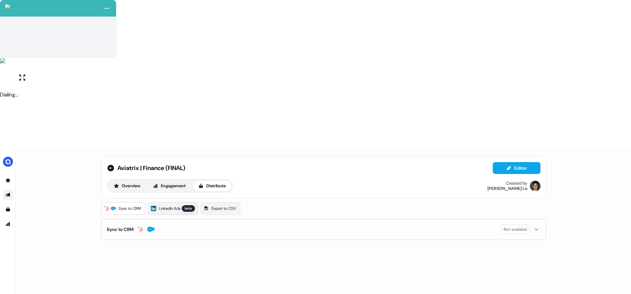
click at [171, 205] on span "LinkedIn Ads" at bounding box center [170, 208] width 22 height 7
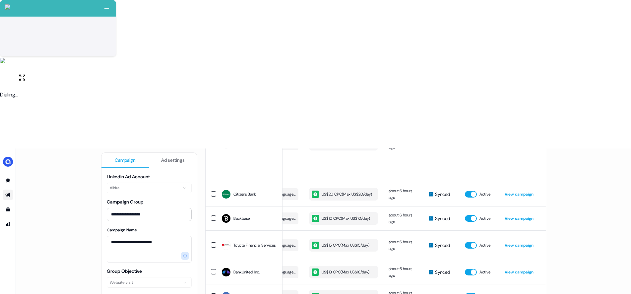
scroll to position [321, 0]
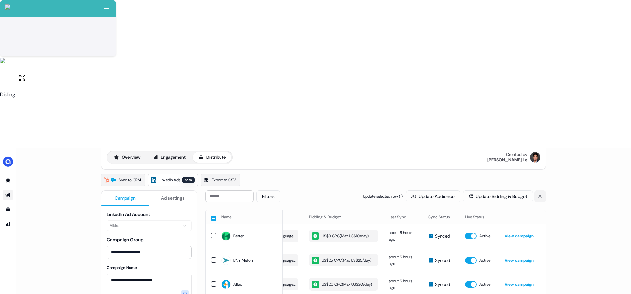
click at [540, 194] on icon at bounding box center [540, 196] width 5 height 5
click at [476, 190] on button "Sync to LinkedIn" at bounding box center [469, 196] width 53 height 12
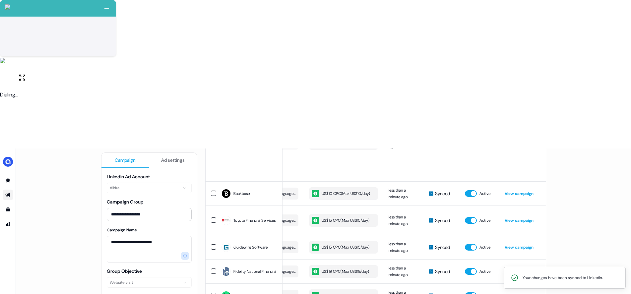
scroll to position [322, 0]
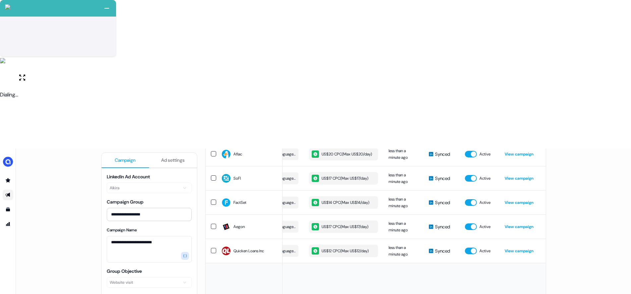
scroll to position [0, 0]
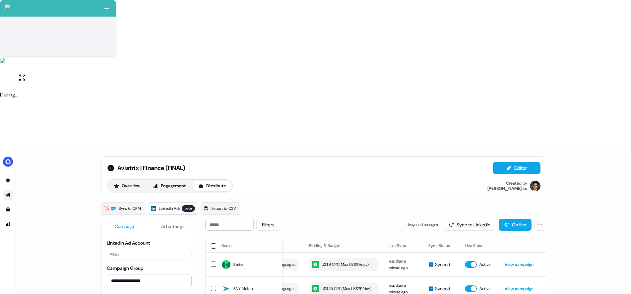
click at [453, 219] on button "Sync to LinkedIn" at bounding box center [469, 225] width 53 height 12
click at [110, 164] on icon at bounding box center [111, 168] width 8 height 8
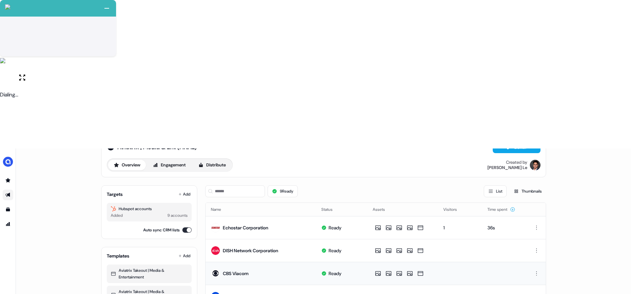
scroll to position [22, 0]
click at [216, 159] on button "Distribute" at bounding box center [212, 164] width 39 height 11
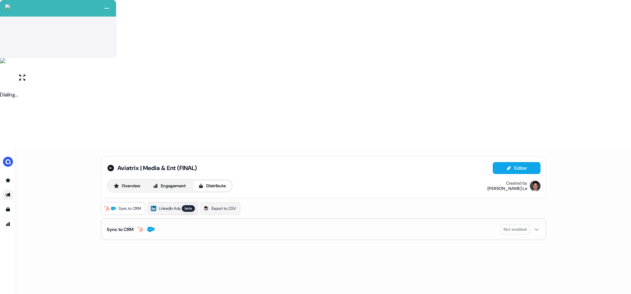
click at [167, 205] on span "LinkedIn Ads" at bounding box center [170, 208] width 22 height 7
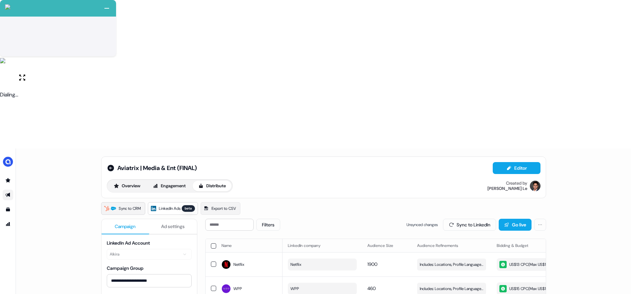
click at [130, 205] on span "Sync to CRM" at bounding box center [130, 208] width 22 height 7
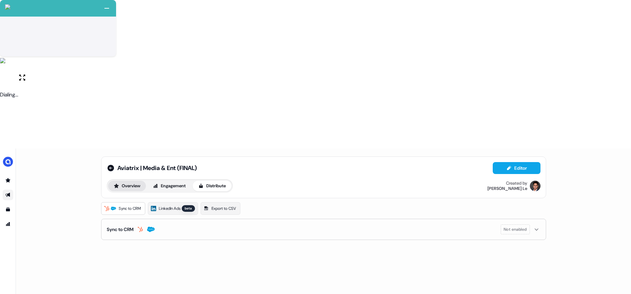
drag, startPoint x: 137, startPoint y: 39, endPoint x: 146, endPoint y: 42, distance: 10.2
click at [137, 181] on button "Overview" at bounding box center [127, 186] width 38 height 11
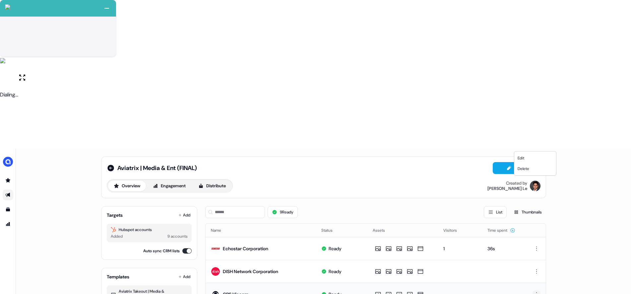
click at [535, 144] on html "+ Next Auto dialer paused! Go to your dialing tab to continue. 225 Moving To Ne…" at bounding box center [315, 221] width 631 height 442
click at [529, 169] on span "Delete" at bounding box center [523, 168] width 12 height 5
click at [536, 121] on html "+ Next Auto dialer paused! Go to your dialing tab to continue. 225 Moving To Ne…" at bounding box center [315, 221] width 631 height 442
click at [534, 143] on div "Delete" at bounding box center [536, 146] width 39 height 11
click at [227, 181] on button "Distribute" at bounding box center [212, 186] width 39 height 11
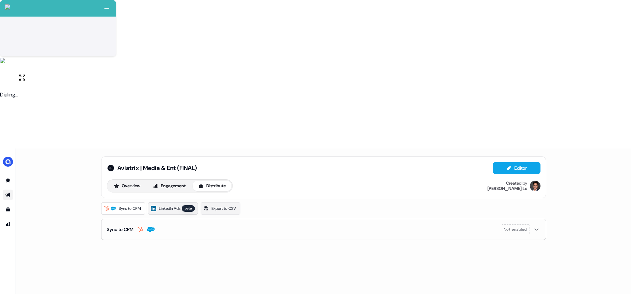
click at [166, 205] on span "LinkedIn Ads" at bounding box center [170, 208] width 22 height 7
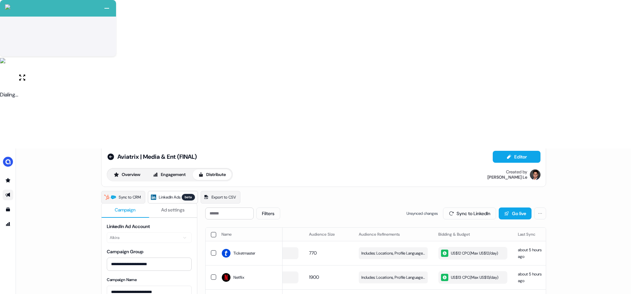
scroll to position [0, 188]
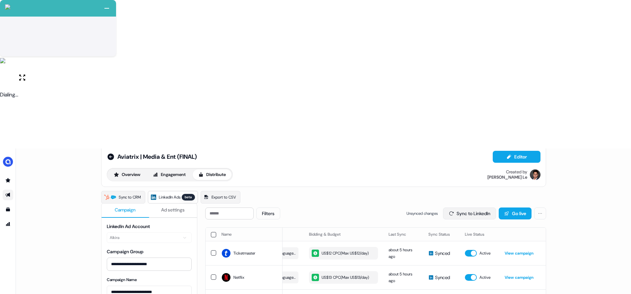
click at [478, 207] on button "Sync to LinkedIn" at bounding box center [469, 213] width 53 height 12
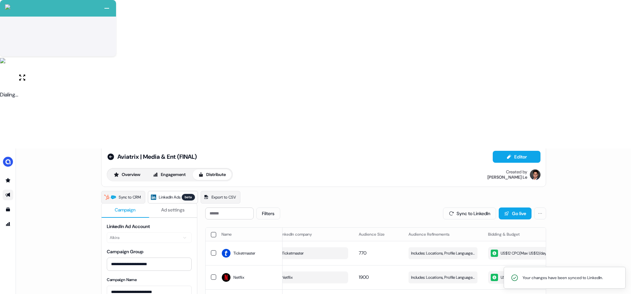
scroll to position [0, 0]
click at [110, 153] on icon at bounding box center [110, 156] width 7 height 7
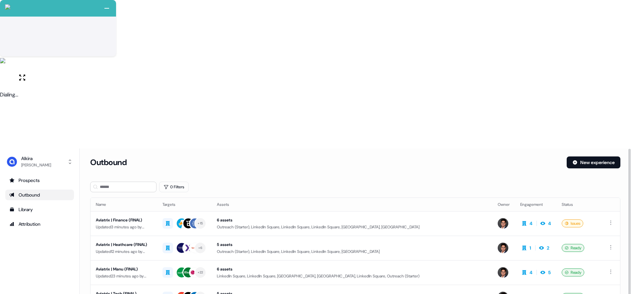
scroll to position [36, 0]
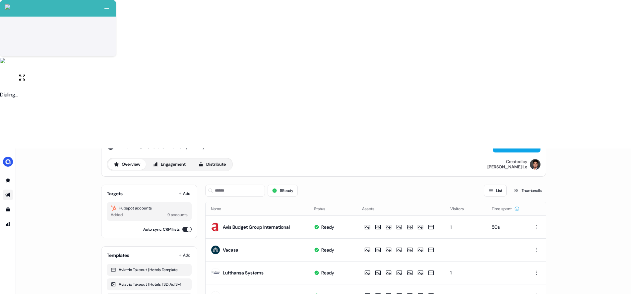
scroll to position [22, 0]
click at [220, 159] on button "Distribute" at bounding box center [212, 164] width 39 height 11
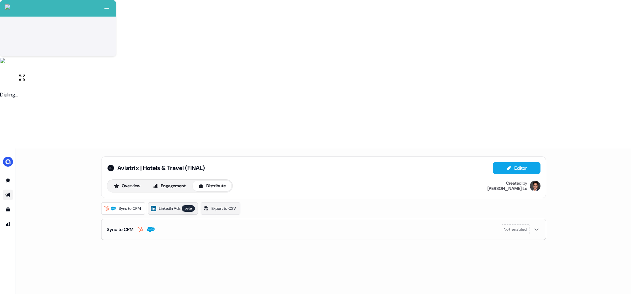
click at [187, 205] on div "beta" at bounding box center [188, 208] width 13 height 7
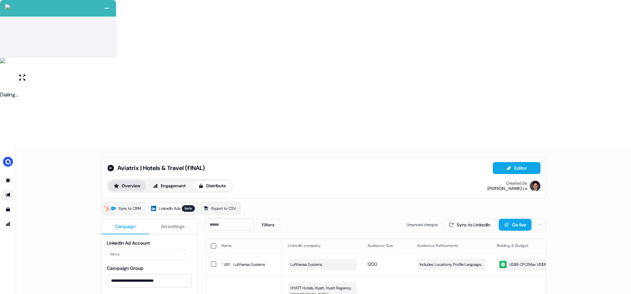
drag, startPoint x: 134, startPoint y: 37, endPoint x: 142, endPoint y: 38, distance: 7.7
click at [134, 181] on button "Overview" at bounding box center [127, 186] width 38 height 11
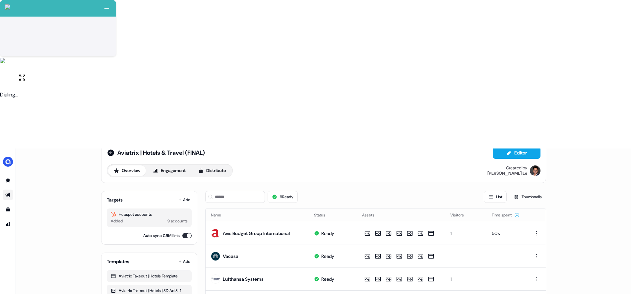
scroll to position [22, 0]
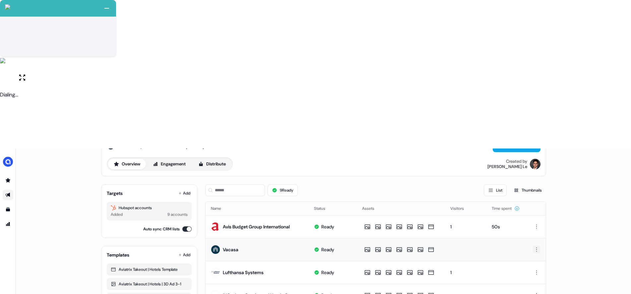
click at [533, 100] on html "+ Next Auto dialer paused! Go to your dialing tab to continue. 225 Moving To Ne…" at bounding box center [315, 221] width 631 height 442
click at [528, 122] on span "Delete" at bounding box center [523, 123] width 12 height 5
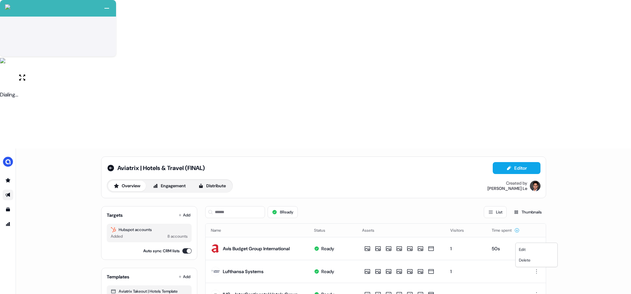
click at [535, 237] on html "+ Next Auto dialer paused! Go to your dialing tab to continue. 225 Moving To Ne…" at bounding box center [315, 221] width 631 height 442
click at [532, 259] on div "Delete" at bounding box center [536, 260] width 39 height 11
click at [536, 238] on html "+ Next Auto dialer paused! Go to your dialing tab to continue. 225 Moving To Ne…" at bounding box center [315, 221] width 631 height 442
click at [533, 260] on div "Delete" at bounding box center [536, 260] width 39 height 11
click at [214, 181] on button "Distribute" at bounding box center [212, 186] width 39 height 11
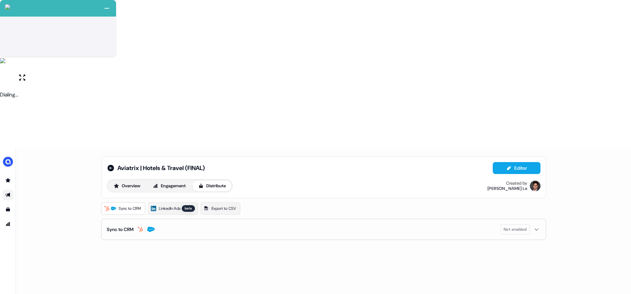
click at [148, 202] on div "Sync to CRM LinkedIn Ads beta Export to CSV" at bounding box center [323, 208] width 445 height 13
click at [176, 205] on span "LinkedIn Ads" at bounding box center [170, 208] width 22 height 7
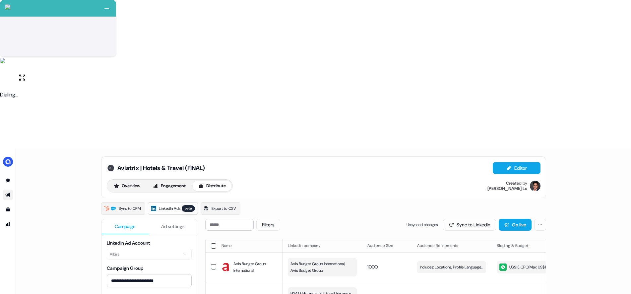
click at [110, 165] on icon at bounding box center [110, 168] width 7 height 7
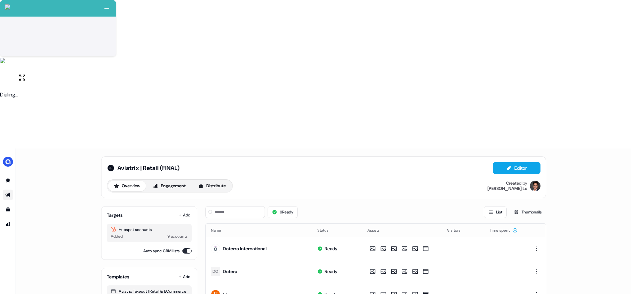
click at [239, 224] on th "Name" at bounding box center [258, 230] width 107 height 13
click at [224, 228] on div at bounding box center [226, 230] width 5 height 5
click at [224, 228] on icon at bounding box center [226, 230] width 4 height 4
click at [537, 145] on html "+ Next Auto dialer paused! Go to your dialing tab to continue. 225 Moving To Ne…" at bounding box center [315, 221] width 631 height 442
click at [529, 167] on span "Delete" at bounding box center [523, 168] width 12 height 5
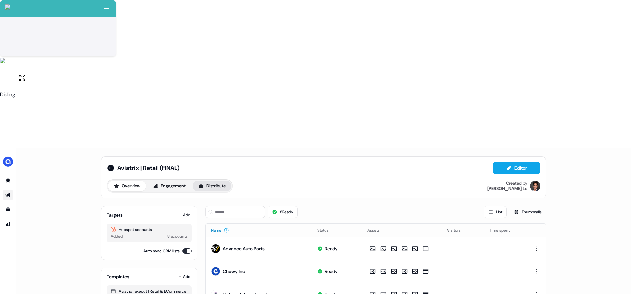
click at [217, 181] on button "Distribute" at bounding box center [212, 186] width 39 height 11
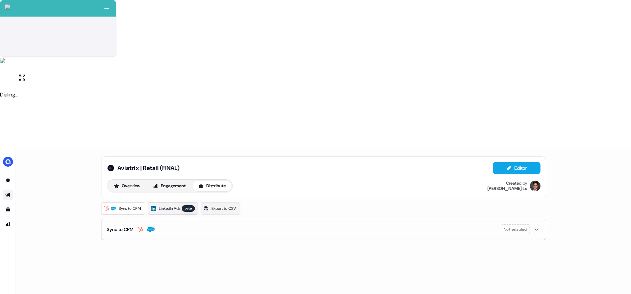
click at [186, 205] on div "beta" at bounding box center [188, 208] width 13 height 7
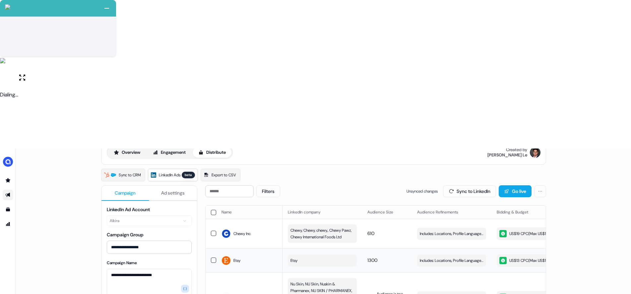
scroll to position [35, 0]
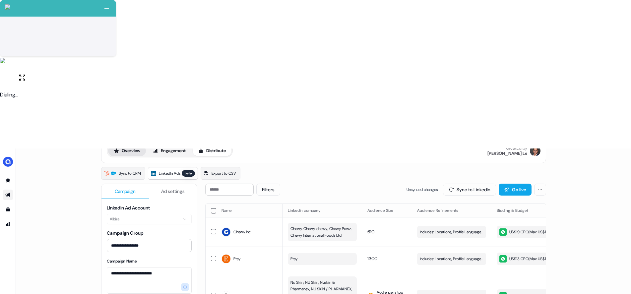
click at [134, 145] on button "Overview" at bounding box center [127, 150] width 38 height 11
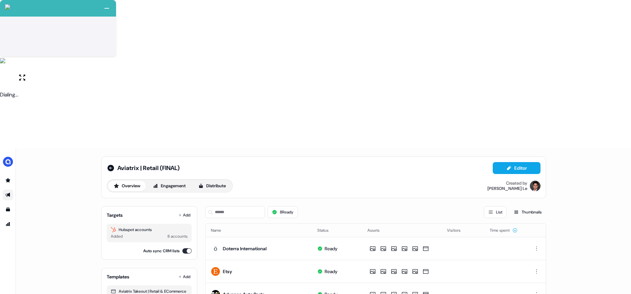
click at [537, 260] on html "+ Next Auto dialer paused! Go to your dialing tab to continue. 225 Moving To Ne…" at bounding box center [315, 221] width 631 height 442
click at [529, 283] on span "Delete" at bounding box center [525, 282] width 12 height 5
click at [264, 224] on th "Name" at bounding box center [258, 230] width 107 height 13
click at [225, 228] on div at bounding box center [226, 230] width 5 height 5
click at [224, 224] on button "Name" at bounding box center [220, 230] width 18 height 12
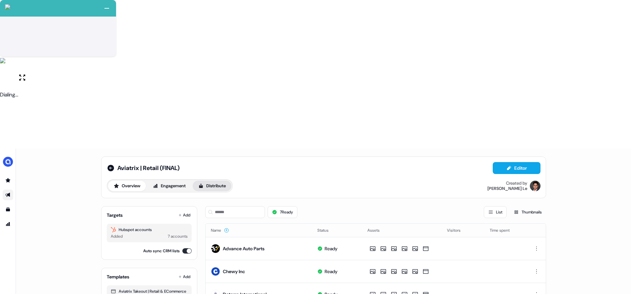
click at [206, 181] on button "Distribute" at bounding box center [212, 186] width 39 height 11
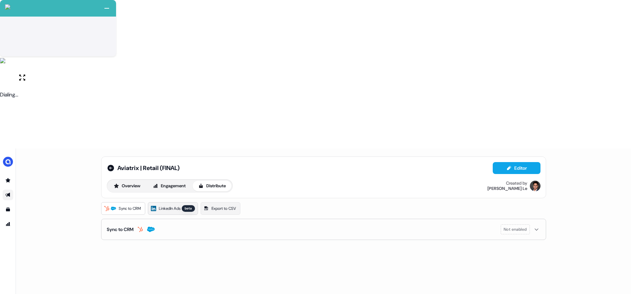
click at [180, 205] on span "LinkedIn Ads" at bounding box center [170, 208] width 22 height 7
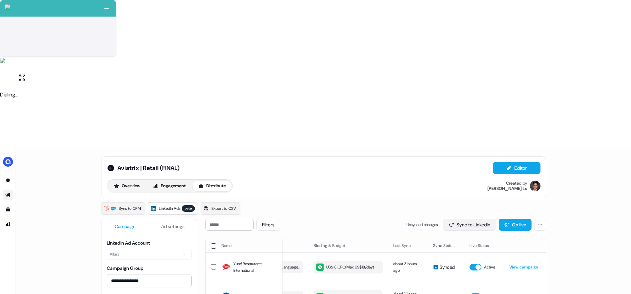
click at [466, 219] on button "Sync to LinkedIn" at bounding box center [469, 225] width 53 height 12
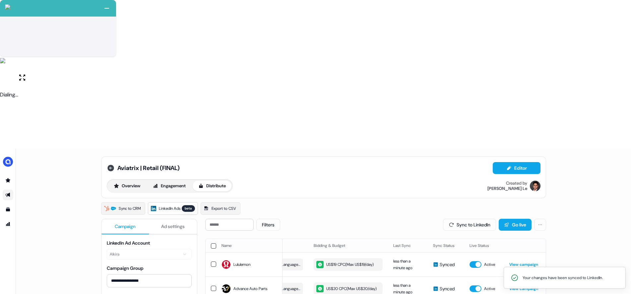
click at [108, 165] on icon at bounding box center [110, 168] width 7 height 7
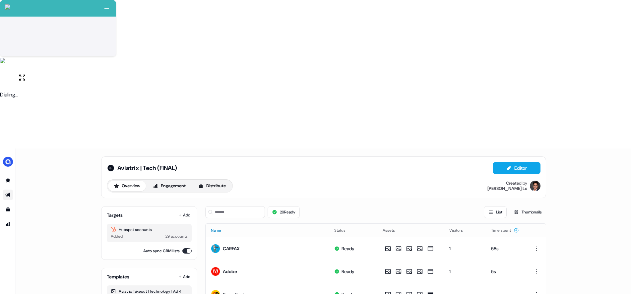
click at [222, 224] on button "Name" at bounding box center [220, 230] width 18 height 12
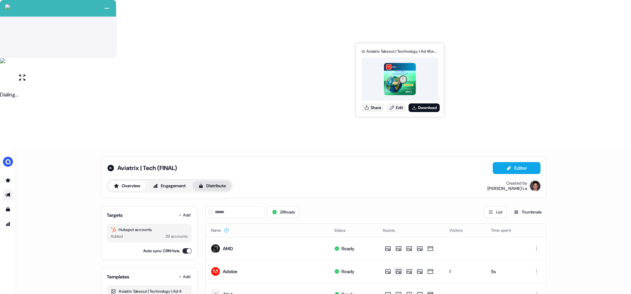
click at [218, 181] on button "Distribute" at bounding box center [212, 186] width 39 height 11
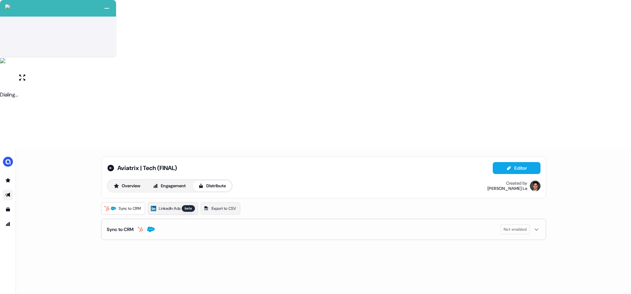
click at [187, 205] on div "beta" at bounding box center [188, 208] width 13 height 7
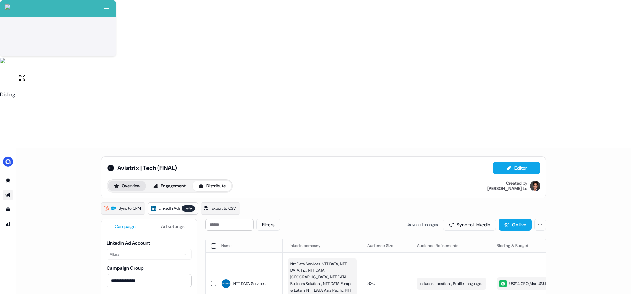
click at [132, 181] on button "Overview" at bounding box center [127, 186] width 38 height 11
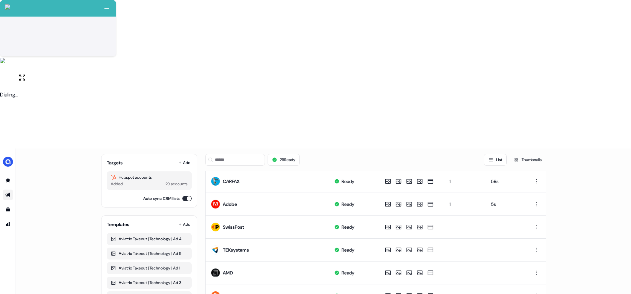
scroll to position [110, 0]
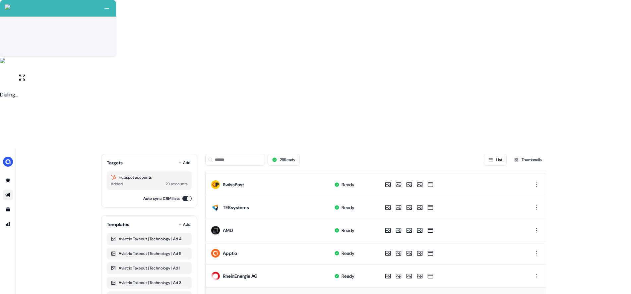
click at [534, 148] on html "+ Next Auto dialer paused! Go to your dialing tab to continue. 225 Moving To Ne…" at bounding box center [315, 221] width 631 height 442
click at [529, 174] on span "Delete" at bounding box center [523, 173] width 12 height 5
click at [534, 149] on html "+ Next Auto dialer paused! Go to your dialing tab to continue. 225 Moving To Ne…" at bounding box center [315, 221] width 631 height 442
click at [526, 174] on span "Delete" at bounding box center [523, 173] width 12 height 5
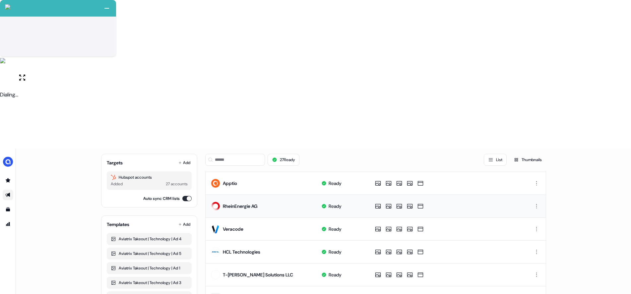
scroll to position [181, 0]
click at [537, 147] on html "+ Next Auto dialer paused! Go to your dialing tab to continue. 225 Moving To Ne…" at bounding box center [315, 221] width 631 height 442
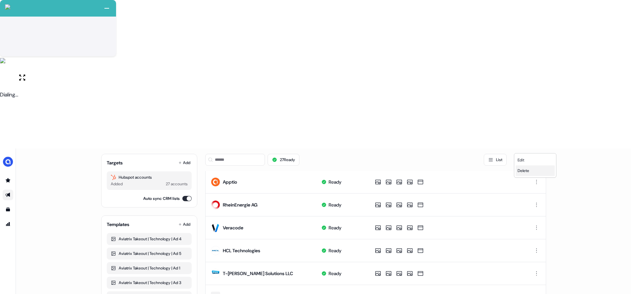
click at [526, 171] on span "Delete" at bounding box center [523, 170] width 12 height 5
click at [535, 126] on html "+ Next Auto dialer paused! Go to your dialing tab to continue. 225 Moving To Ne…" at bounding box center [315, 221] width 631 height 442
click at [527, 148] on span "Delete" at bounding box center [523, 147] width 12 height 5
click at [186, 196] on button "Auto sync CRM lists" at bounding box center [186, 198] width 9 height 5
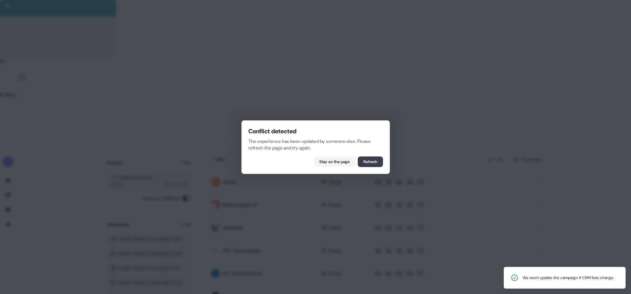
click at [367, 160] on button "Refresh" at bounding box center [370, 161] width 25 height 11
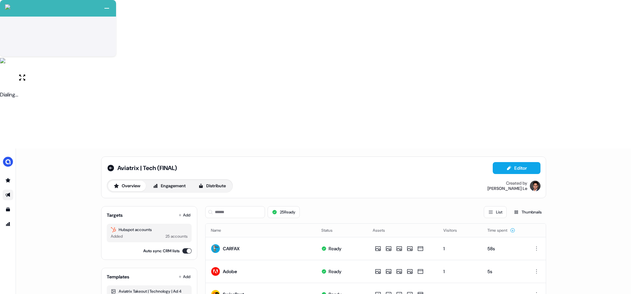
click at [181, 248] on div "Auto sync CRM lists" at bounding box center [149, 251] width 85 height 7
click at [184, 248] on button "Auto sync CRM lists" at bounding box center [186, 250] width 9 height 5
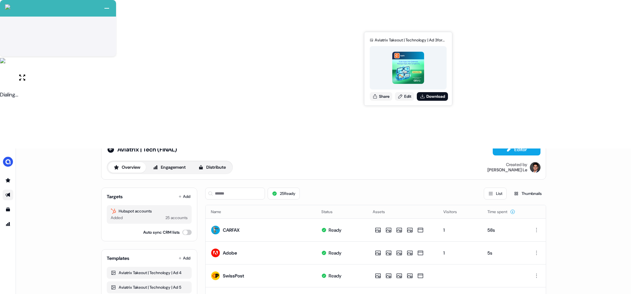
scroll to position [273, 0]
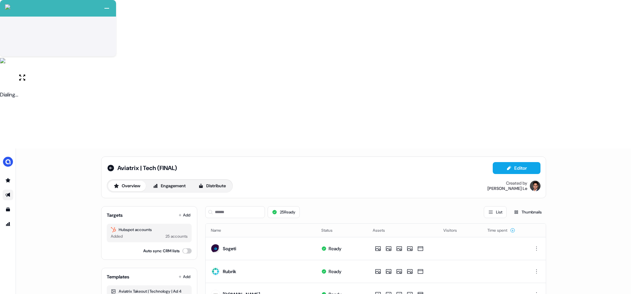
scroll to position [0, 0]
click at [325, 229] on div "Aviatrix | Tech (FINAL) Editor Overview Engagement Distribute Created by Hugh L…" at bounding box center [323, 295] width 615 height 294
click at [211, 181] on button "Distribute" at bounding box center [212, 186] width 39 height 11
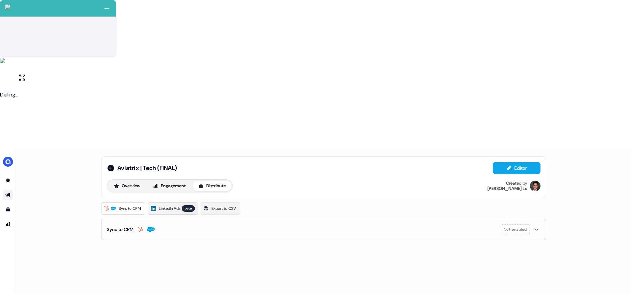
click at [180, 205] on span "LinkedIn Ads" at bounding box center [170, 208] width 22 height 7
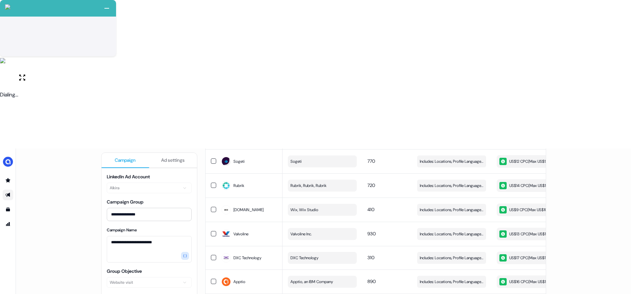
scroll to position [553, 0]
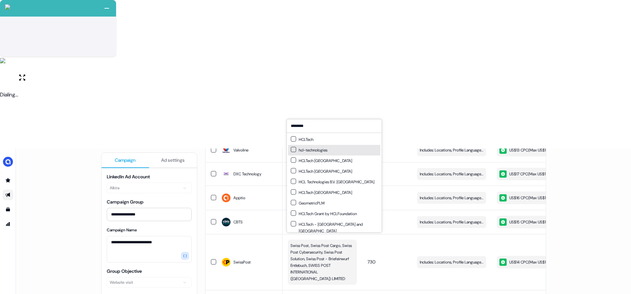
type input "********"
click at [327, 140] on div "HCLTech" at bounding box center [334, 139] width 92 height 11
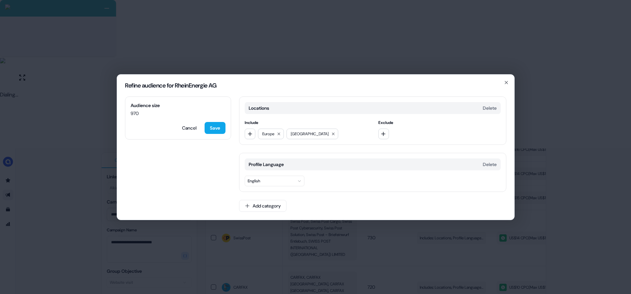
click at [603, 235] on div "Refine audience for RheinEnergie AG Audience size 970 Cancel Save Locations Del…" at bounding box center [315, 147] width 631 height 294
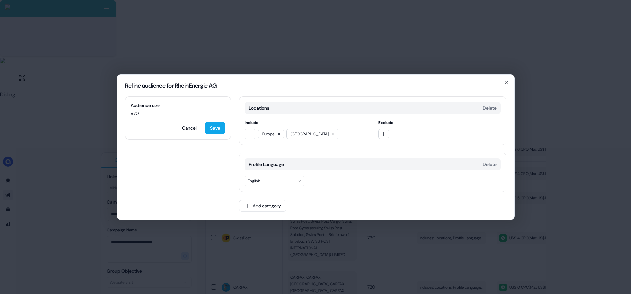
click at [351, 239] on div "Refine audience for RheinEnergie AG Audience size 970 Cancel Save Locations Del…" at bounding box center [315, 147] width 631 height 294
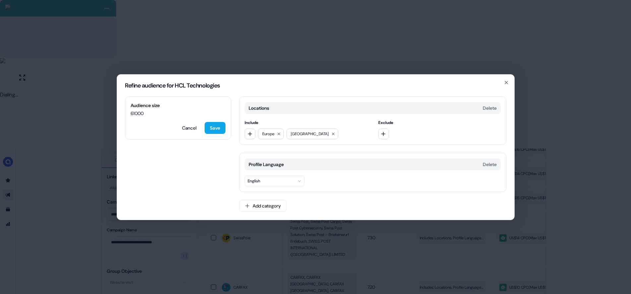
click at [265, 244] on div "Refine audience for HCL Technologies Audience size 61000 Cancel Save Locations …" at bounding box center [315, 147] width 631 height 294
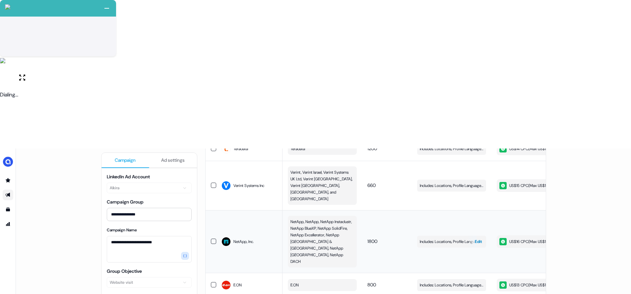
scroll to position [0, 0]
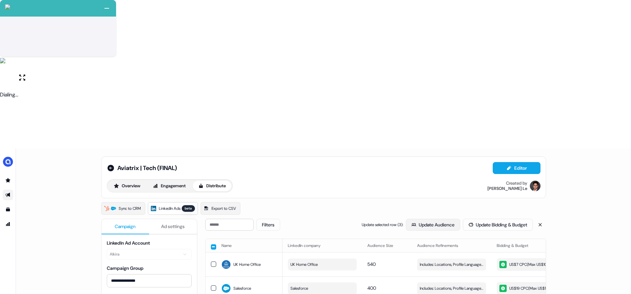
click at [428, 219] on button "Update Audience" at bounding box center [433, 225] width 54 height 12
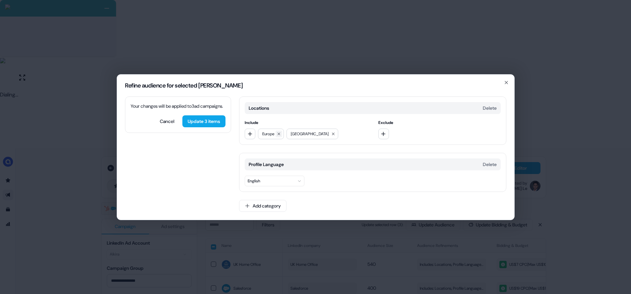
click at [281, 133] on icon at bounding box center [279, 134] width 4 height 4
click at [251, 133] on icon "button" at bounding box center [249, 133] width 5 height 5
type input "****"
click at [265, 161] on div "EMEA" at bounding box center [292, 161] width 92 height 11
click at [249, 135] on icon "button" at bounding box center [249, 133] width 5 height 5
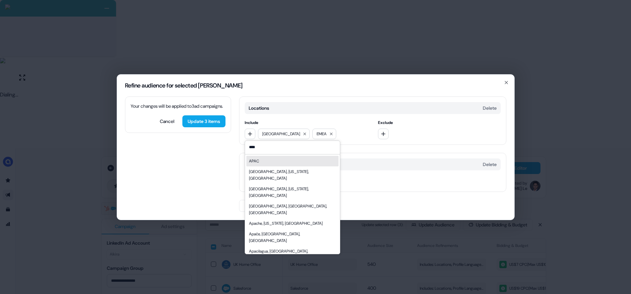
type input "****"
click at [279, 161] on div "APAC" at bounding box center [292, 161] width 92 height 11
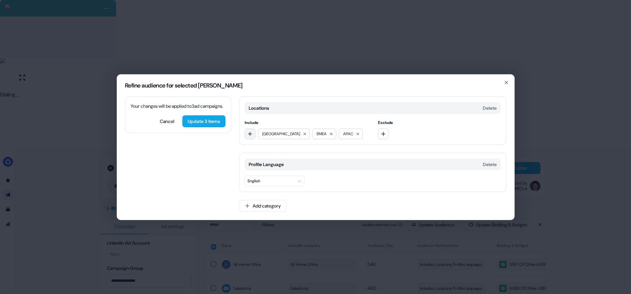
click at [249, 131] on icon "button" at bounding box center [249, 133] width 5 height 5
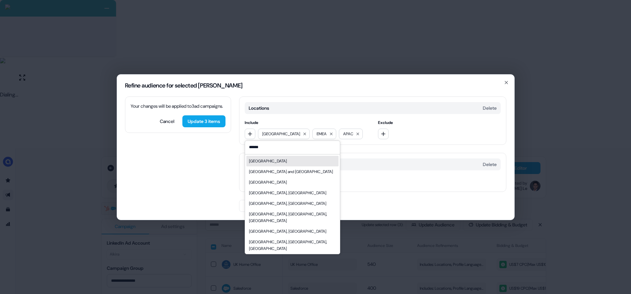
type input "******"
click at [275, 161] on div "Australia" at bounding box center [292, 161] width 92 height 11
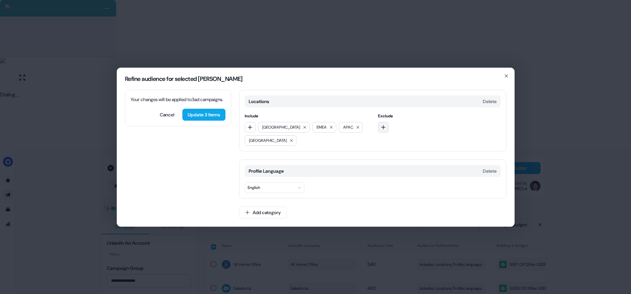
click at [388, 130] on button "button" at bounding box center [383, 127] width 11 height 11
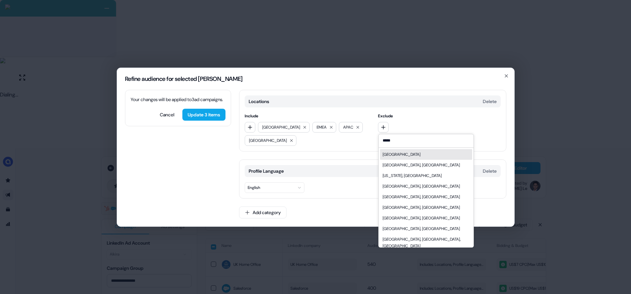
type input "*****"
click at [399, 154] on div "India" at bounding box center [426, 154] width 92 height 11
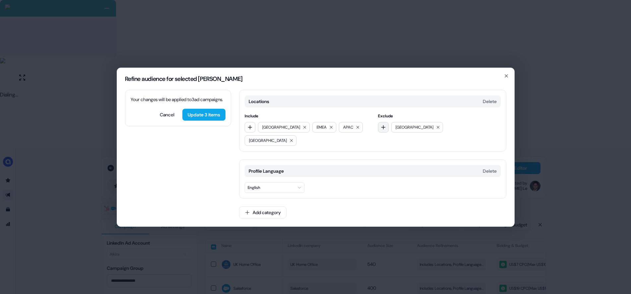
click at [383, 125] on icon "button" at bounding box center [382, 127] width 5 height 5
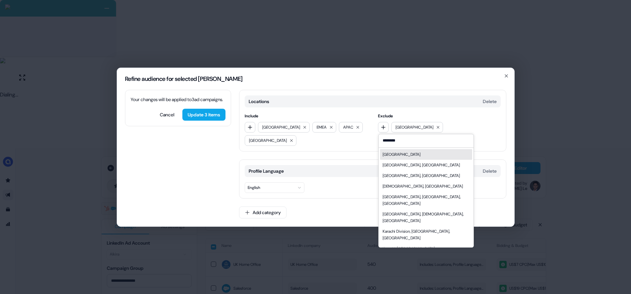
type input "********"
click at [397, 156] on div "Pakistan" at bounding box center [401, 154] width 38 height 7
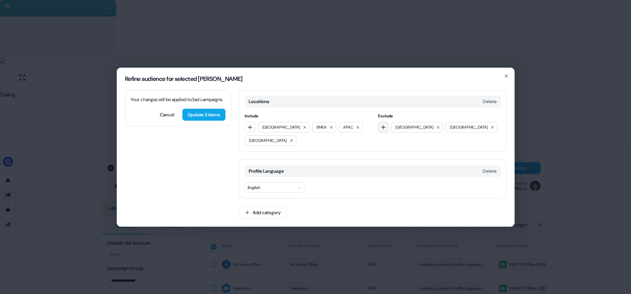
click at [387, 130] on button "button" at bounding box center [383, 127] width 11 height 11
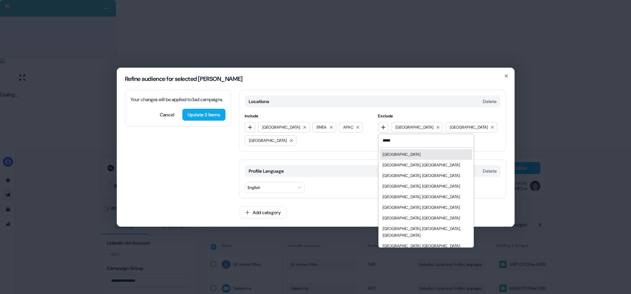
type input "*****"
click at [394, 153] on div "China" at bounding box center [426, 154] width 92 height 11
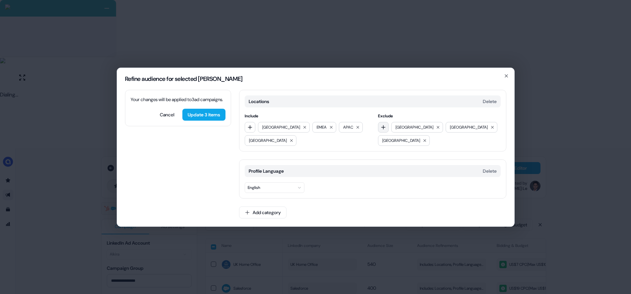
click at [386, 128] on button "button" at bounding box center [383, 127] width 11 height 11
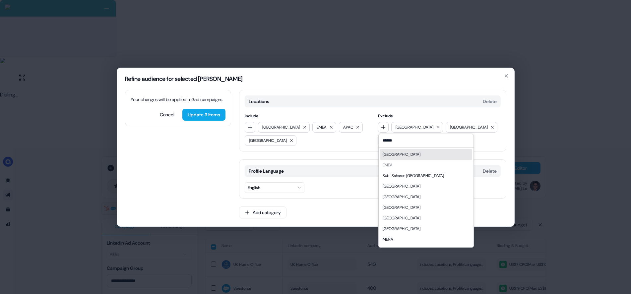
type input "******"
click at [400, 154] on div "Africa" at bounding box center [426, 154] width 92 height 11
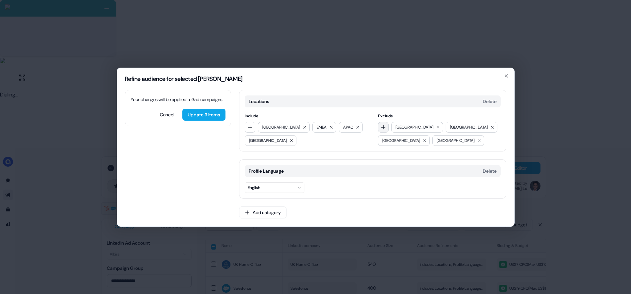
click at [385, 126] on icon "button" at bounding box center [382, 127] width 5 height 5
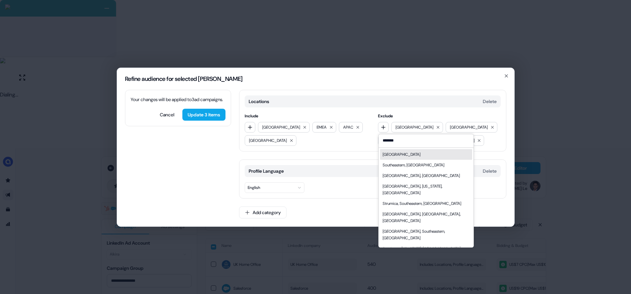
type input "*******"
click at [409, 155] on div "Southeast Asia" at bounding box center [401, 154] width 38 height 7
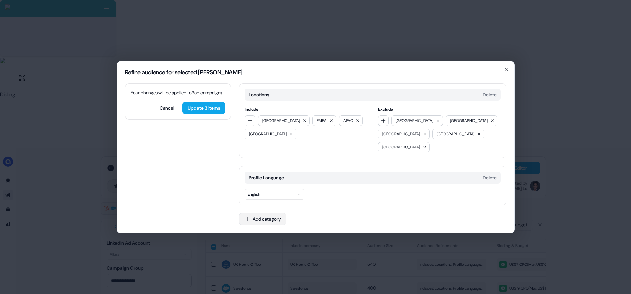
click at [271, 213] on button "Add category" at bounding box center [262, 219] width 47 height 12
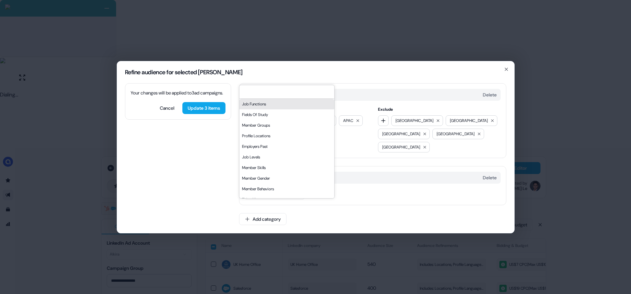
click at [271, 109] on div "Job Functions" at bounding box center [286, 104] width 95 height 11
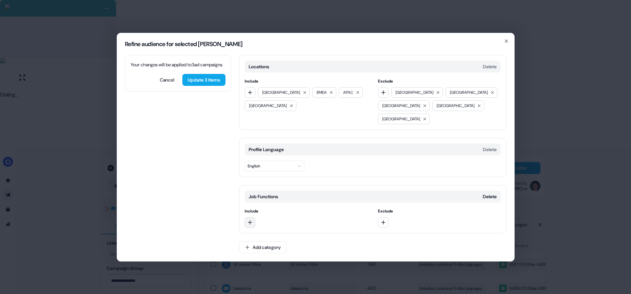
click at [254, 217] on button "button" at bounding box center [250, 222] width 11 height 11
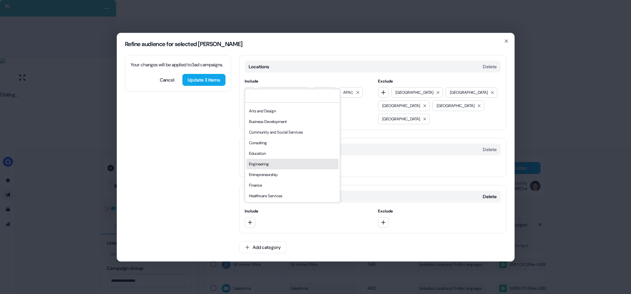
scroll to position [33, 0]
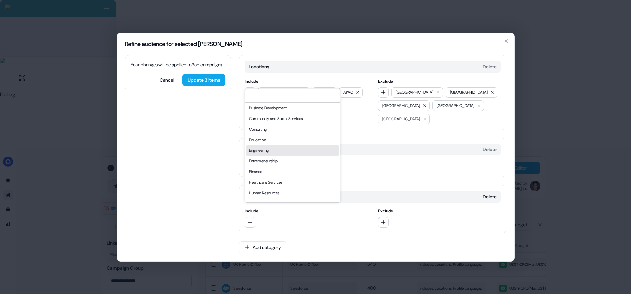
click at [267, 156] on div "Engineering" at bounding box center [292, 150] width 92 height 11
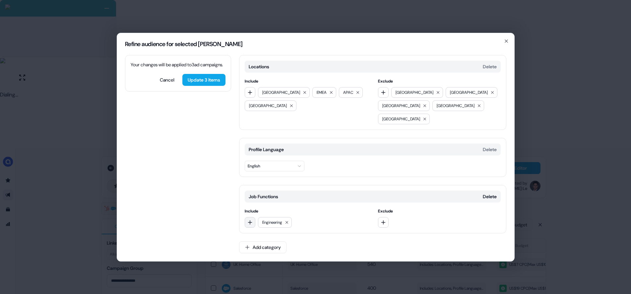
click at [249, 220] on icon "button" at bounding box center [249, 222] width 5 height 5
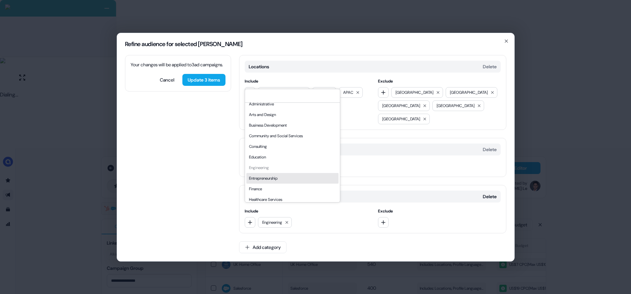
scroll to position [76, 0]
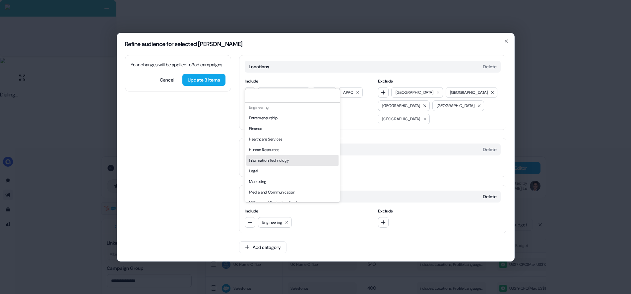
click at [269, 166] on div "Information Technology" at bounding box center [292, 160] width 92 height 11
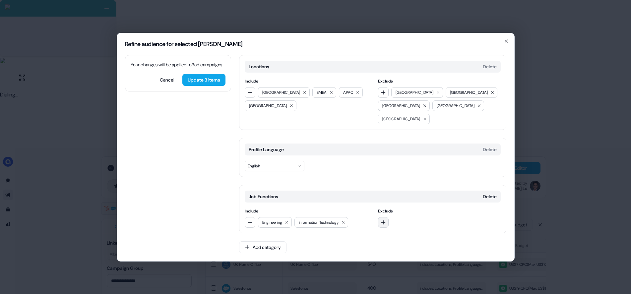
drag, startPoint x: 383, startPoint y: 217, endPoint x: 389, endPoint y: 215, distance: 6.5
click at [383, 220] on icon "button" at bounding box center [383, 222] width 4 height 4
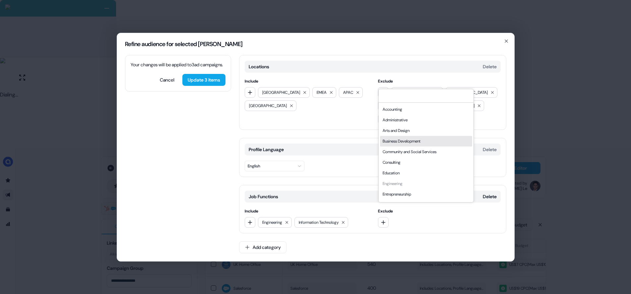
click at [400, 146] on div "Business Development" at bounding box center [426, 141] width 92 height 11
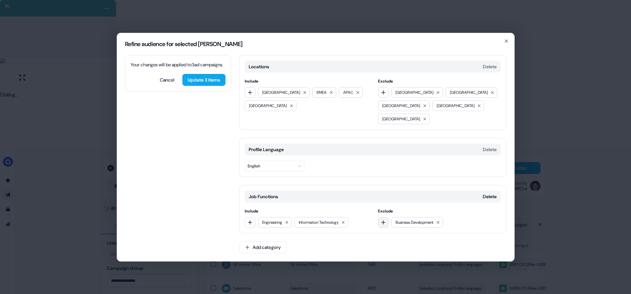
click at [385, 220] on icon "button" at bounding box center [382, 222] width 5 height 5
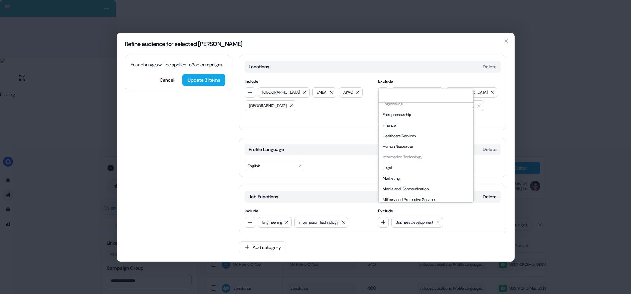
scroll to position [179, 0]
click at [392, 190] on div "Sales" at bounding box center [426, 185] width 92 height 11
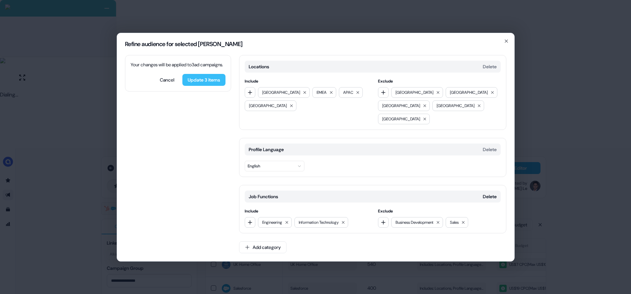
click at [204, 86] on button "Update 3 items" at bounding box center [203, 80] width 43 height 12
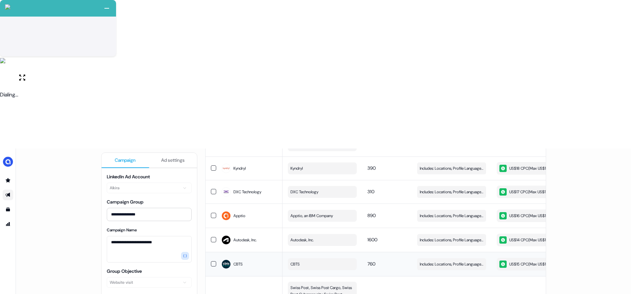
scroll to position [556, 0]
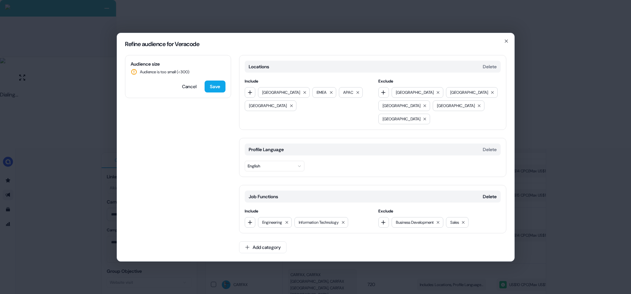
click at [552, 194] on div "Refine audience for Veracode Audience size Audience is too small (< 300 ) Cance…" at bounding box center [315, 147] width 631 height 294
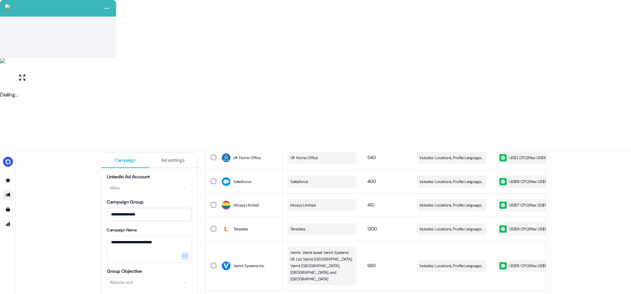
scroll to position [0, 0]
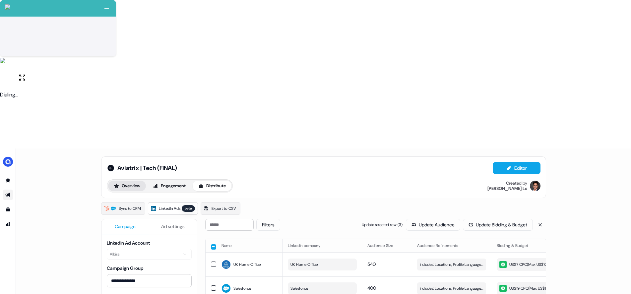
click at [128, 181] on button "Overview" at bounding box center [127, 186] width 38 height 11
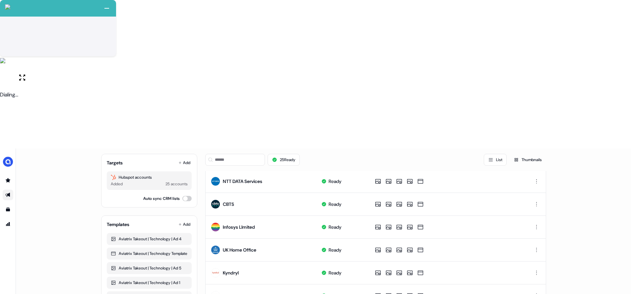
scroll to position [273, 0]
click at [395, 279] on div "Aviatrix | Tech (FINAL) Editor Overview Engagement Distribute Created by Hugh L…" at bounding box center [323, 295] width 615 height 294
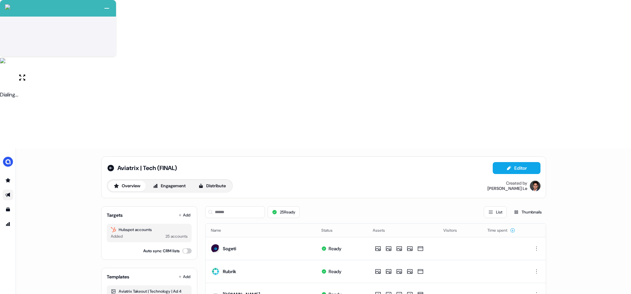
scroll to position [0, 0]
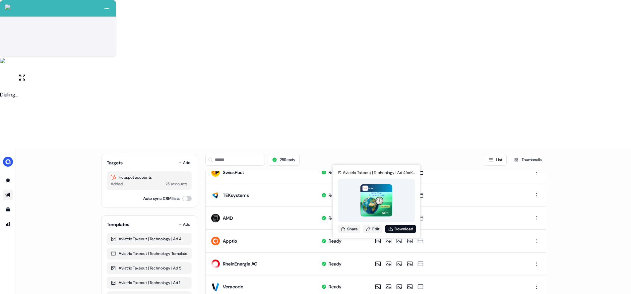
scroll to position [122, 0]
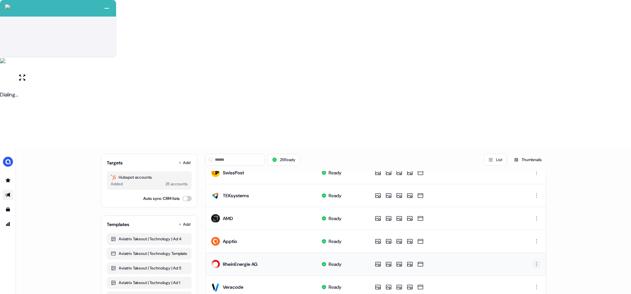
click at [535, 116] on html "+ Next Auto dialer paused! Go to your dialing tab to continue. 225 Moving To Ne…" at bounding box center [315, 221] width 631 height 442
click at [527, 138] on span "Delete" at bounding box center [523, 138] width 12 height 5
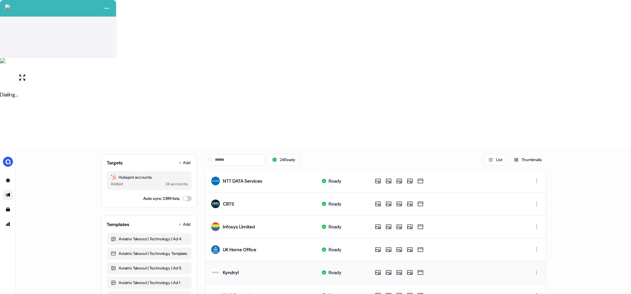
scroll to position [168, 0]
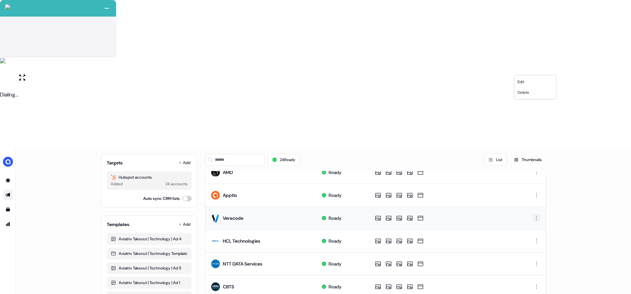
click at [534, 69] on html "+ Next Auto dialer paused! Go to your dialing tab to continue. 225 Moving To Ne…" at bounding box center [315, 221] width 631 height 442
click at [529, 94] on span "Delete" at bounding box center [523, 92] width 12 height 5
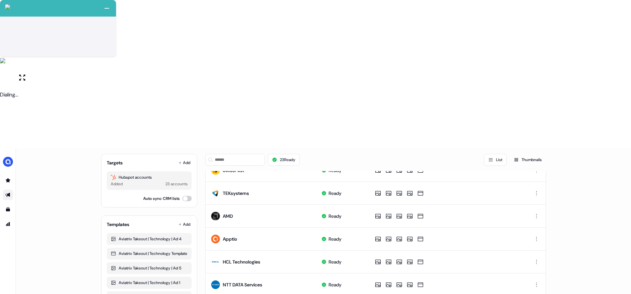
scroll to position [0, 0]
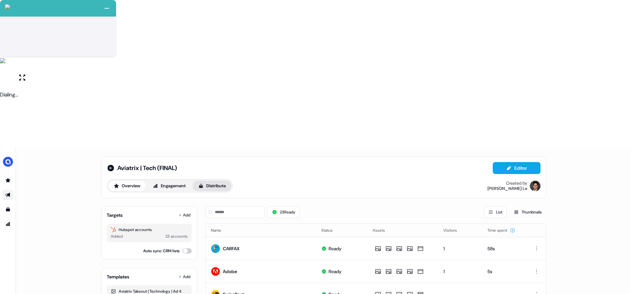
click at [209, 181] on button "Distribute" at bounding box center [212, 186] width 39 height 11
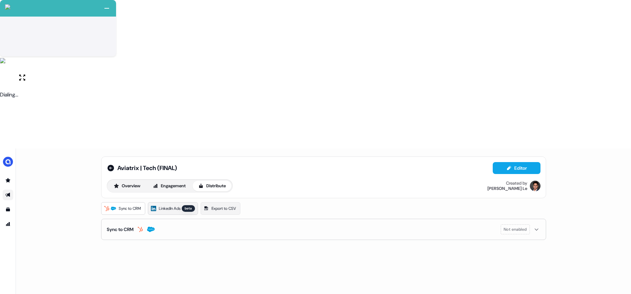
click at [187, 205] on div "beta" at bounding box center [188, 208] width 13 height 7
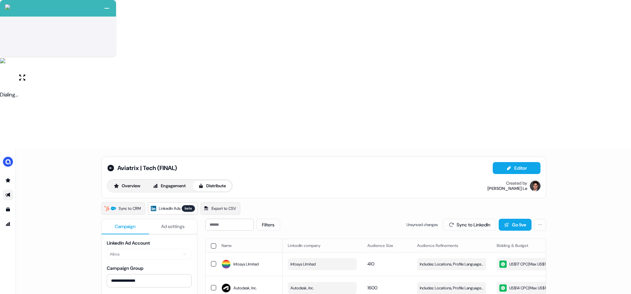
click at [361, 162] on div "Aviatrix | Tech (FINAL) Editor" at bounding box center [323, 168] width 433 height 12
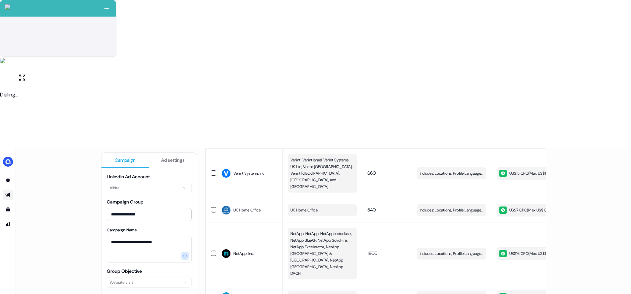
scroll to position [507, 0]
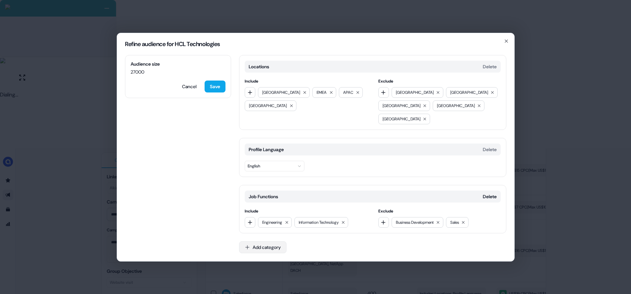
click at [270, 245] on button "Add category" at bounding box center [262, 247] width 47 height 12
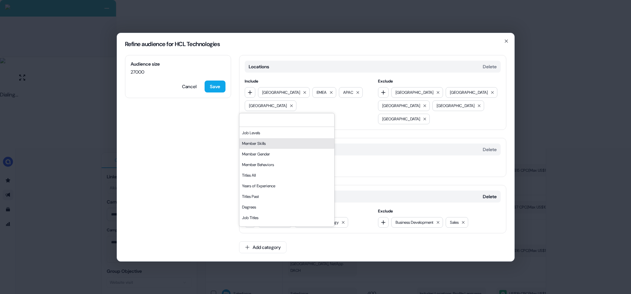
scroll to position [58, 0]
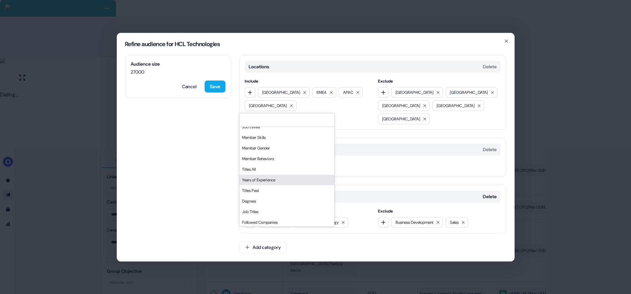
click at [266, 185] on div "Years of Experience" at bounding box center [286, 180] width 95 height 11
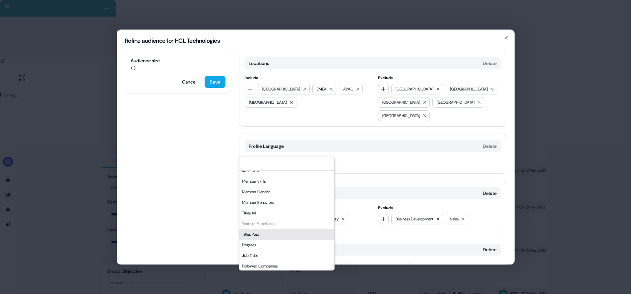
scroll to position [27, 0]
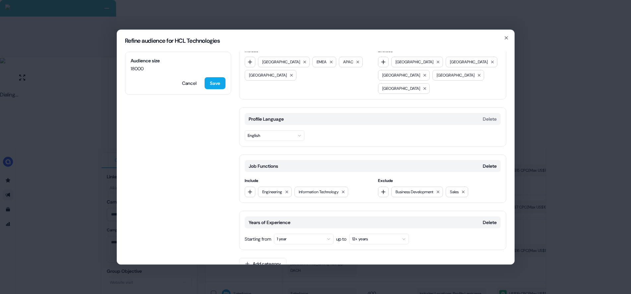
click at [300, 234] on button "1 year" at bounding box center [304, 239] width 60 height 11
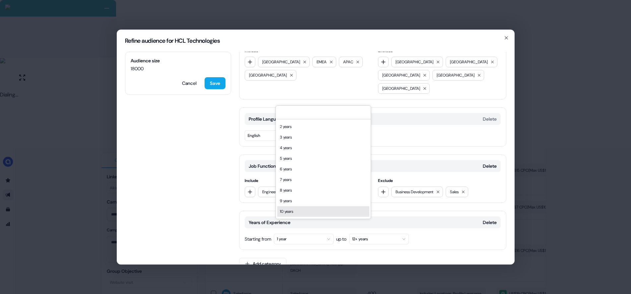
scroll to position [18, 0]
click at [289, 202] on div "10 years" at bounding box center [323, 203] width 92 height 11
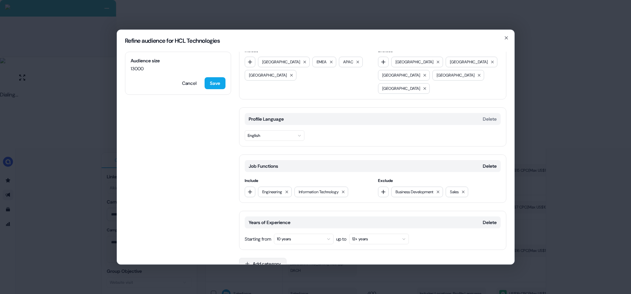
click at [265, 258] on button "Add category" at bounding box center [262, 264] width 47 height 12
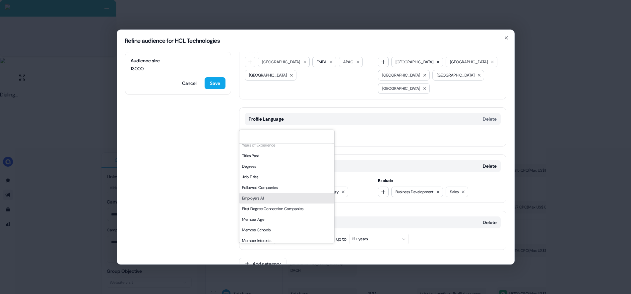
scroll to position [113, 0]
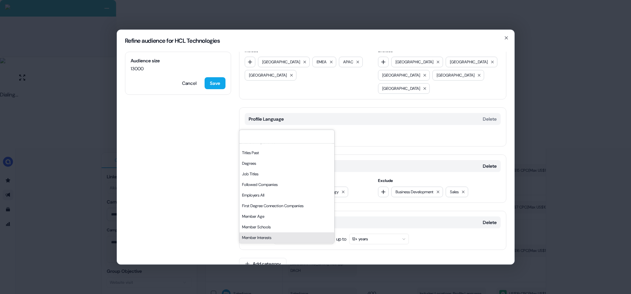
click at [263, 233] on div "Member Interests" at bounding box center [286, 237] width 95 height 11
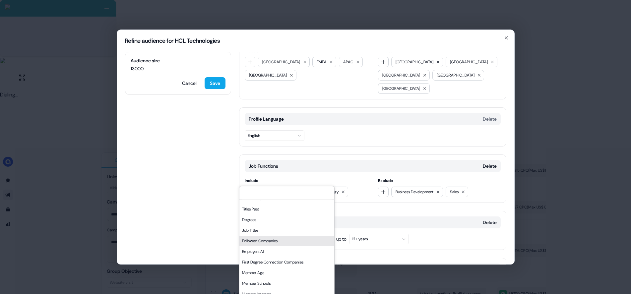
scroll to position [84, 0]
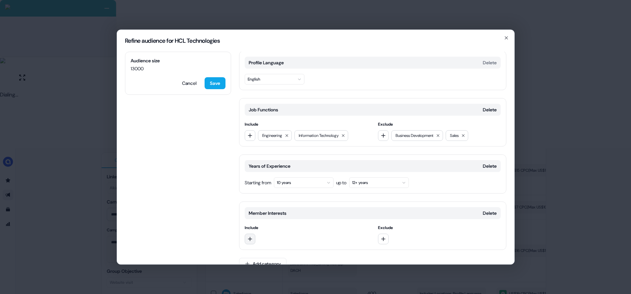
click at [254, 234] on button "button" at bounding box center [250, 239] width 11 height 11
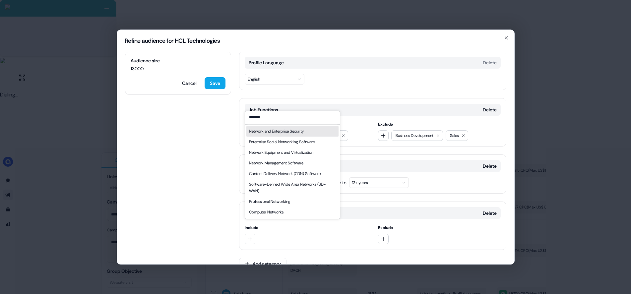
type input "*******"
drag, startPoint x: 277, startPoint y: 131, endPoint x: 276, endPoint y: 166, distance: 35.5
click at [277, 131] on div "Network and Enterprise Security" at bounding box center [276, 131] width 55 height 7
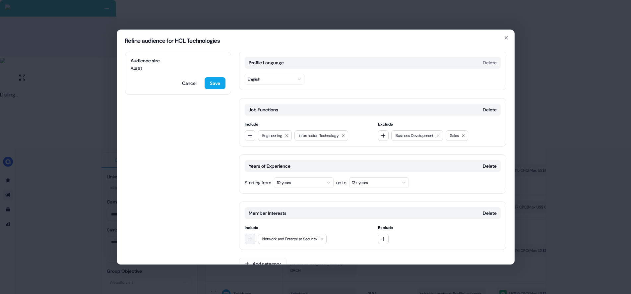
click at [251, 234] on button "button" at bounding box center [250, 239] width 11 height 11
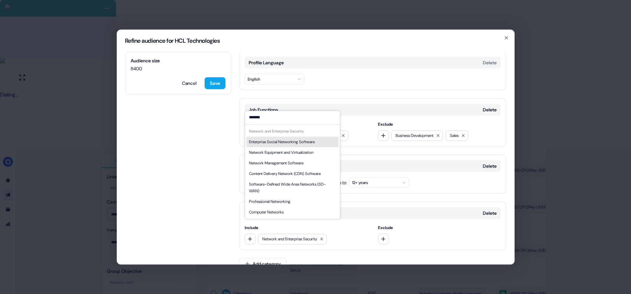
type input "*******"
click at [280, 151] on div "Network Equipment and Virtualization" at bounding box center [281, 152] width 64 height 7
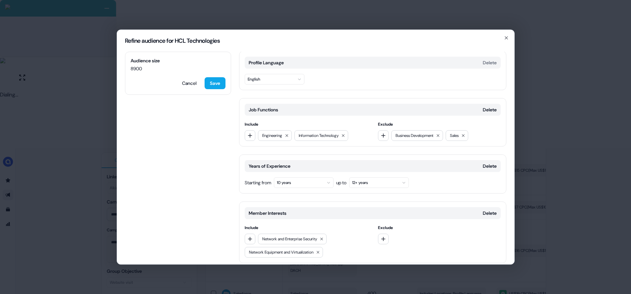
click at [243, 223] on div "Member Interests Delete Include Network and Enterprise Security Network Equipme…" at bounding box center [372, 232] width 267 height 62
click at [251, 236] on icon "button" at bounding box center [249, 238] width 5 height 5
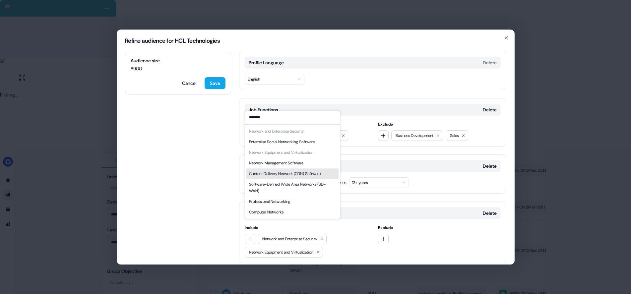
type input "*******"
drag, startPoint x: 299, startPoint y: 173, endPoint x: 294, endPoint y: 182, distance: 10.7
click at [299, 173] on div "Content Delivery Network (CDN) Software" at bounding box center [285, 173] width 72 height 7
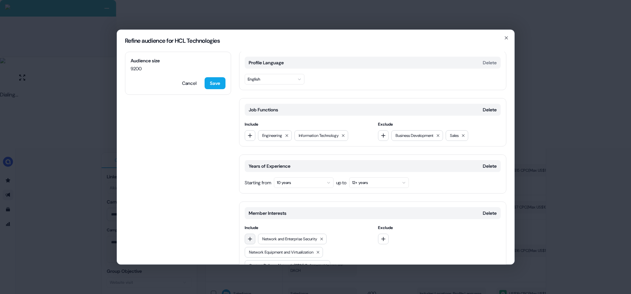
click at [250, 236] on icon "button" at bounding box center [249, 238] width 5 height 5
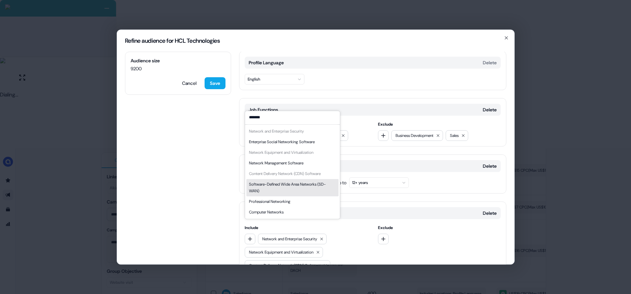
type input "*******"
drag, startPoint x: 290, startPoint y: 185, endPoint x: 281, endPoint y: 192, distance: 10.8
click at [290, 184] on div "Software-Defined Wide Area Networks (SD-WAN)" at bounding box center [292, 187] width 87 height 13
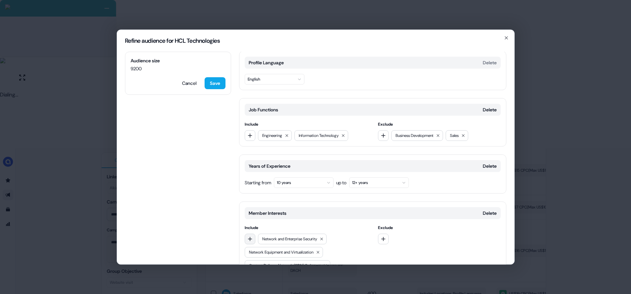
click at [247, 236] on icon "button" at bounding box center [249, 238] width 5 height 5
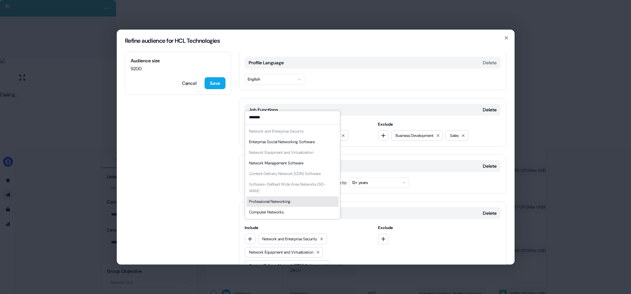
type input "*******"
click at [278, 209] on div "Computer Networks" at bounding box center [266, 212] width 34 height 7
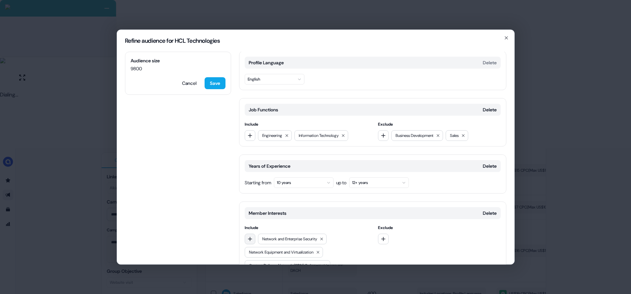
click at [248, 236] on icon "button" at bounding box center [249, 238] width 5 height 5
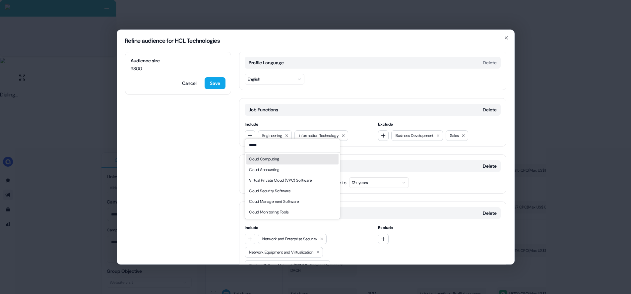
type input "*****"
click at [298, 163] on div "Cloud Computing" at bounding box center [292, 159] width 92 height 11
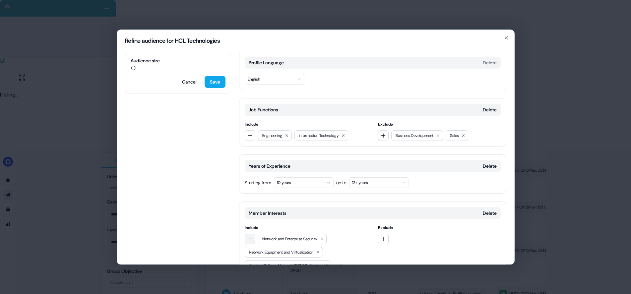
click at [253, 234] on button "button" at bounding box center [250, 239] width 11 height 11
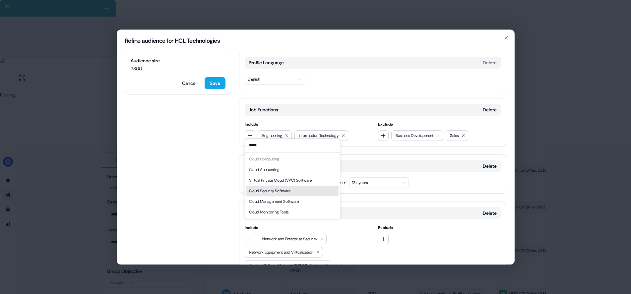
type input "*****"
click at [302, 183] on div "Virtual Private Cloud (VPC) Software" at bounding box center [280, 180] width 63 height 7
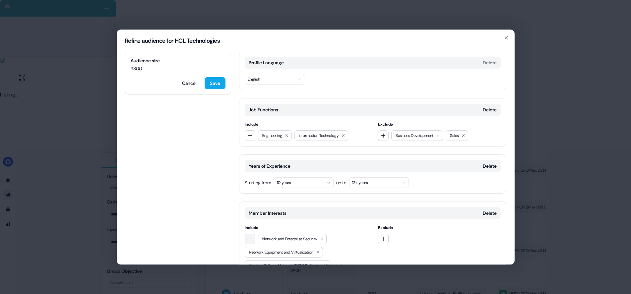
click at [251, 236] on icon "button" at bounding box center [249, 238] width 5 height 5
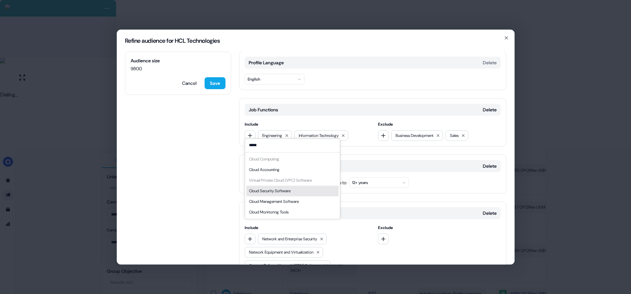
type input "*****"
click at [283, 191] on div "Cloud Security Software" at bounding box center [269, 191] width 41 height 7
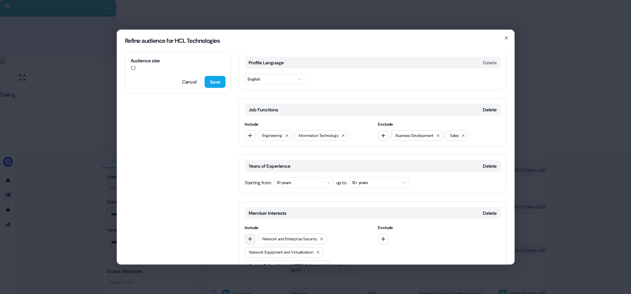
click at [253, 234] on button "button" at bounding box center [250, 239] width 11 height 11
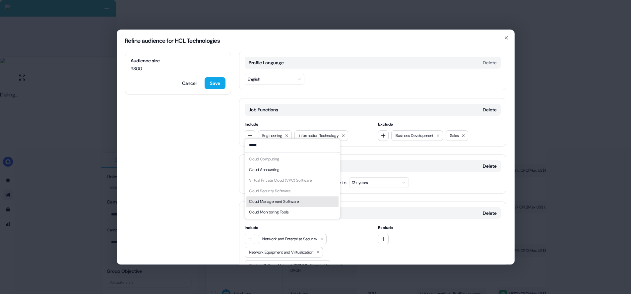
type input "*****"
click at [283, 201] on div "Cloud Management Software" at bounding box center [274, 201] width 50 height 7
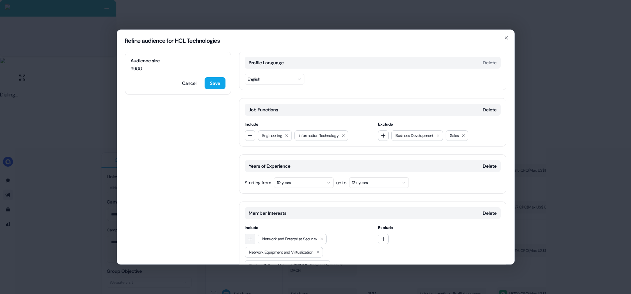
click at [250, 237] on icon "button" at bounding box center [250, 239] width 4 height 4
type input "********"
click at [267, 208] on div "IT Infrastructure" at bounding box center [292, 212] width 92 height 11
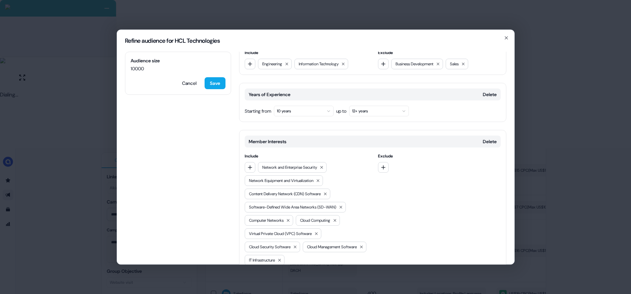
scroll to position [176, 0]
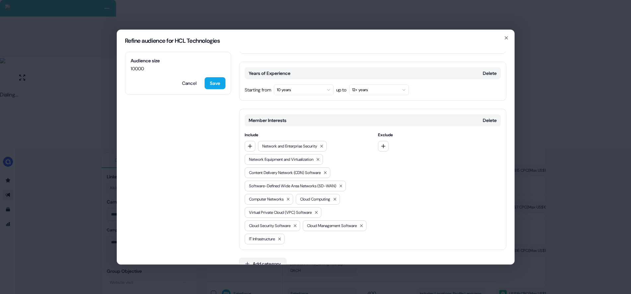
drag, startPoint x: 259, startPoint y: 251, endPoint x: 261, endPoint y: 246, distance: 5.9
click at [259, 258] on button "Add category" at bounding box center [262, 264] width 47 height 12
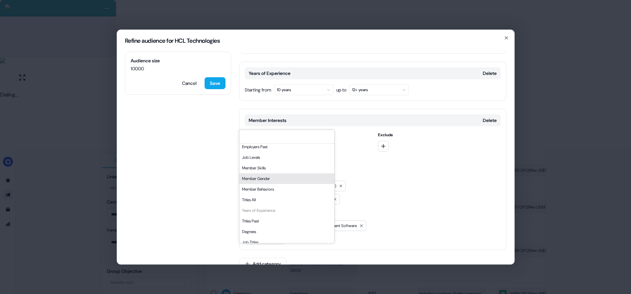
scroll to position [47, 0]
click at [270, 167] on div "Member Skills" at bounding box center [286, 165] width 95 height 11
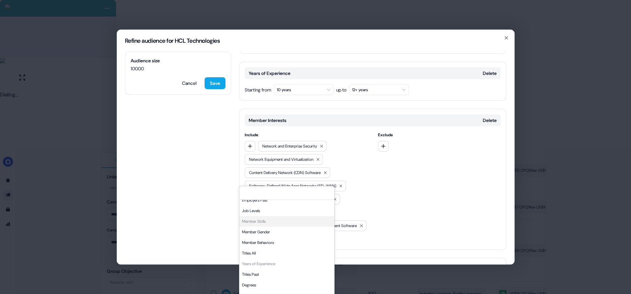
scroll to position [233, 0]
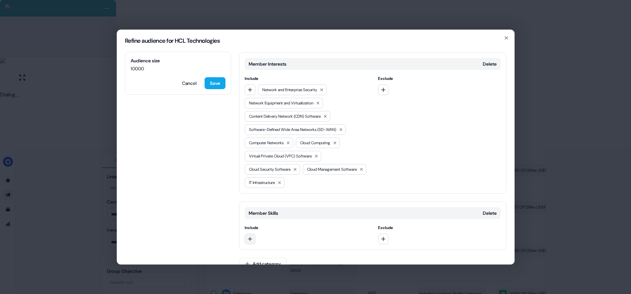
click at [251, 236] on icon "button" at bounding box center [249, 238] width 5 height 5
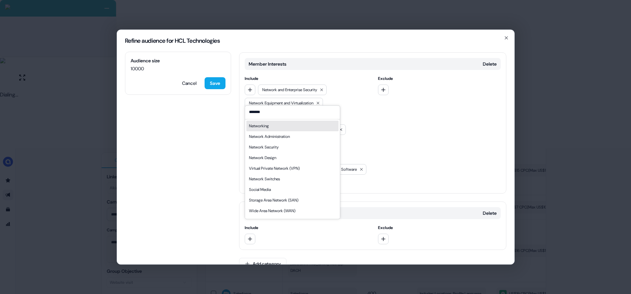
type input "*******"
click at [269, 127] on div "Networking" at bounding box center [259, 126] width 20 height 7
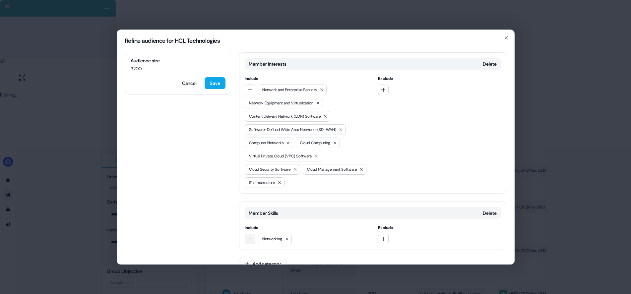
click at [252, 236] on icon "button" at bounding box center [249, 238] width 5 height 5
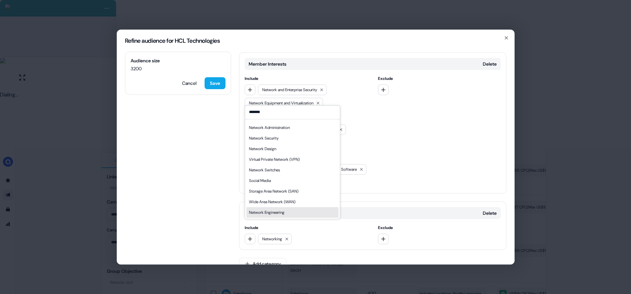
scroll to position [9, 0]
type input "*******"
click at [272, 201] on div "Wide Area Network (WAN)" at bounding box center [272, 201] width 46 height 7
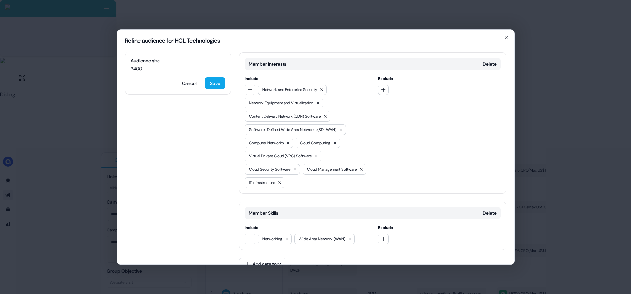
drag, startPoint x: 251, startPoint y: 224, endPoint x: 261, endPoint y: 212, distance: 16.0
click at [251, 236] on icon "button" at bounding box center [249, 238] width 5 height 5
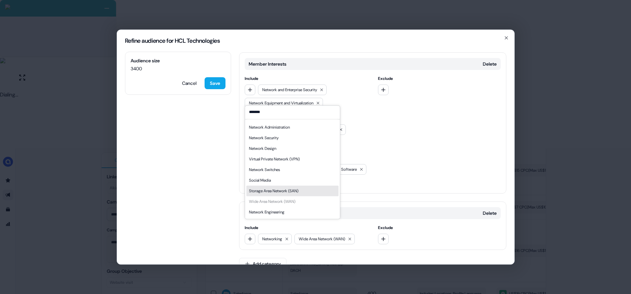
type input "*******"
click at [271, 210] on div "Network Engineering" at bounding box center [266, 212] width 35 height 7
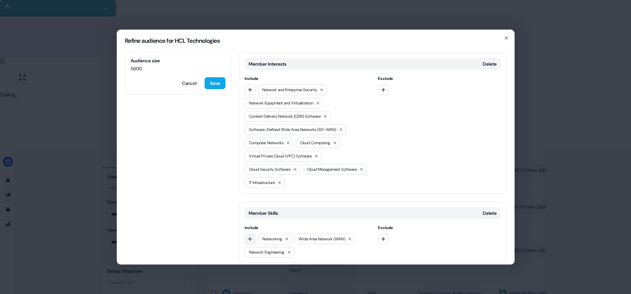
click at [254, 234] on button "button" at bounding box center [250, 239] width 11 height 11
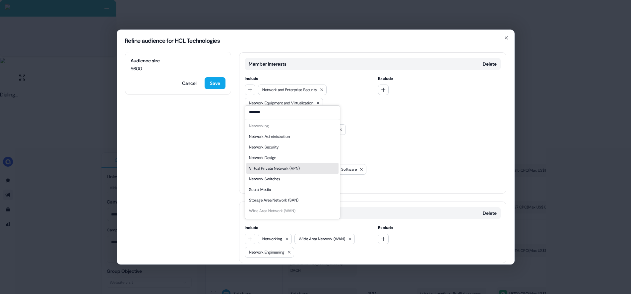
type input "*******"
click at [286, 168] on div "Virtual Private Network (VPN)" at bounding box center [274, 168] width 51 height 7
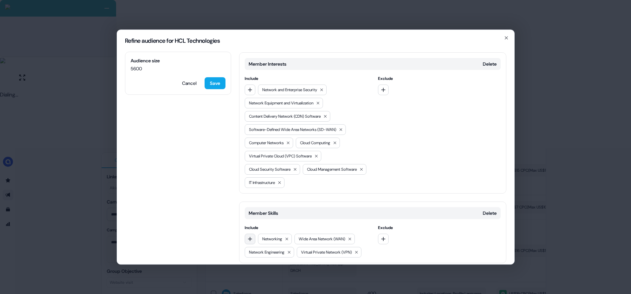
click at [253, 234] on button "button" at bounding box center [250, 239] width 11 height 11
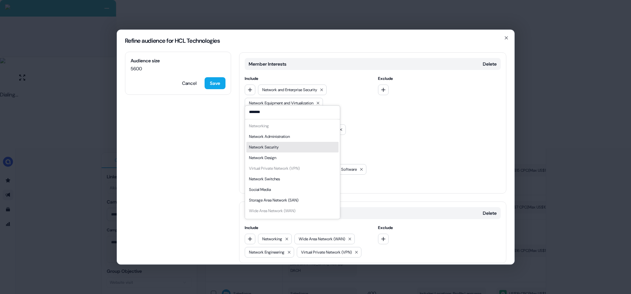
type input "*******"
click at [281, 149] on div "Network Security" at bounding box center [292, 147] width 92 height 11
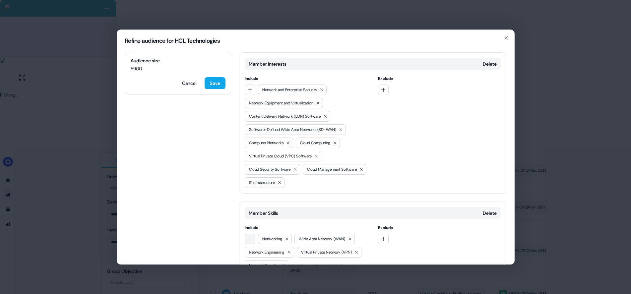
click at [251, 236] on icon "button" at bounding box center [249, 238] width 5 height 5
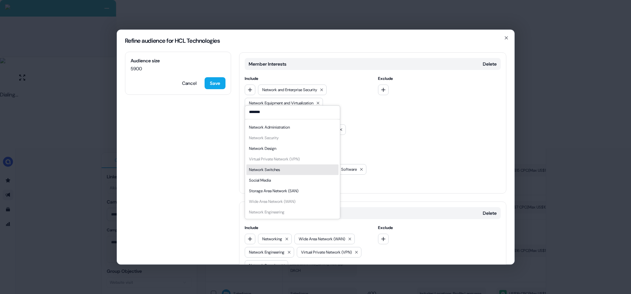
type input "*******"
click at [293, 173] on div "Network Switches" at bounding box center [292, 169] width 92 height 11
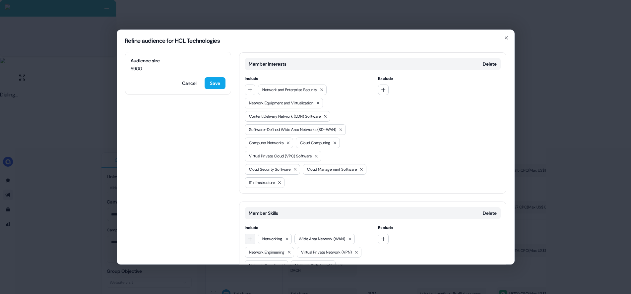
click at [251, 236] on icon "button" at bounding box center [249, 238] width 5 height 5
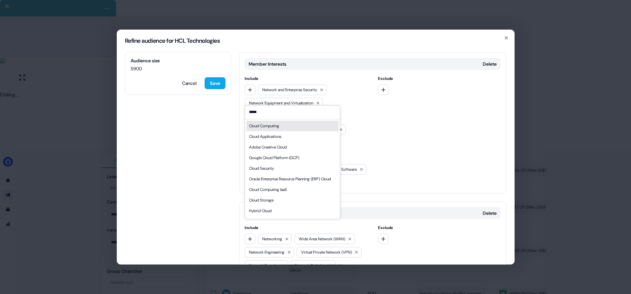
type input "*****"
click at [266, 126] on div "Cloud Computing" at bounding box center [264, 126] width 30 height 7
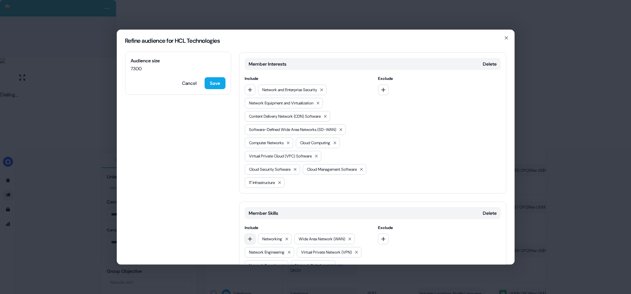
click at [249, 236] on icon "button" at bounding box center [249, 238] width 5 height 5
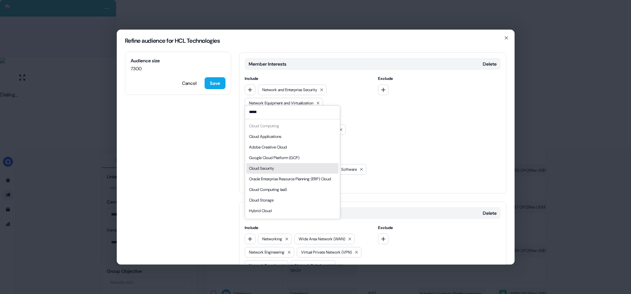
type input "*****"
drag, startPoint x: 289, startPoint y: 169, endPoint x: 284, endPoint y: 178, distance: 10.7
click at [289, 169] on div "Cloud Security" at bounding box center [292, 168] width 92 height 11
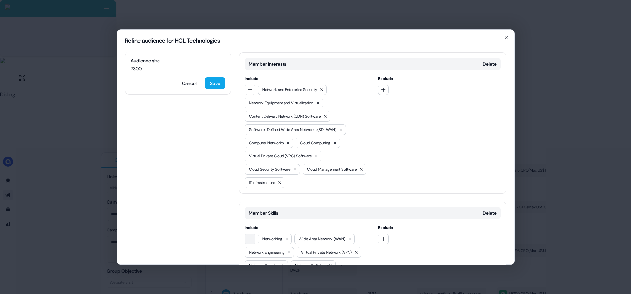
click at [252, 234] on button "button" at bounding box center [250, 239] width 11 height 11
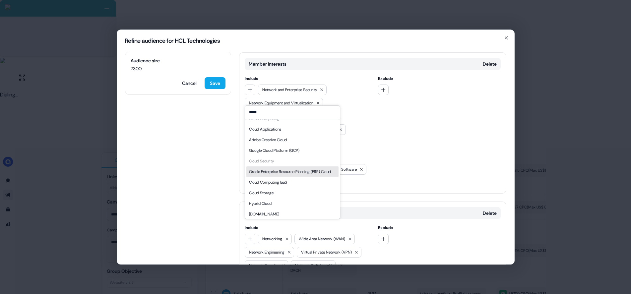
scroll to position [16, 0]
type input "*****"
click at [286, 179] on div "Cloud Computing IaaS" at bounding box center [268, 180] width 38 height 7
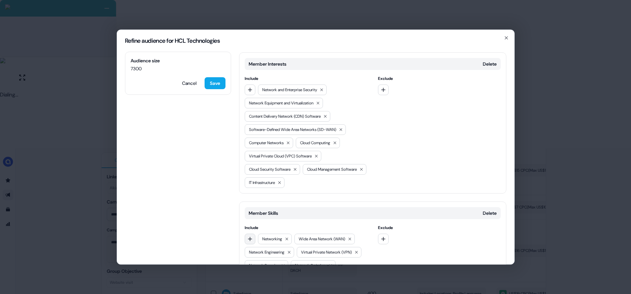
click at [250, 237] on icon "button" at bounding box center [250, 239] width 4 height 4
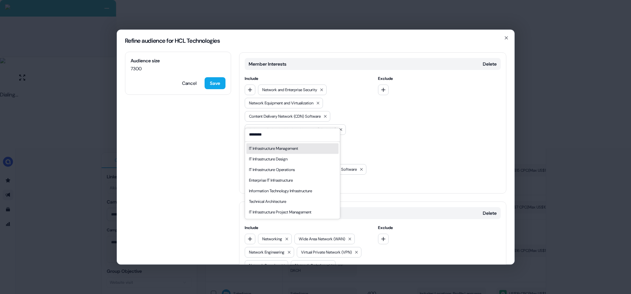
type input "********"
click at [287, 149] on div "IT Infrastructure Management" at bounding box center [273, 148] width 49 height 7
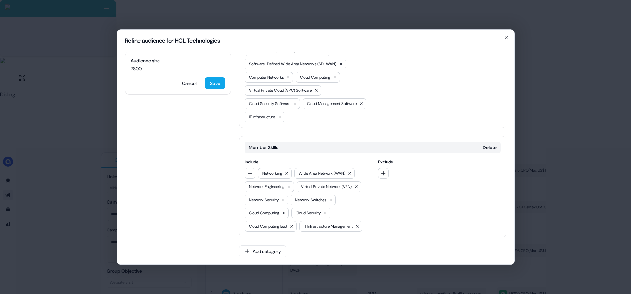
scroll to position [299, 0]
drag, startPoint x: 264, startPoint y: 252, endPoint x: 267, endPoint y: 248, distance: 5.2
click at [264, 252] on button "Add category" at bounding box center [262, 251] width 47 height 12
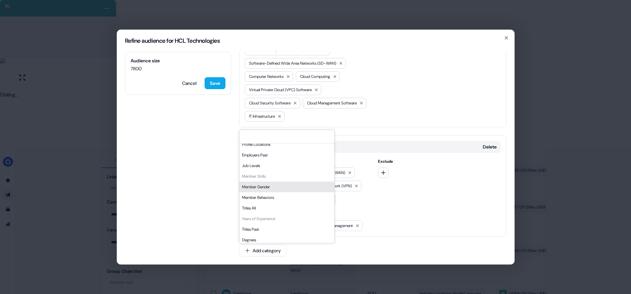
scroll to position [51, 0]
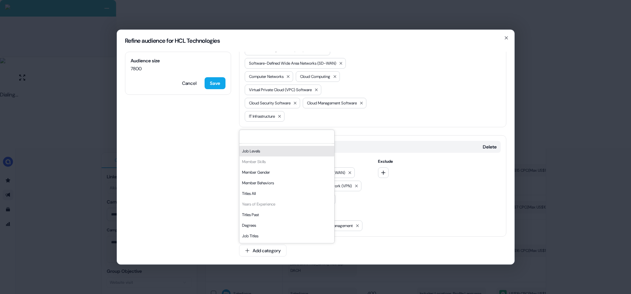
click at [268, 152] on div "Job Levels" at bounding box center [286, 151] width 95 height 11
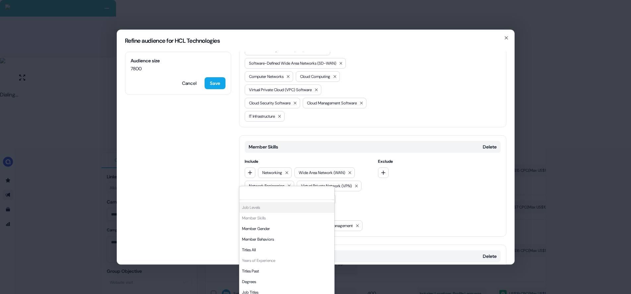
scroll to position [355, 0]
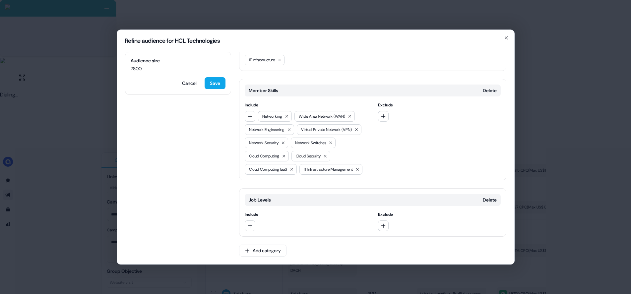
click at [255, 227] on div at bounding box center [306, 225] width 123 height 11
drag, startPoint x: 249, startPoint y: 228, endPoint x: 255, endPoint y: 229, distance: 6.6
click at [249, 228] on button "button" at bounding box center [250, 225] width 11 height 11
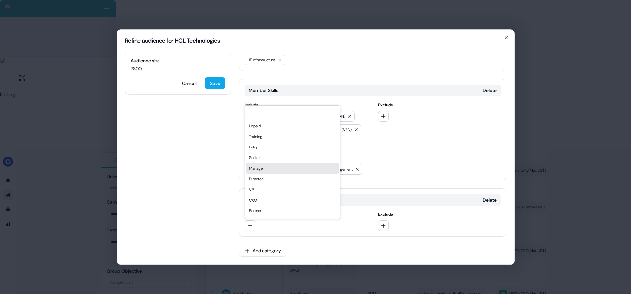
click at [263, 169] on div "Manager" at bounding box center [292, 168] width 92 height 11
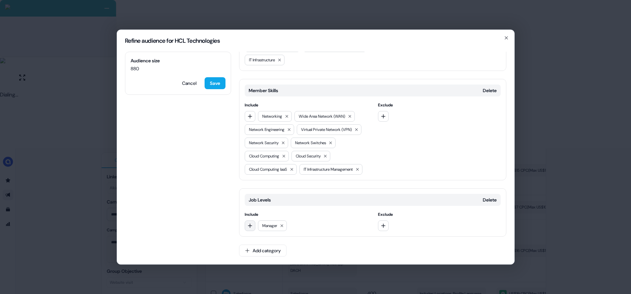
click at [251, 226] on icon "button" at bounding box center [249, 225] width 5 height 5
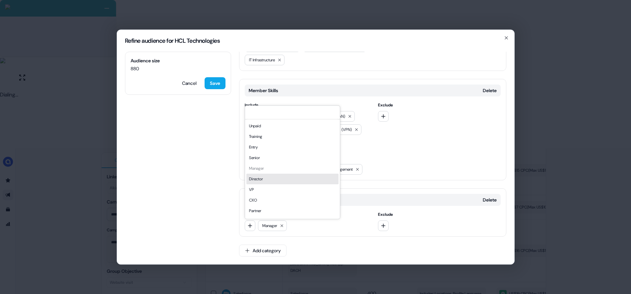
click at [267, 180] on div "Director" at bounding box center [292, 179] width 92 height 11
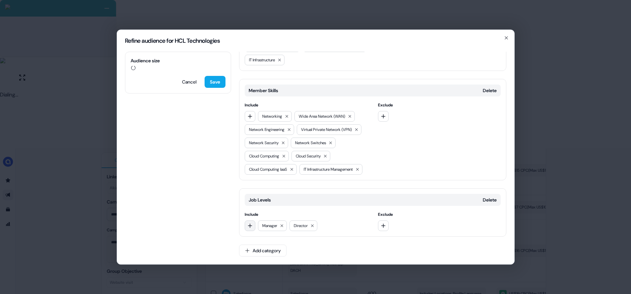
click at [251, 229] on button "button" at bounding box center [250, 225] width 11 height 11
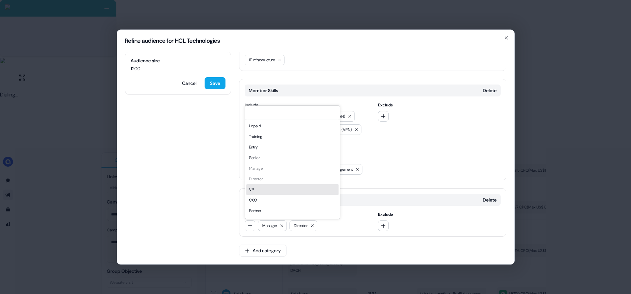
click at [264, 191] on div "VP" at bounding box center [292, 189] width 92 height 11
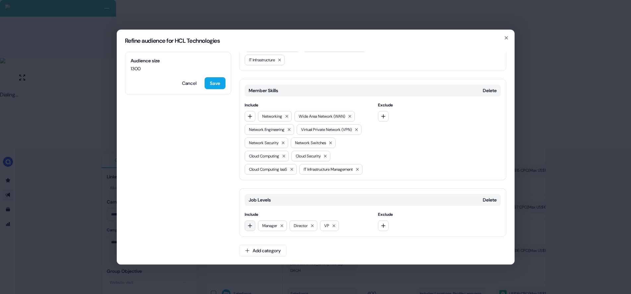
click at [252, 227] on icon "button" at bounding box center [249, 225] width 5 height 5
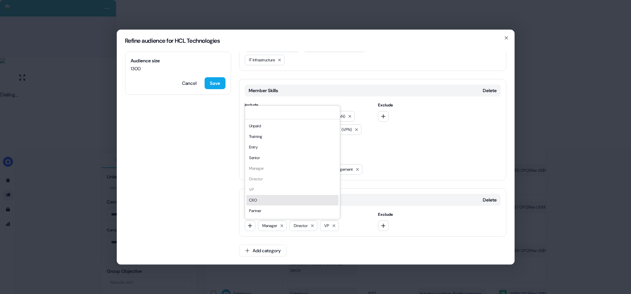
click at [273, 199] on div "CXO" at bounding box center [292, 200] width 92 height 11
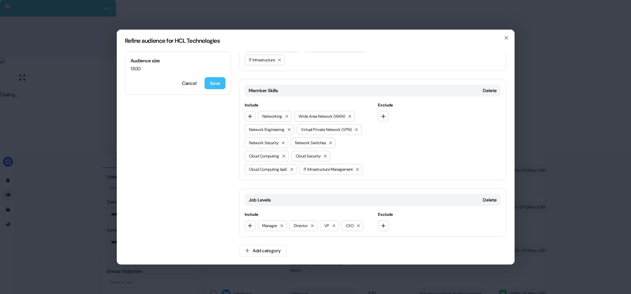
click at [216, 80] on button "Save" at bounding box center [214, 83] width 21 height 12
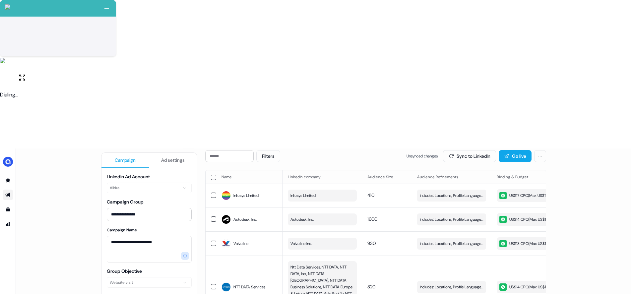
scroll to position [1, 0]
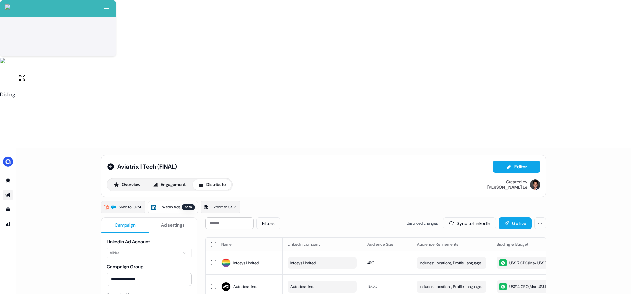
click at [213, 242] on button "button" at bounding box center [213, 244] width 5 height 5
click at [485, 217] on button "Update Bidding & Budget" at bounding box center [498, 223] width 70 height 12
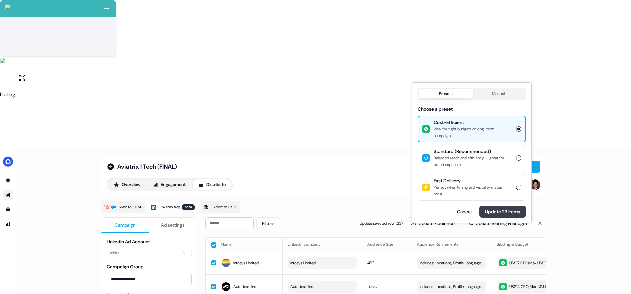
click at [507, 214] on button "Update 23 items" at bounding box center [502, 212] width 46 height 12
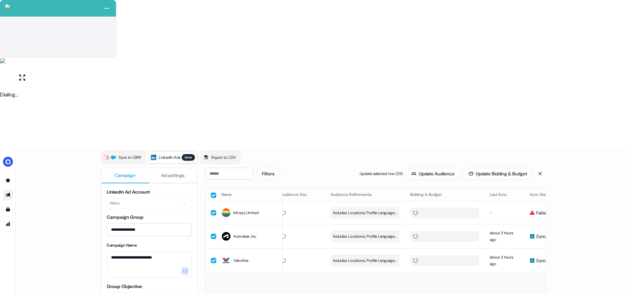
scroll to position [0, 88]
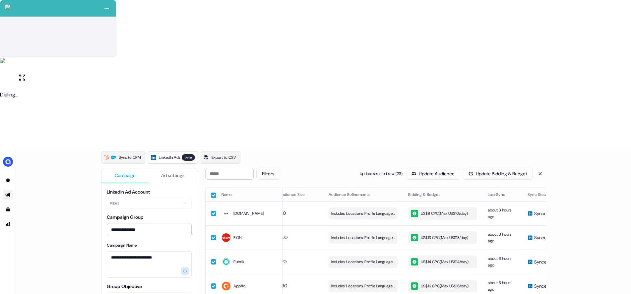
click at [343, 151] on div "Sync to CRM LinkedIn Ads beta Export to CSV" at bounding box center [323, 157] width 445 height 13
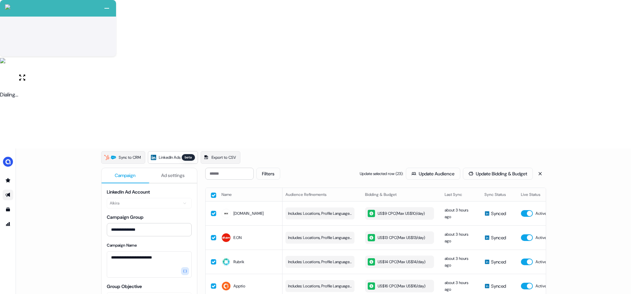
scroll to position [0, 132]
click at [538, 172] on icon at bounding box center [539, 173] width 3 height 3
click at [473, 168] on button "Sync to LinkedIn" at bounding box center [469, 174] width 53 height 12
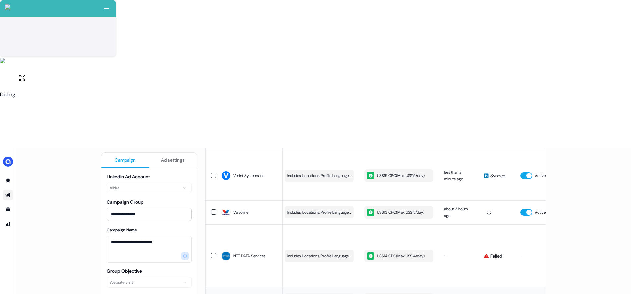
scroll to position [508, 0]
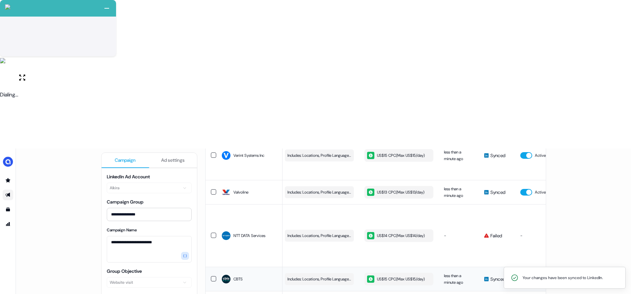
drag, startPoint x: 528, startPoint y: 262, endPoint x: 525, endPoint y: 260, distance: 3.6
click at [528, 262] on ol "Your changes have been synced to LinkedIn." at bounding box center [564, 277] width 133 height 32
click at [526, 262] on ol "Your changes have been synced to LinkedIn." at bounding box center [564, 277] width 133 height 32
click at [528, 261] on ol "Your changes have been synced to LinkedIn." at bounding box center [564, 277] width 133 height 32
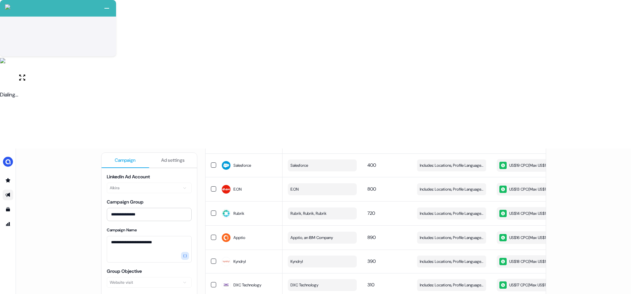
scroll to position [0, 0]
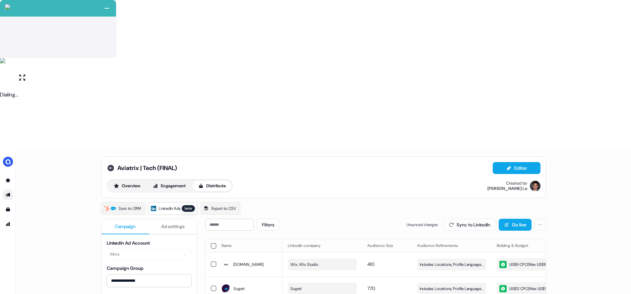
click at [109, 165] on icon at bounding box center [110, 168] width 7 height 7
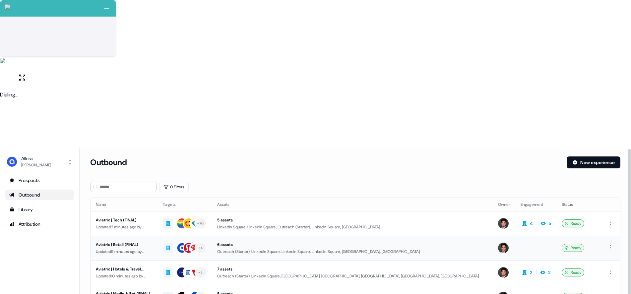
click at [145, 241] on div "Aviatrix | Retail (FINAL)" at bounding box center [124, 244] width 56 height 7
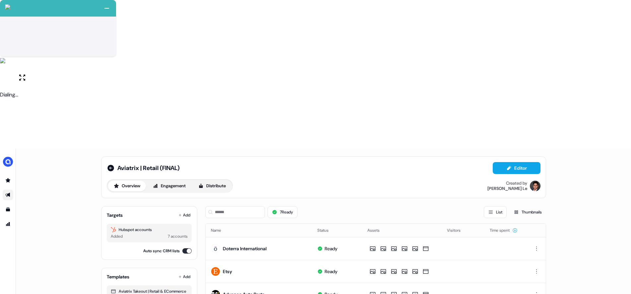
click at [185, 248] on button "Auto sync CRM lists" at bounding box center [186, 250] width 9 height 5
click at [113, 165] on icon at bounding box center [110, 168] width 7 height 7
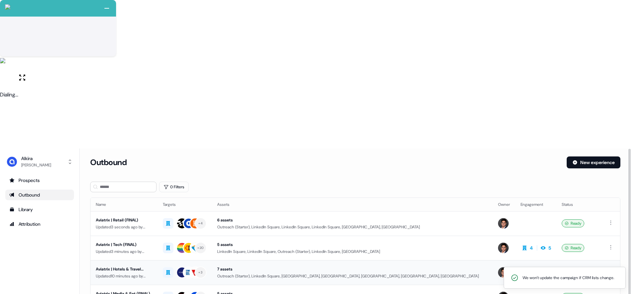
click at [138, 266] on div "Aviatrix | Hotels & Travel (FINAL)" at bounding box center [124, 269] width 56 height 7
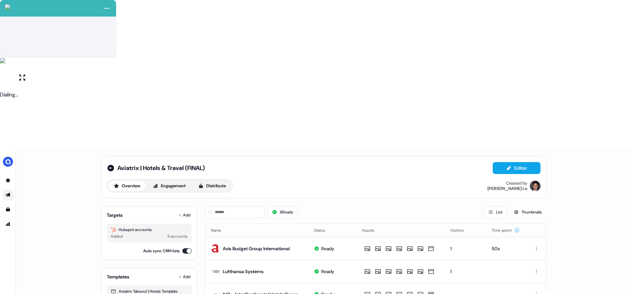
click at [184, 248] on button "Auto sync CRM lists" at bounding box center [186, 250] width 9 height 5
click at [113, 165] on icon at bounding box center [110, 168] width 7 height 7
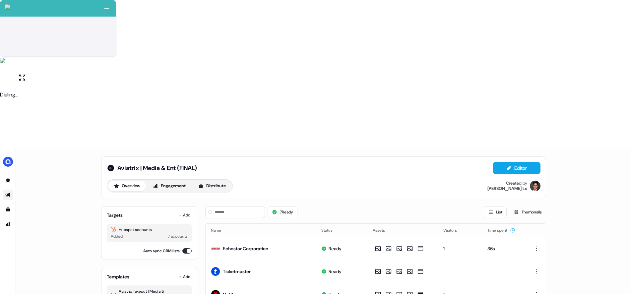
click at [186, 248] on button "Auto sync CRM lists" at bounding box center [186, 250] width 9 height 5
click at [110, 165] on icon at bounding box center [110, 168] width 7 height 7
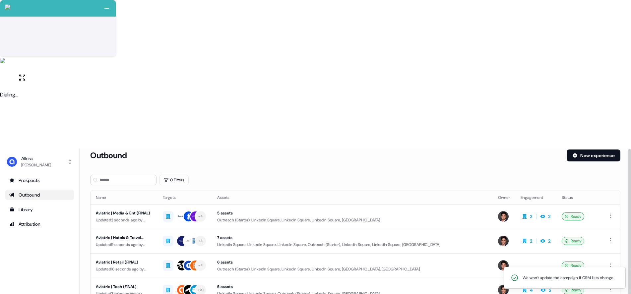
scroll to position [15, 0]
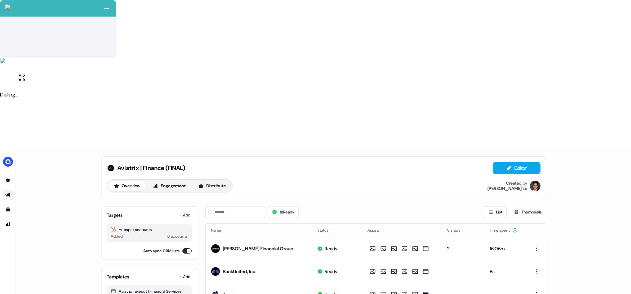
click at [186, 248] on button "Auto sync CRM lists" at bounding box center [186, 250] width 9 height 5
click at [109, 164] on icon at bounding box center [111, 168] width 8 height 8
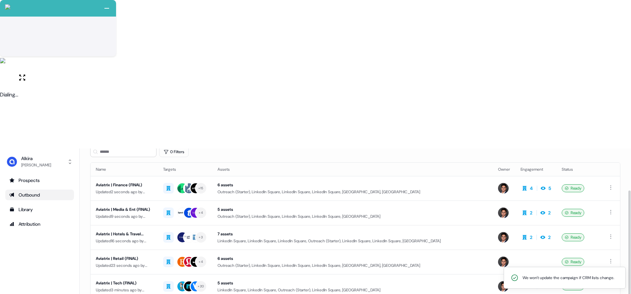
scroll to position [49, 0]
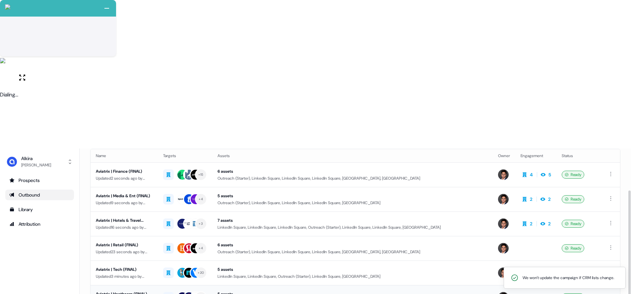
click at [149, 285] on td "Aviatrix | Heathcare (FINAL) Updated 23 minutes ago by Hugh Le" at bounding box center [123, 297] width 67 height 25
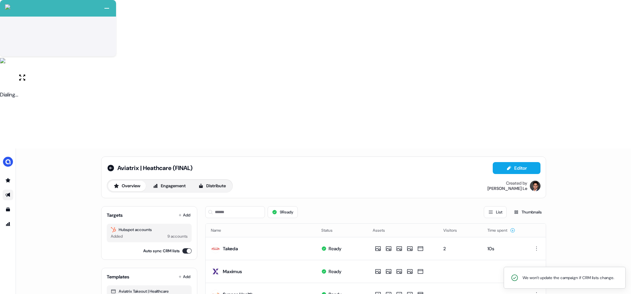
click at [183, 248] on div "Auto sync CRM lists" at bounding box center [149, 251] width 85 height 7
click at [185, 248] on button "Auto sync CRM lists" at bounding box center [186, 250] width 9 height 5
click at [110, 165] on icon at bounding box center [110, 168] width 7 height 7
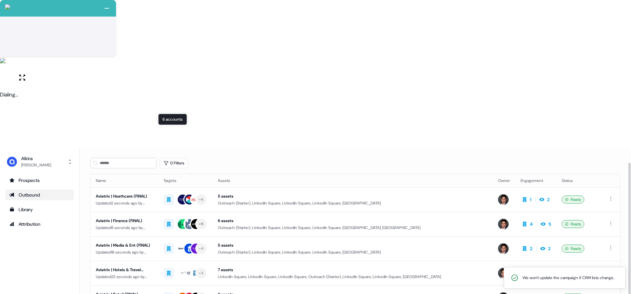
scroll to position [49, 0]
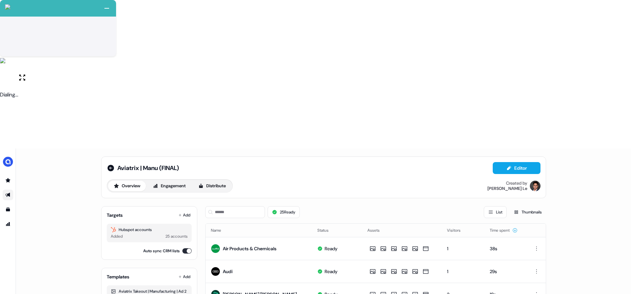
click at [183, 248] on button "Auto sync CRM lists" at bounding box center [186, 250] width 9 height 5
click at [110, 165] on icon at bounding box center [110, 168] width 7 height 7
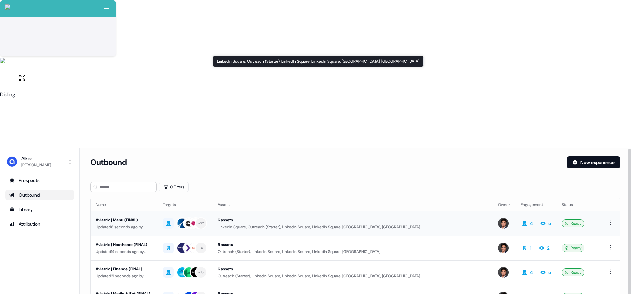
click at [299, 217] on div "6 assets" at bounding box center [352, 220] width 270 height 7
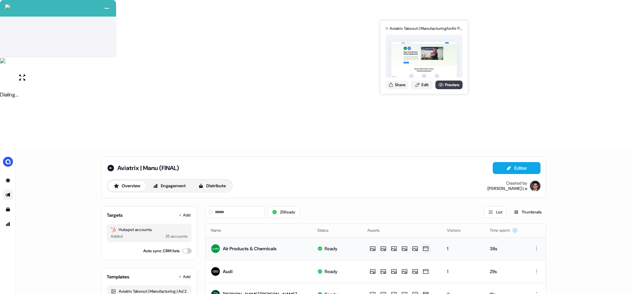
click at [438, 85] on icon at bounding box center [440, 84] width 5 height 5
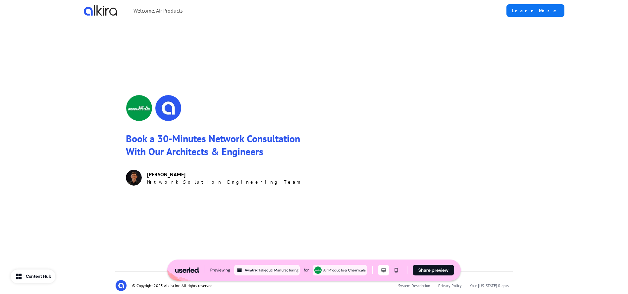
scroll to position [888, 0]
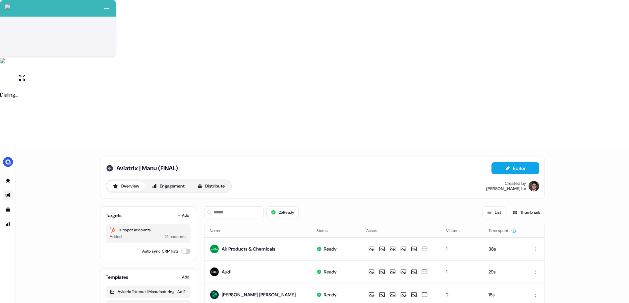
click at [107, 165] on icon at bounding box center [109, 168] width 7 height 7
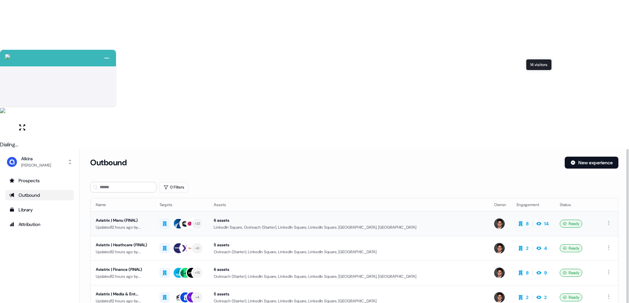
click at [541, 220] on div "14" at bounding box center [542, 223] width 14 height 7
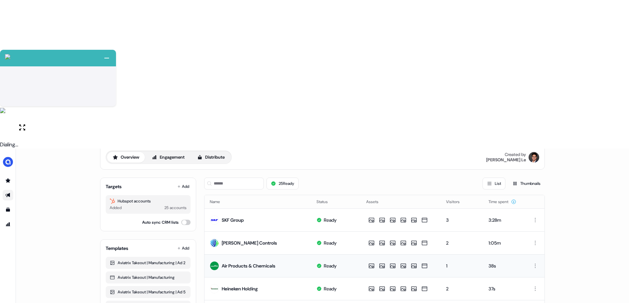
scroll to position [29, 0]
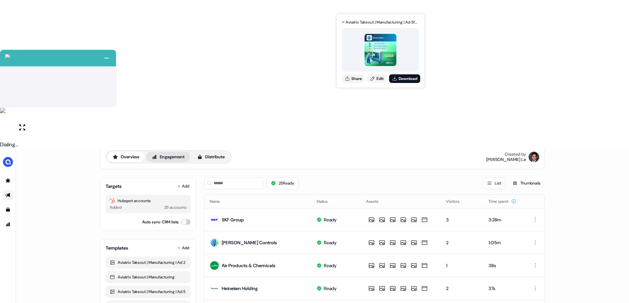
click at [180, 151] on button "Engagement" at bounding box center [168, 156] width 44 height 11
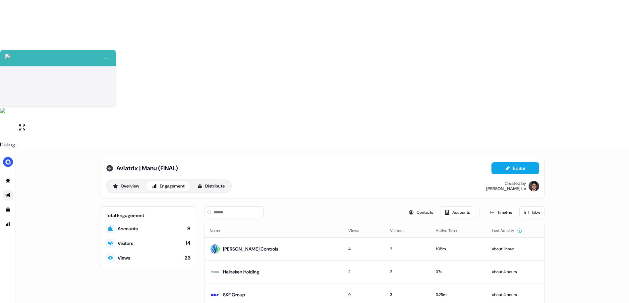
click at [109, 164] on icon at bounding box center [110, 168] width 8 height 8
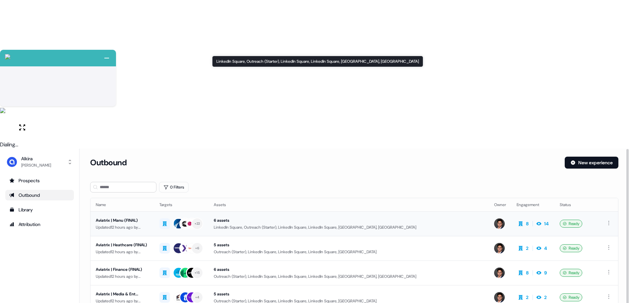
click at [318, 217] on div "6 assets" at bounding box center [349, 220] width 270 height 7
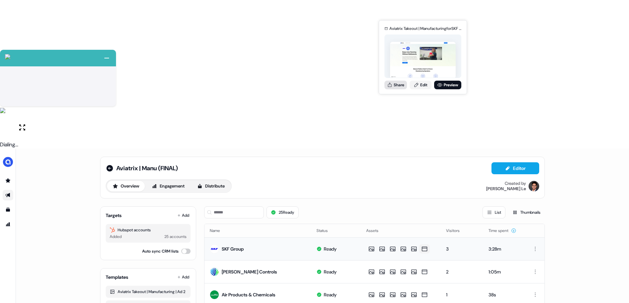
click at [399, 82] on button "Share" at bounding box center [395, 85] width 23 height 9
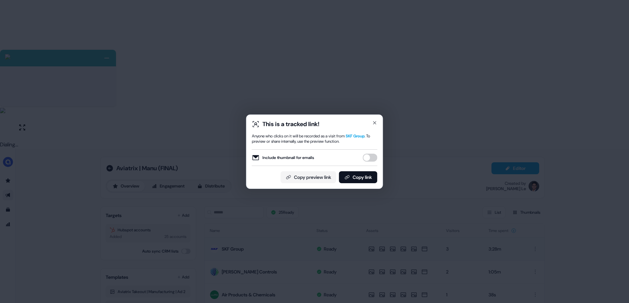
click at [372, 157] on button "Include thumbnail for emails" at bounding box center [370, 157] width 15 height 8
click at [356, 177] on button "Copy link" at bounding box center [358, 177] width 38 height 12
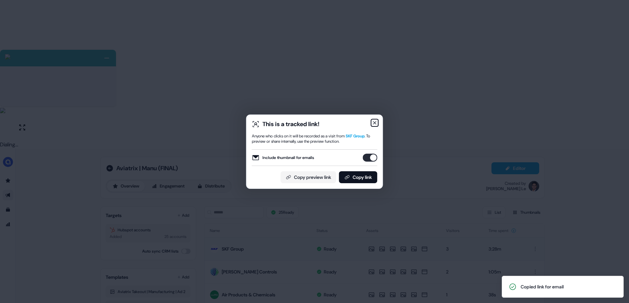
click at [375, 120] on icon "button" at bounding box center [374, 122] width 5 height 5
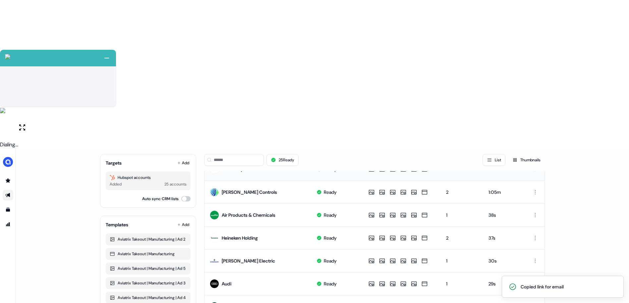
scroll to position [174, 0]
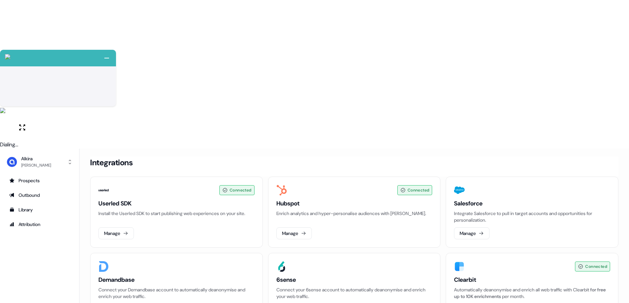
click at [24, 292] on html "+ Next Auto dialer paused! Go to your dialing tab to continue. 225 Paused" at bounding box center [314, 225] width 629 height 451
click at [94, 291] on div "Privacy & Scripts" at bounding box center [104, 290] width 53 height 11
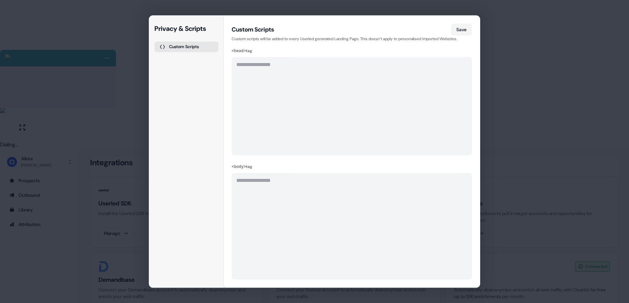
click at [253, 70] on div "**********" at bounding box center [352, 106] width 240 height 98
click at [279, 86] on div "**********" at bounding box center [352, 106] width 240 height 98
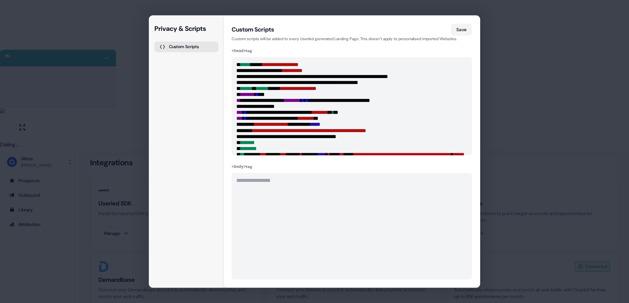
scroll to position [18, 0]
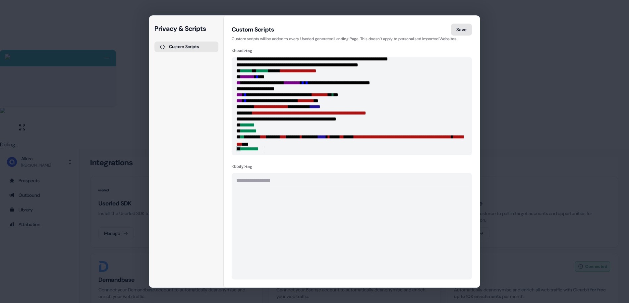
click at [462, 30] on button "Save" at bounding box center [461, 30] width 21 height 12
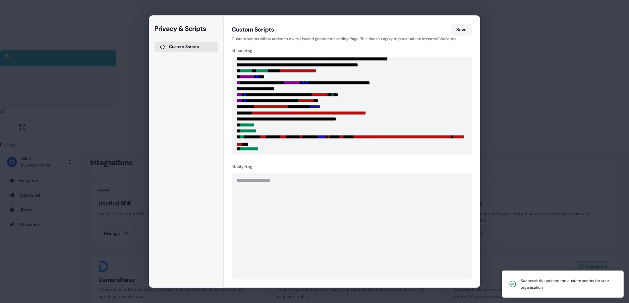
click at [494, 123] on div "**********" at bounding box center [314, 151] width 629 height 303
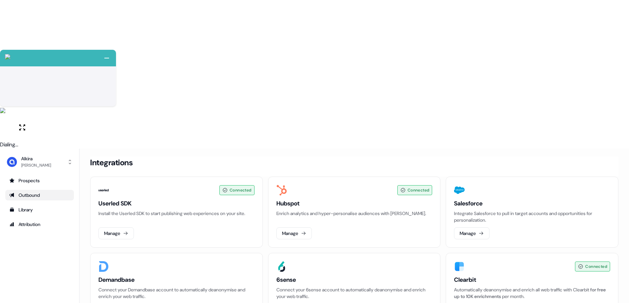
click at [35, 192] on div "Outbound" at bounding box center [39, 195] width 61 height 7
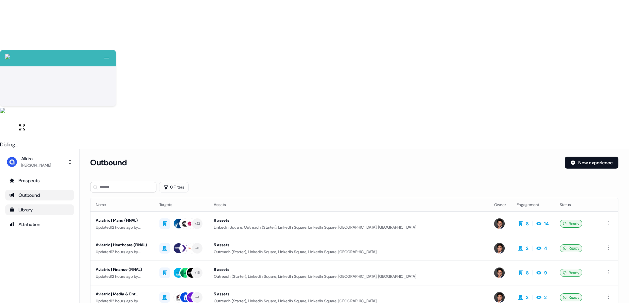
click at [33, 206] on div "Library" at bounding box center [39, 209] width 61 height 7
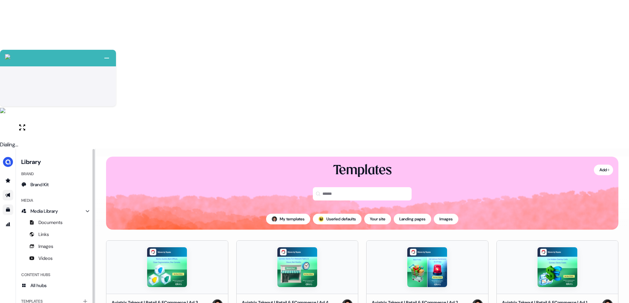
click at [7, 192] on icon "Go to outbound experience" at bounding box center [7, 194] width 5 height 5
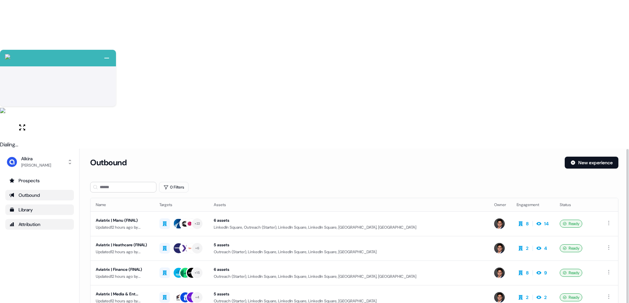
click at [48, 221] on div "Attribution" at bounding box center [39, 224] width 61 height 7
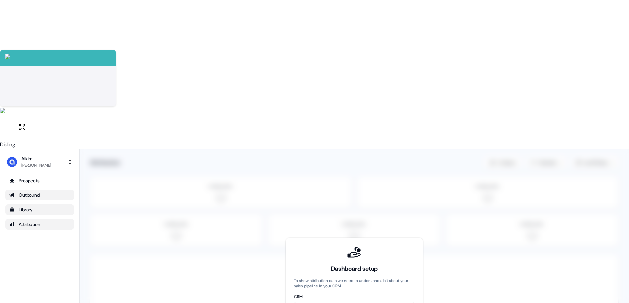
click at [323, 160] on html "+ Next Auto dialer paused! Go to your dialing tab to continue. 225 Paused" at bounding box center [314, 225] width 629 height 451
click at [316, 183] on html "+ Next Auto dialer paused! Go to your dialing tab to continue. 225 Paused" at bounding box center [314, 225] width 629 height 451
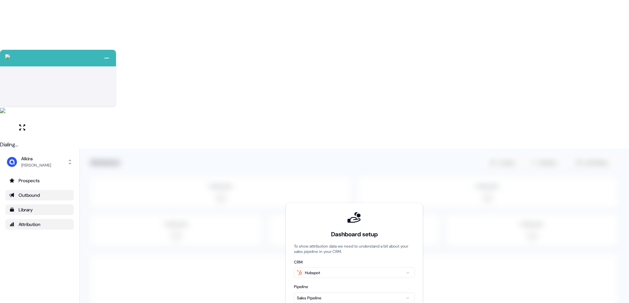
click at [46, 192] on div "Outbound" at bounding box center [39, 195] width 61 height 7
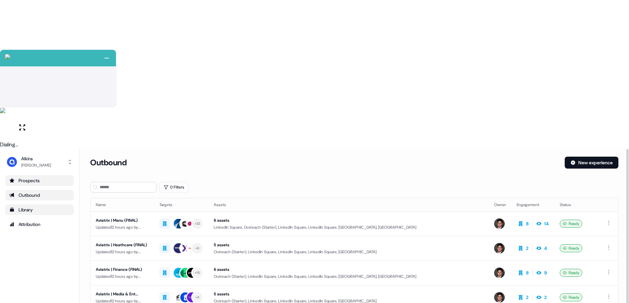
click at [47, 177] on div "Prospects" at bounding box center [39, 180] width 61 height 7
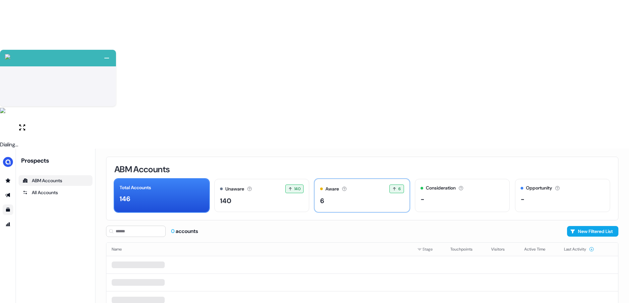
click at [339, 196] on div "6" at bounding box center [362, 201] width 84 height 10
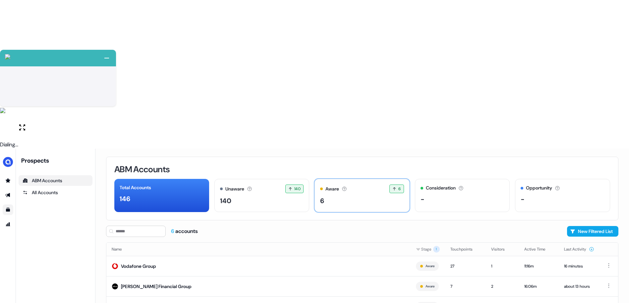
click at [338, 196] on div "6" at bounding box center [362, 201] width 84 height 10
click at [342, 196] on div "6" at bounding box center [362, 201] width 84 height 10
click at [8, 193] on icon "Go to outbound experience" at bounding box center [7, 195] width 5 height 4
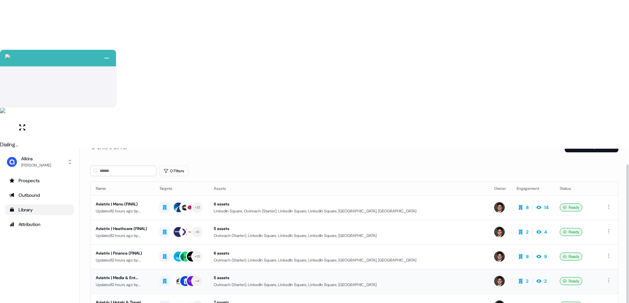
scroll to position [18, 0]
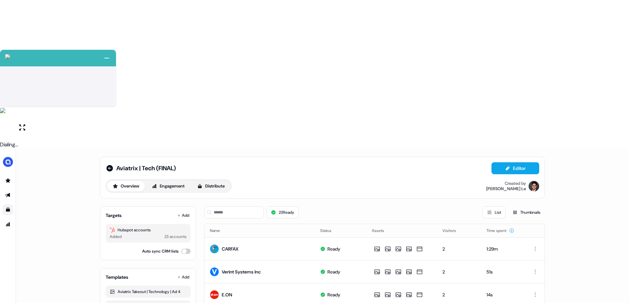
click at [269, 224] on th "Name" at bounding box center [259, 230] width 110 height 13
click at [218, 224] on button "Name" at bounding box center [219, 230] width 18 height 12
click at [223, 228] on icon at bounding box center [225, 230] width 5 height 5
click at [226, 228] on icon at bounding box center [225, 230] width 5 height 5
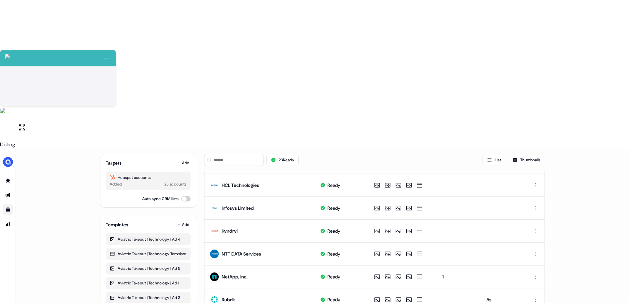
scroll to position [265, 0]
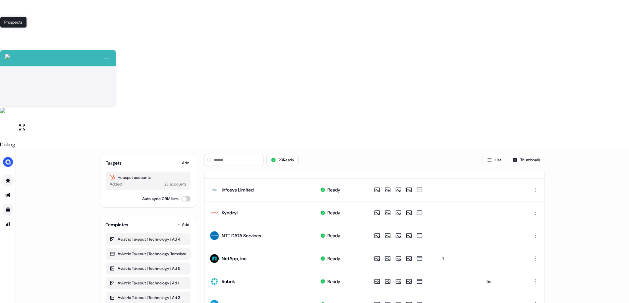
click at [8, 178] on icon "Go to prospects" at bounding box center [8, 180] width 5 height 4
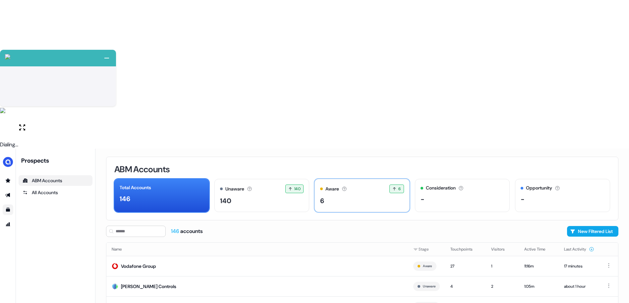
click at [350, 184] on div "Aware Accounts with 5+ minutes of usage or significant LinkedIn ad engagement! …" at bounding box center [362, 188] width 84 height 9
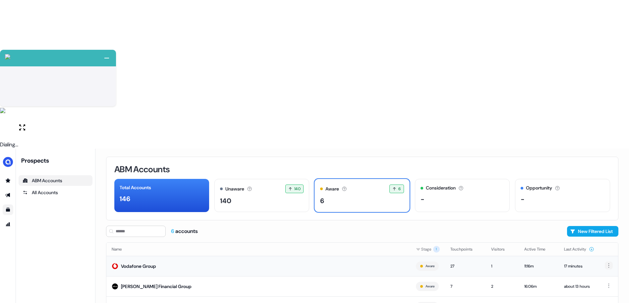
click at [611, 115] on html "+ Next Auto dialer paused! Go to your dialing tab to continue. 225 Paused" at bounding box center [314, 225] width 629 height 451
click at [598, 129] on span "Hide" at bounding box center [594, 128] width 8 height 5
click at [287, 235] on div "ABM Accounts Total Accounts 146 Unaware The default stage all accounts start in…" at bounding box center [362, 299] width 534 height 303
click at [284, 196] on div "140" at bounding box center [262, 201] width 84 height 10
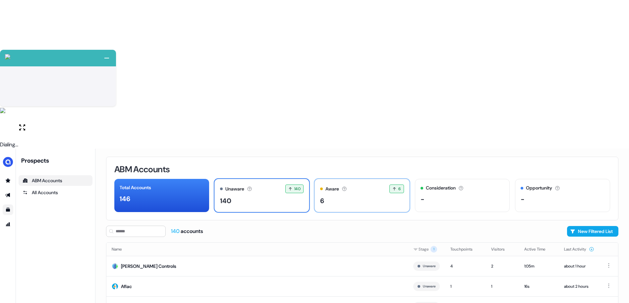
click at [334, 196] on div "6" at bounding box center [362, 201] width 84 height 10
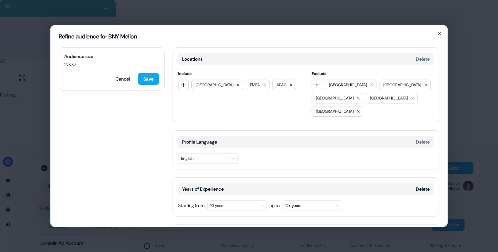
scroll to position [376, 0]
